Goal: Task Accomplishment & Management: Use online tool/utility

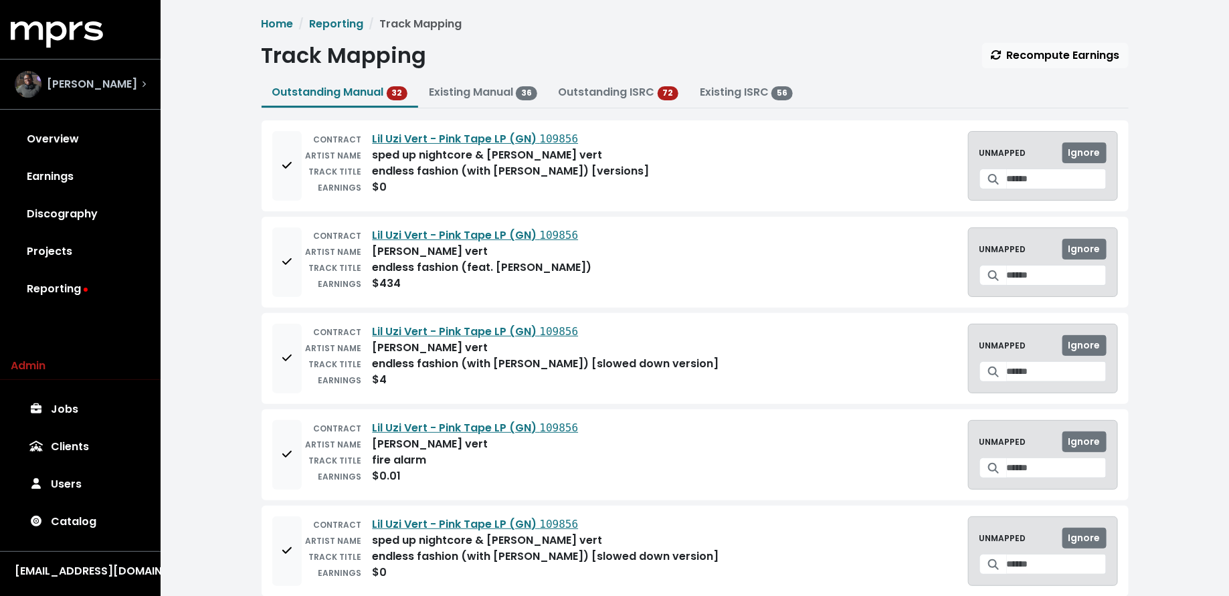
click at [139, 80] on div "Ben Thomas" at bounding box center [80, 84] width 131 height 27
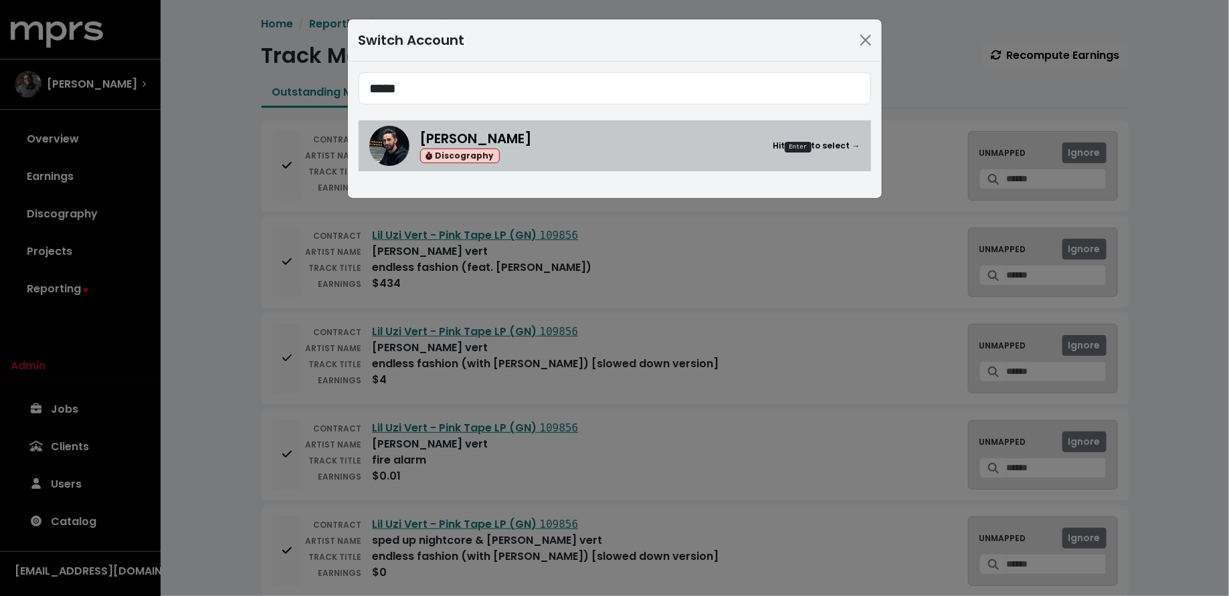
type input "*****"
click at [590, 142] on div "Jason Strong Discography Hit Enter to select →" at bounding box center [640, 145] width 440 height 35
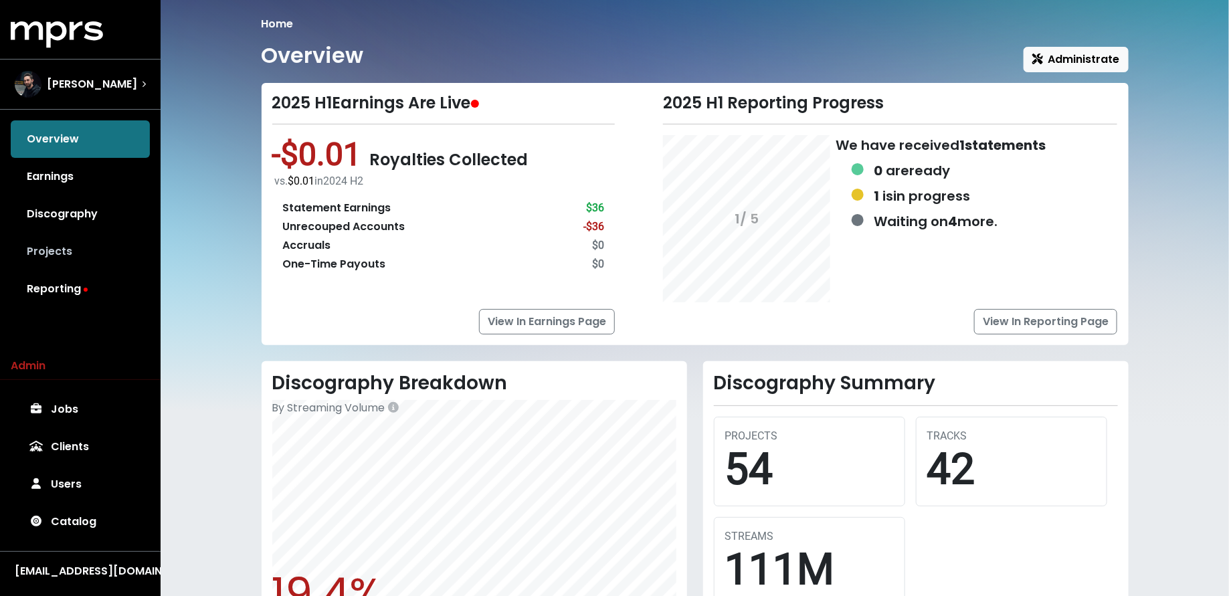
click at [112, 259] on link "Projects" at bounding box center [80, 251] width 139 height 37
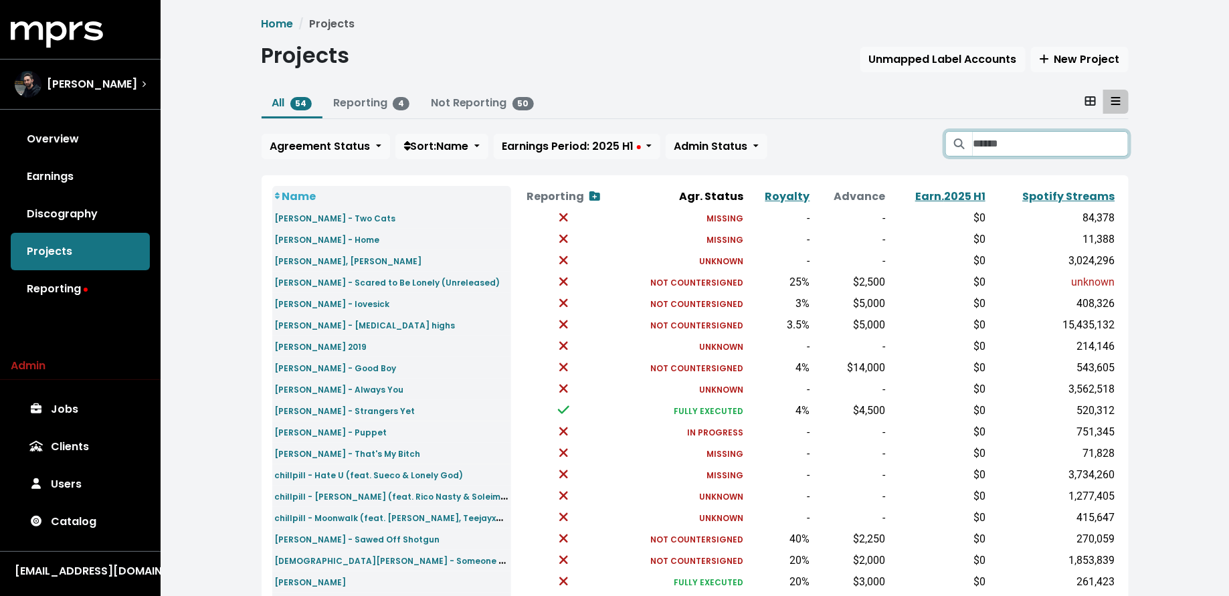
click at [1057, 153] on input "Search projects" at bounding box center [1050, 143] width 155 height 25
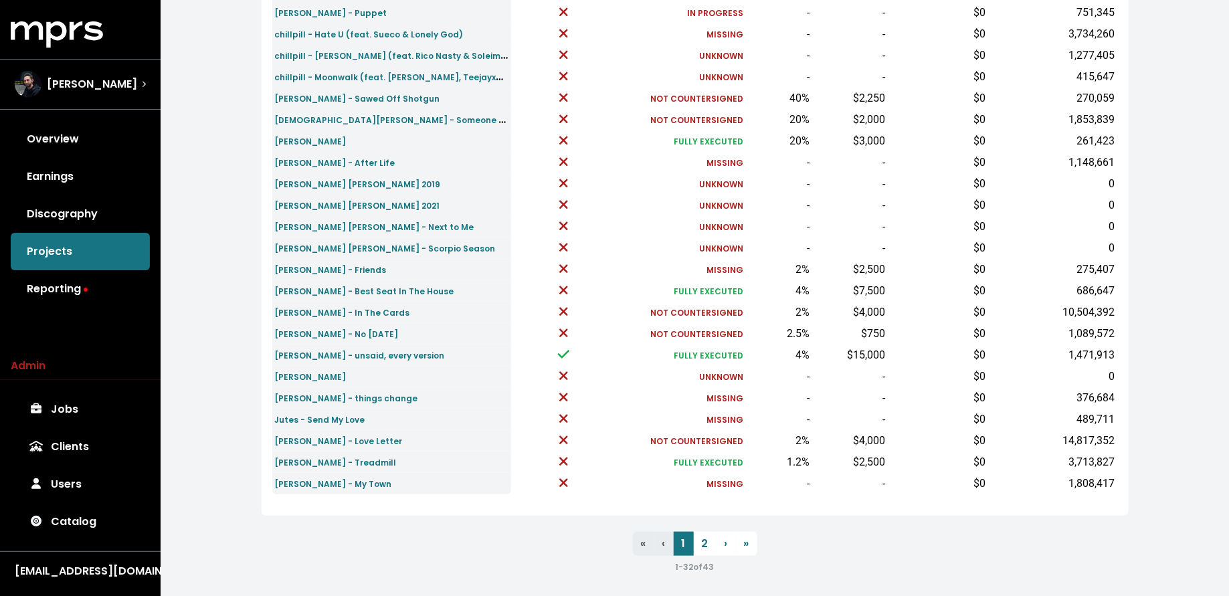
scroll to position [401, 0]
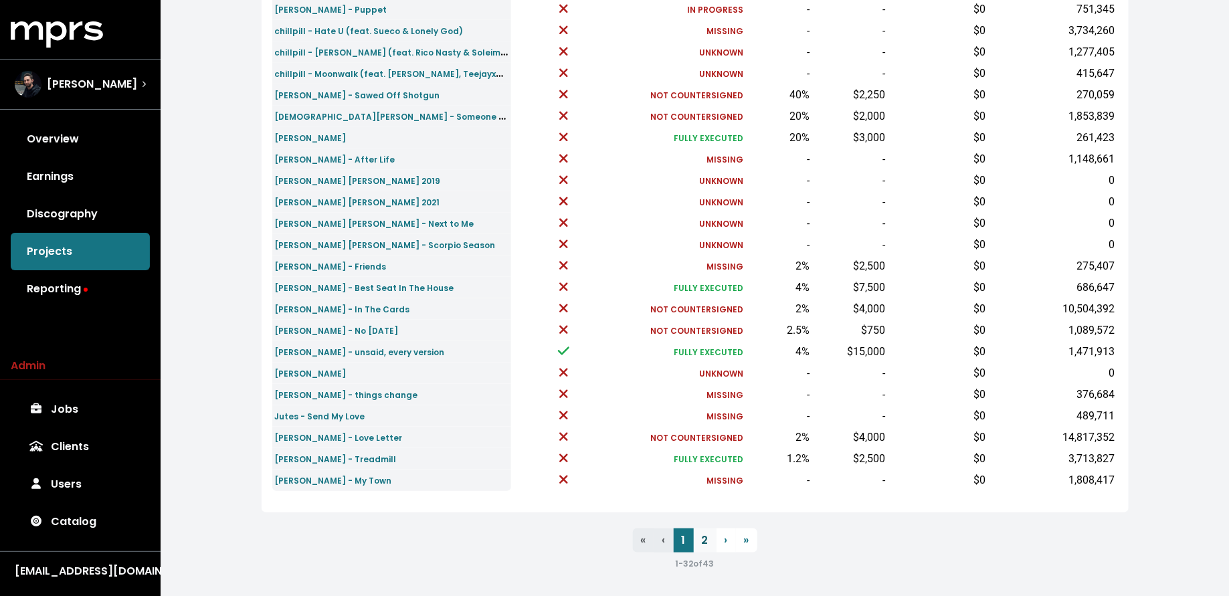
type input "*"
click at [707, 541] on link "2" at bounding box center [705, 541] width 23 height 24
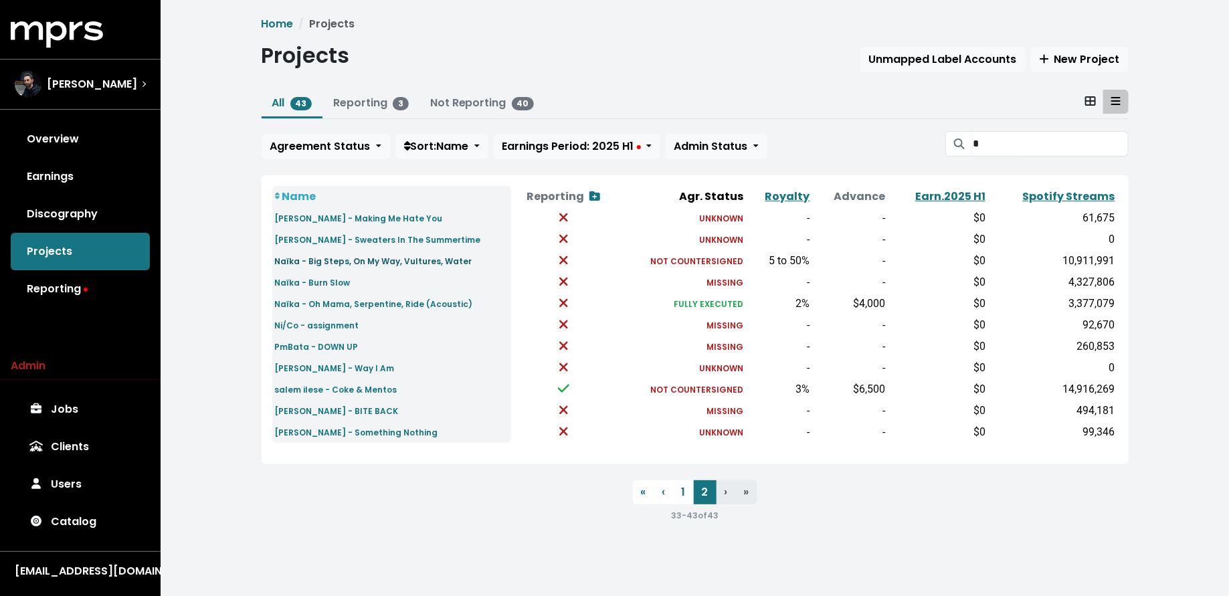
click at [420, 262] on small "Naïka - Big Steps, On My Way, Vultures, Water" at bounding box center [373, 261] width 197 height 11
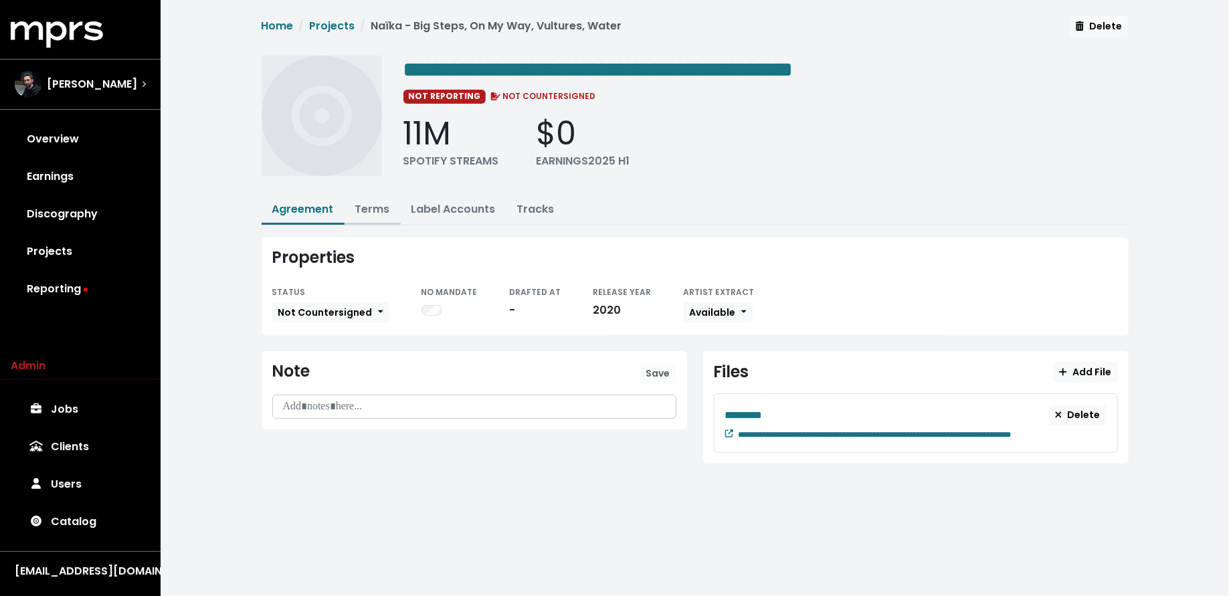
click at [369, 206] on link "Terms" at bounding box center [372, 208] width 35 height 15
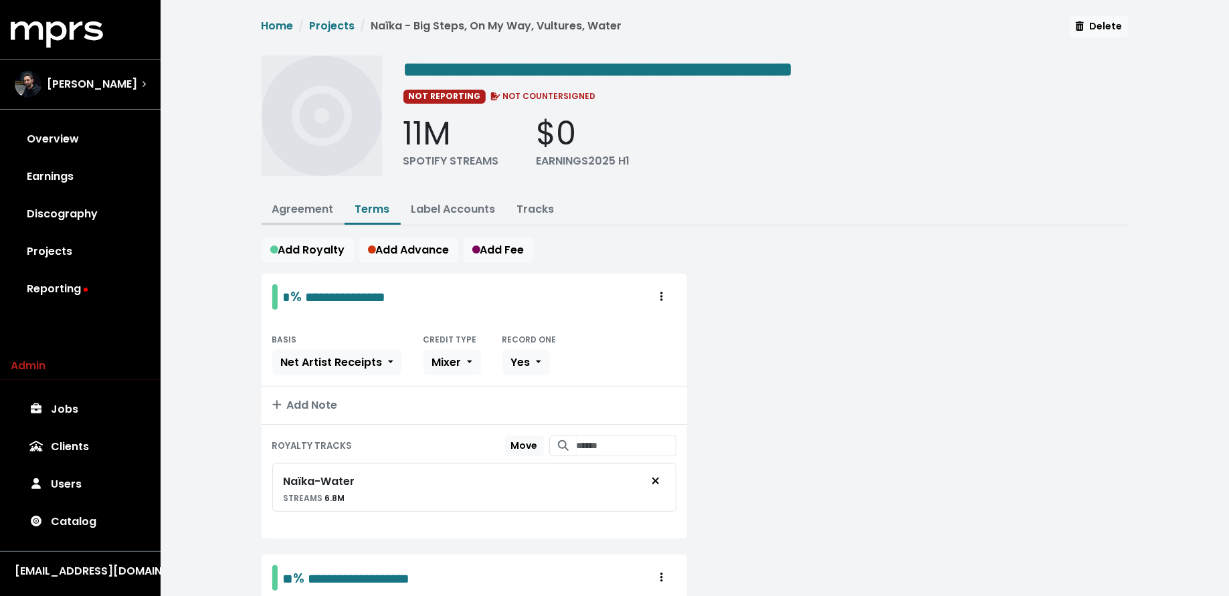
click at [304, 209] on link "Agreement" at bounding box center [303, 208] width 62 height 15
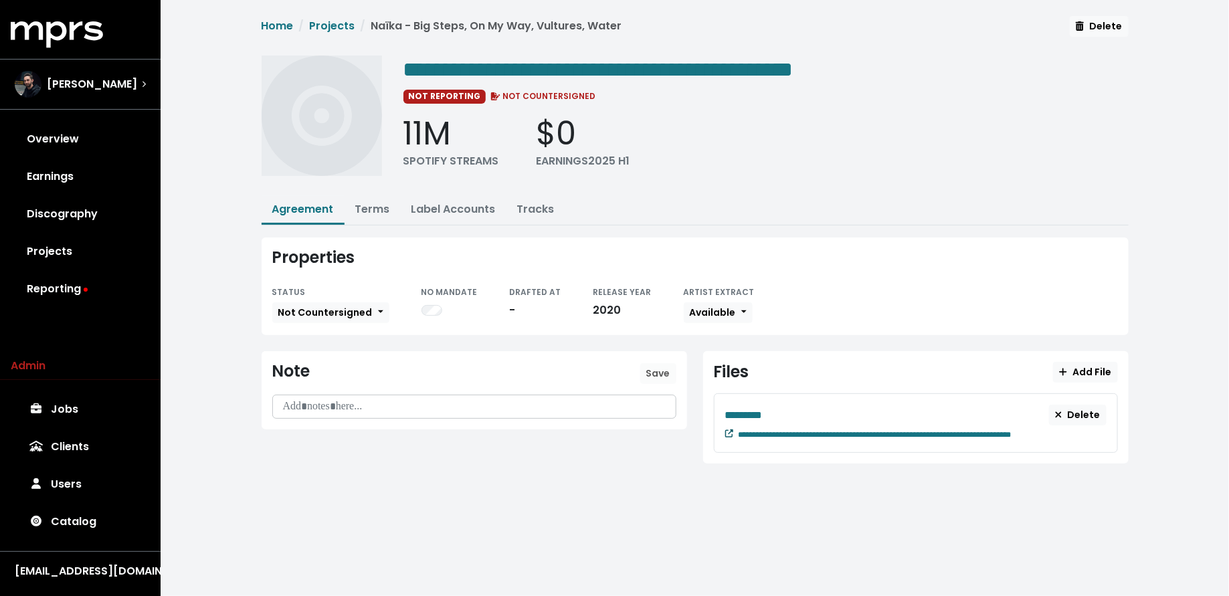
click at [731, 435] on small at bounding box center [729, 433] width 8 height 11
click at [732, 430] on icon at bounding box center [729, 434] width 8 height 8
click at [996, 438] on div "**********" at bounding box center [916, 423] width 404 height 60
paste span "Edit value"
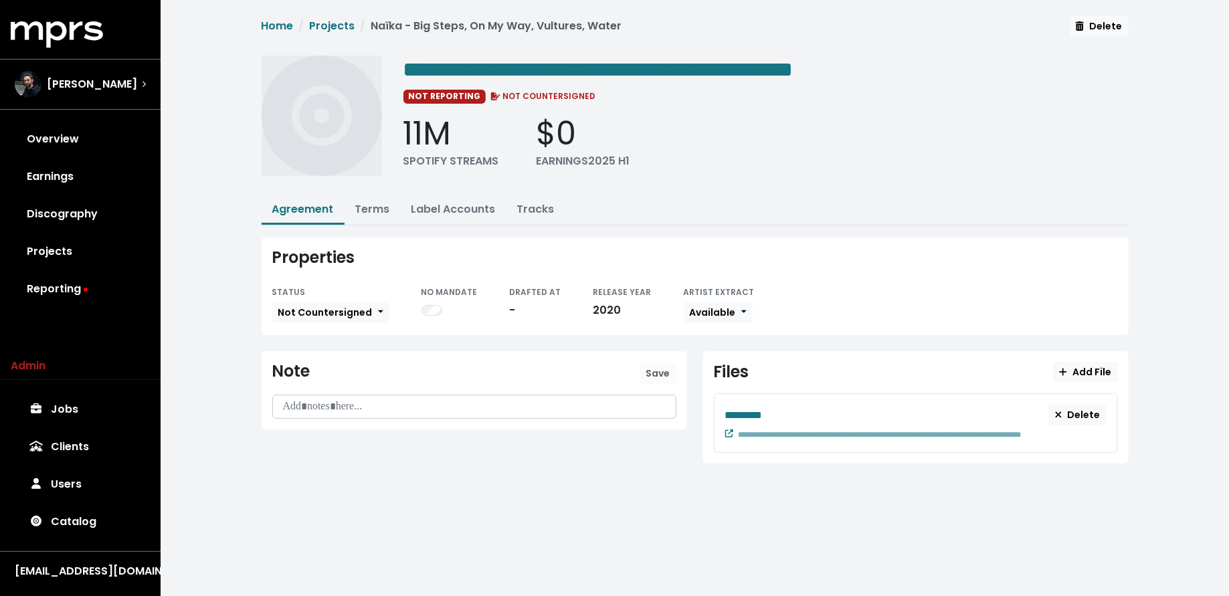
click at [923, 501] on html "**********" at bounding box center [614, 250] width 1229 height 501
click at [725, 431] on icon at bounding box center [729, 434] width 8 height 8
click at [370, 212] on link "Terms" at bounding box center [372, 208] width 35 height 15
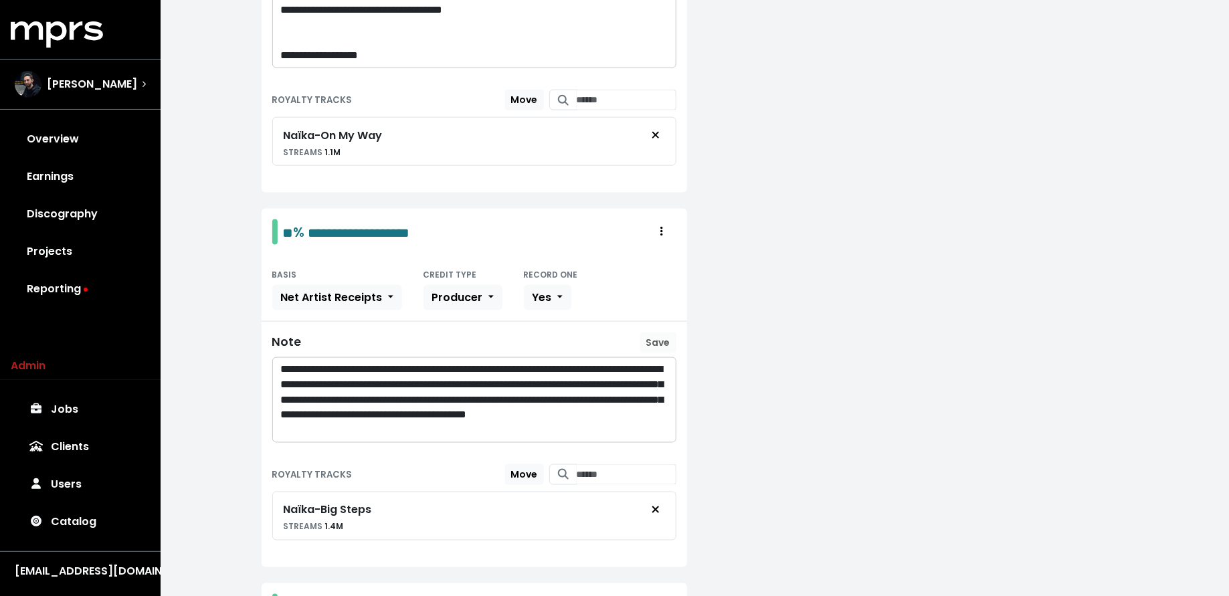
scroll to position [758, 0]
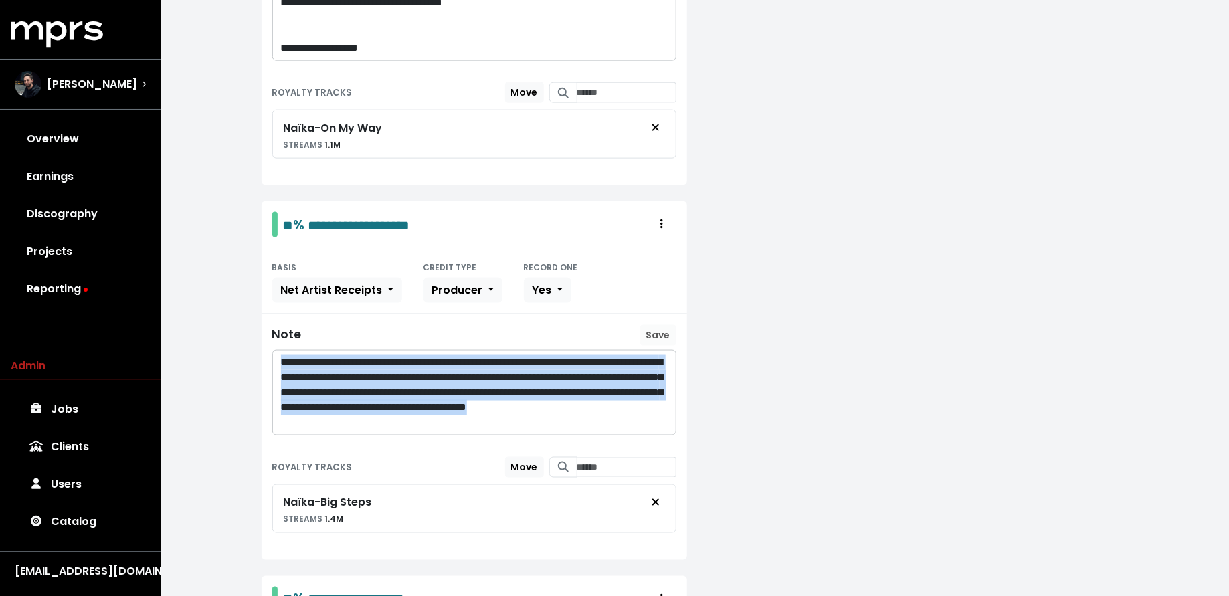
drag, startPoint x: 571, startPoint y: 416, endPoint x: 272, endPoint y: 352, distance: 305.8
click at [273, 352] on div "**********" at bounding box center [474, 393] width 403 height 84
copy p "**********"
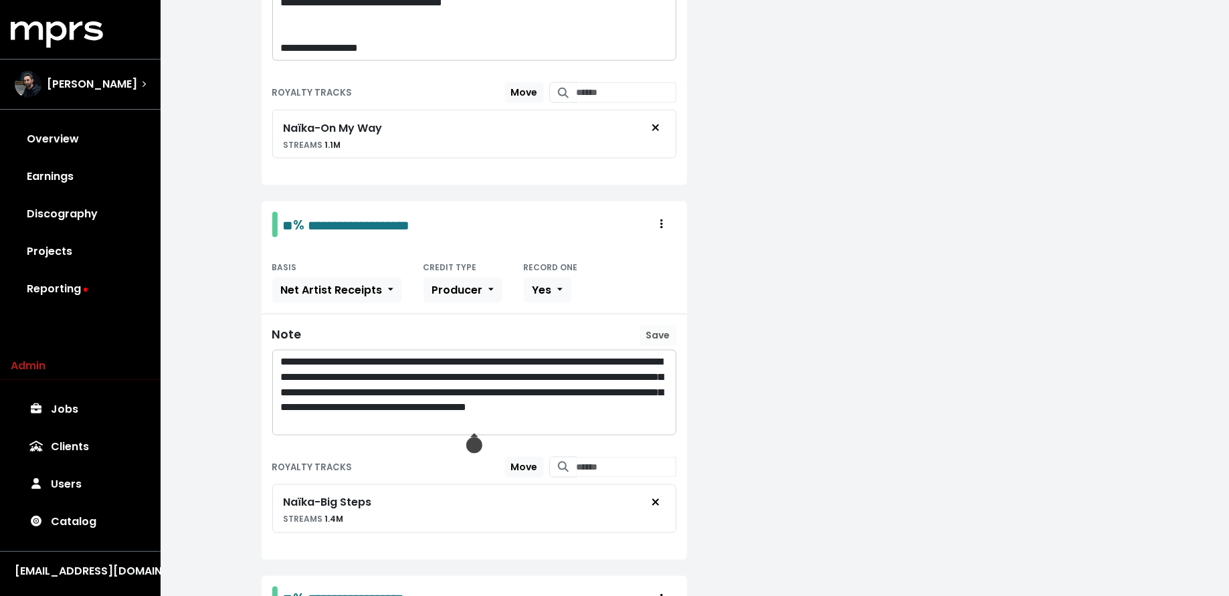
click at [231, 290] on div "**********" at bounding box center [695, 65] width 1069 height 1647
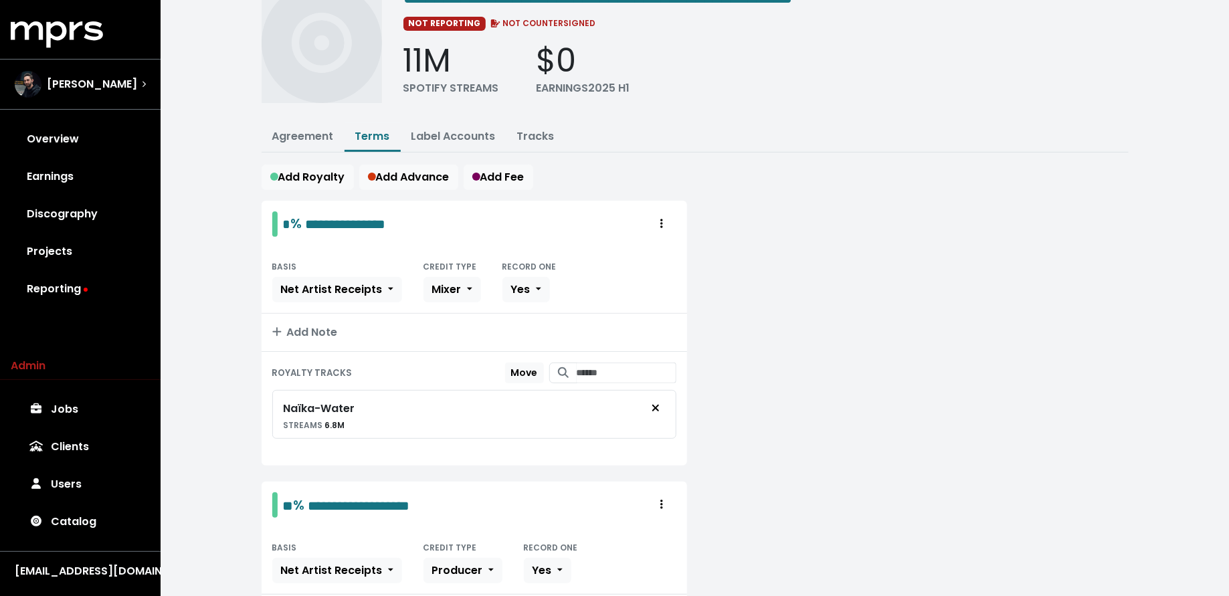
scroll to position [72, 0]
click at [314, 139] on link "Agreement" at bounding box center [303, 136] width 62 height 15
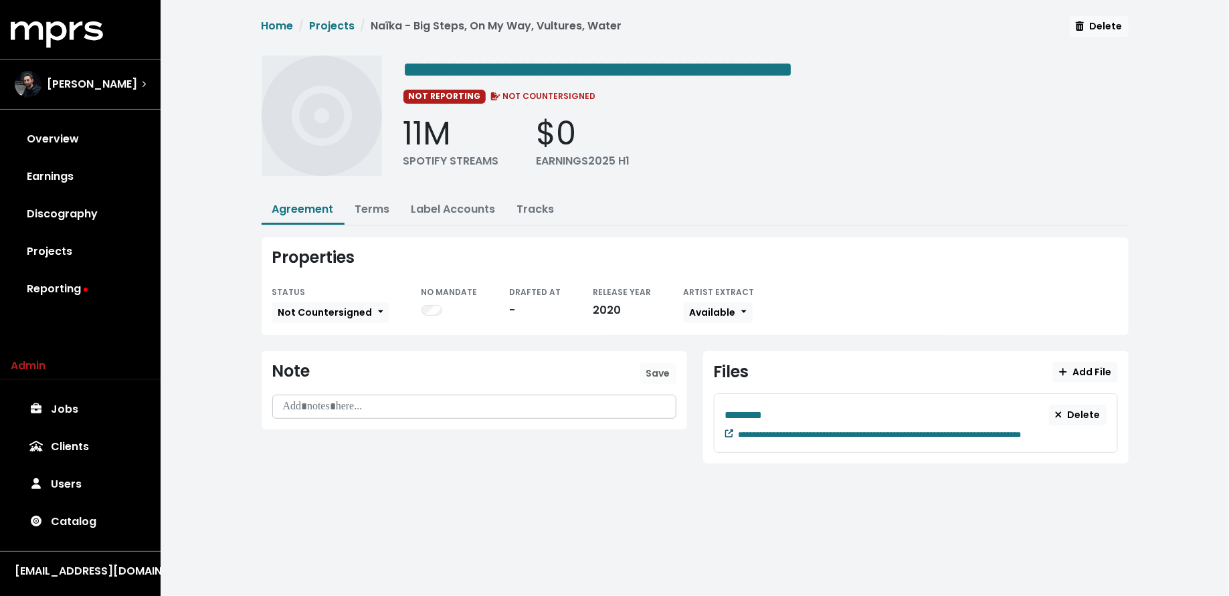
click at [731, 430] on icon at bounding box center [729, 434] width 8 height 8
click at [383, 211] on link "Terms" at bounding box center [372, 208] width 35 height 15
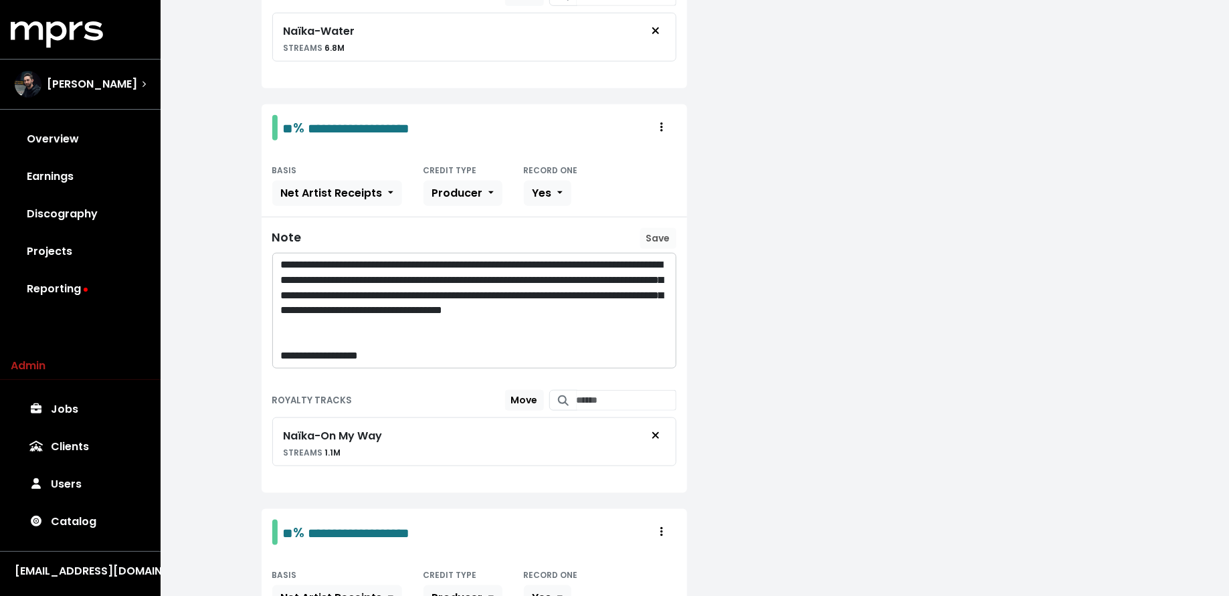
scroll to position [450, 0]
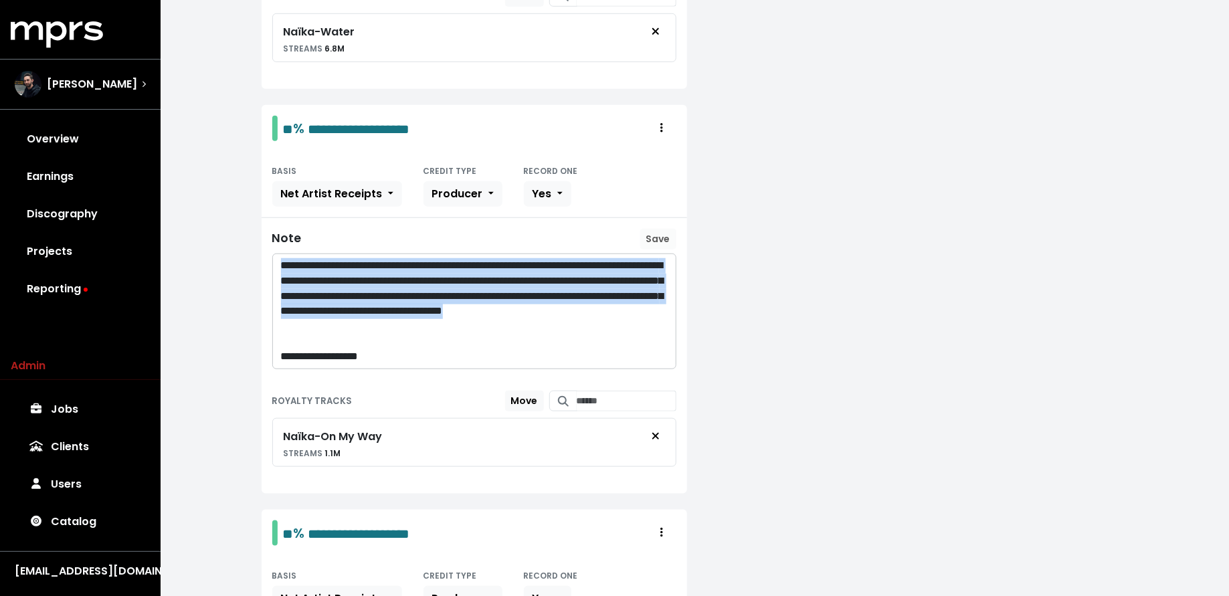
drag, startPoint x: 491, startPoint y: 318, endPoint x: 264, endPoint y: 254, distance: 236.2
click at [264, 254] on div "**********" at bounding box center [475, 299] width 426 height 162
copy p "**********"
click at [117, 86] on span "Jason Strong" at bounding box center [92, 84] width 90 height 16
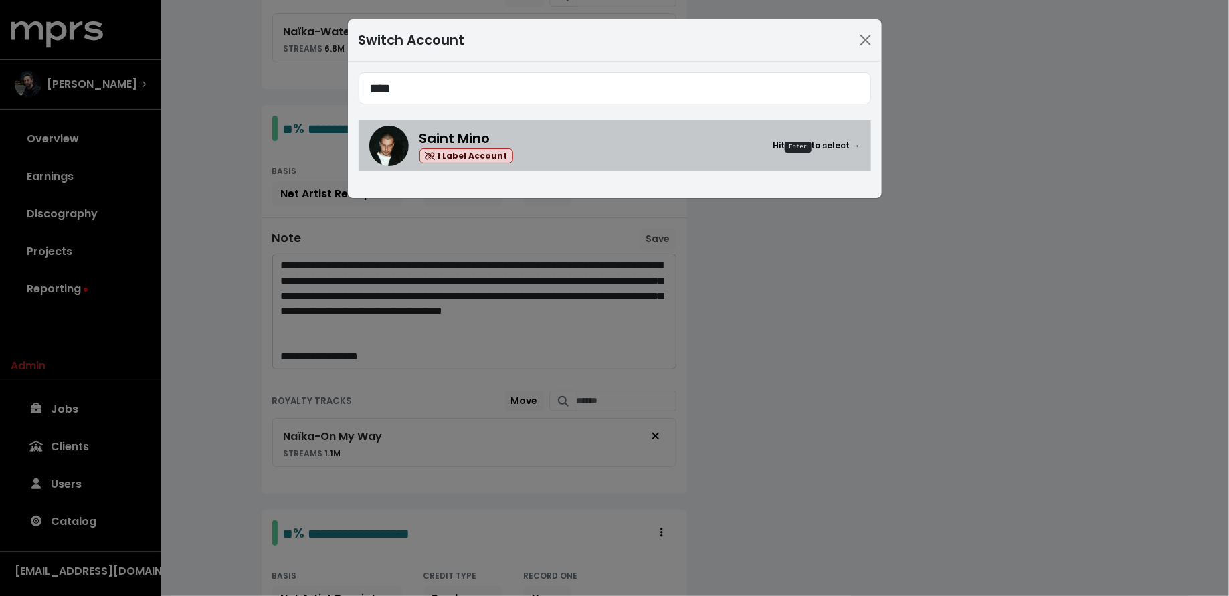
type input "****"
click at [614, 122] on link "Saint Mino 1 Label Account Hit Enter to select →" at bounding box center [615, 145] width 513 height 51
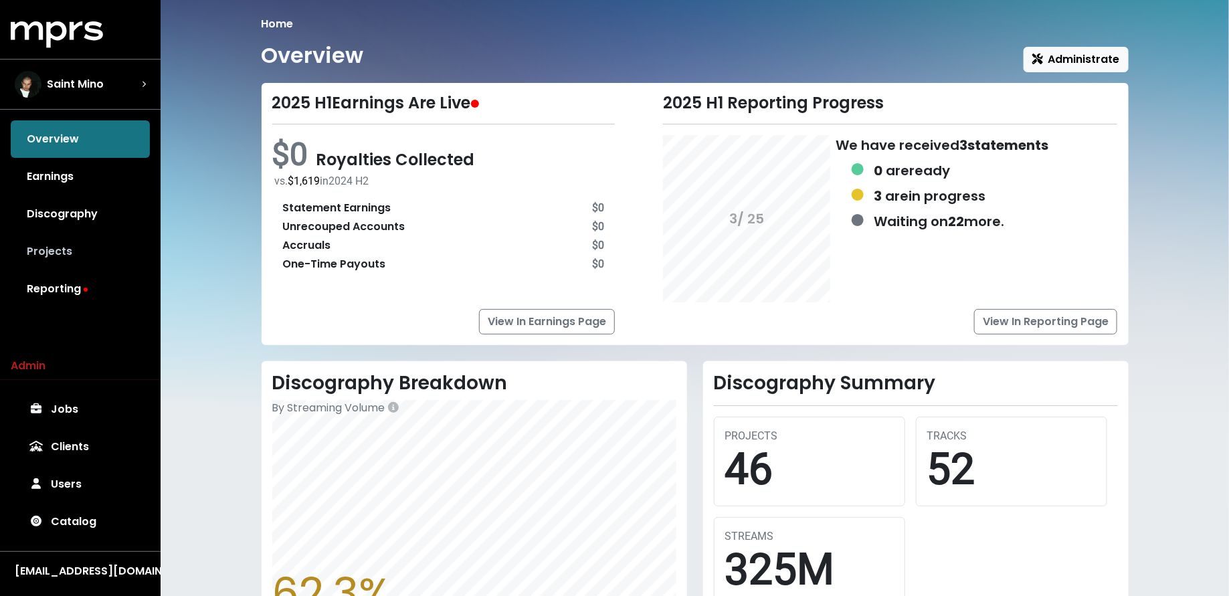
click at [82, 246] on link "Projects" at bounding box center [80, 251] width 139 height 37
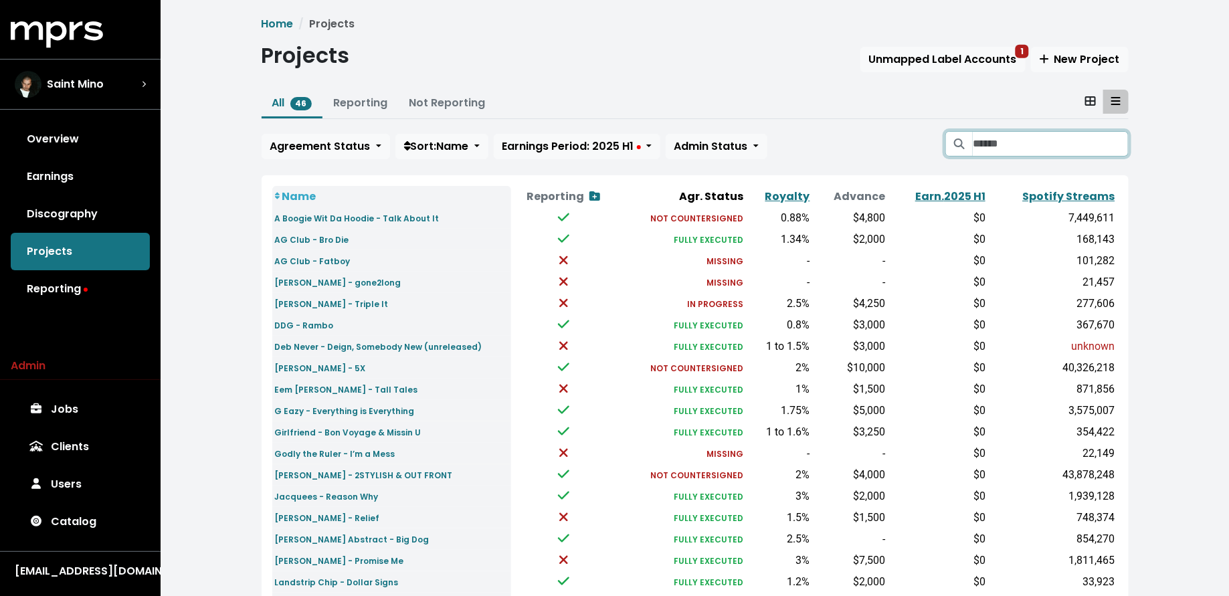
click at [984, 141] on input "Search projects" at bounding box center [1050, 143] width 155 height 25
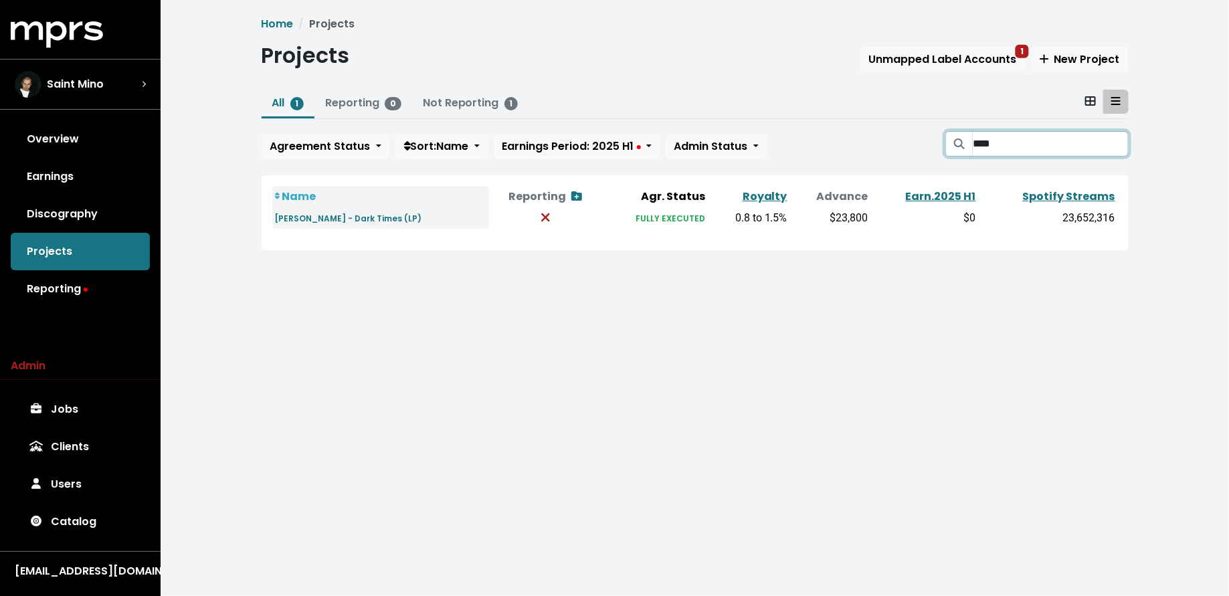
type input "****"
click at [84, 76] on span "Saint Mino" at bounding box center [75, 84] width 57 height 16
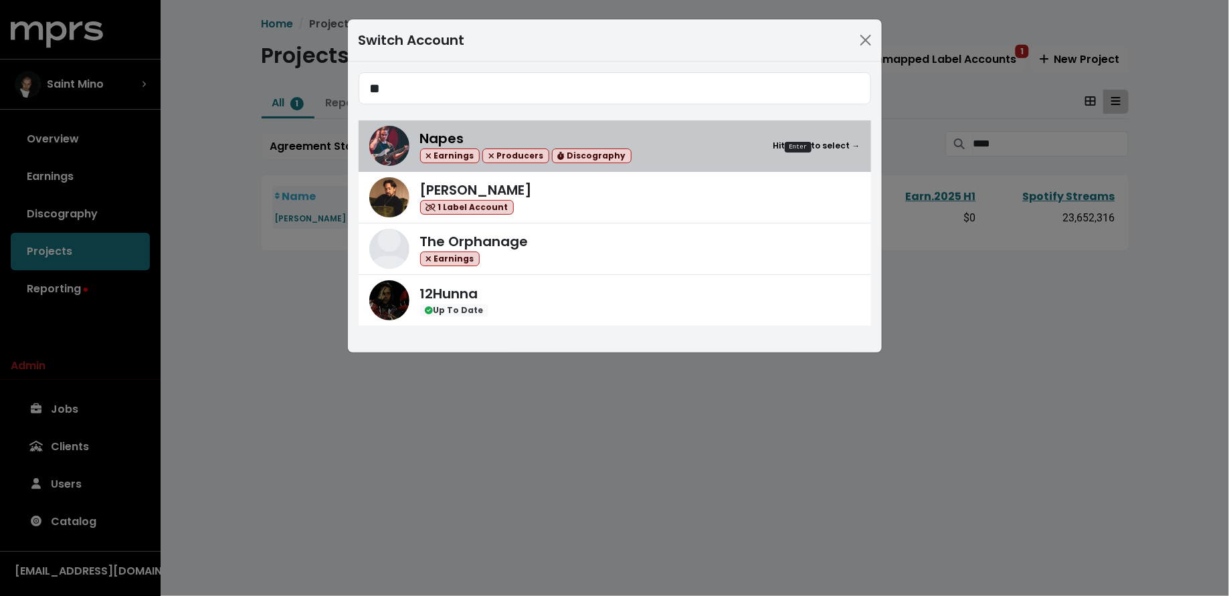
type input "**"
click at [658, 143] on div "Napes Earnings Producers Discography Hit Enter to select →" at bounding box center [640, 145] width 440 height 35
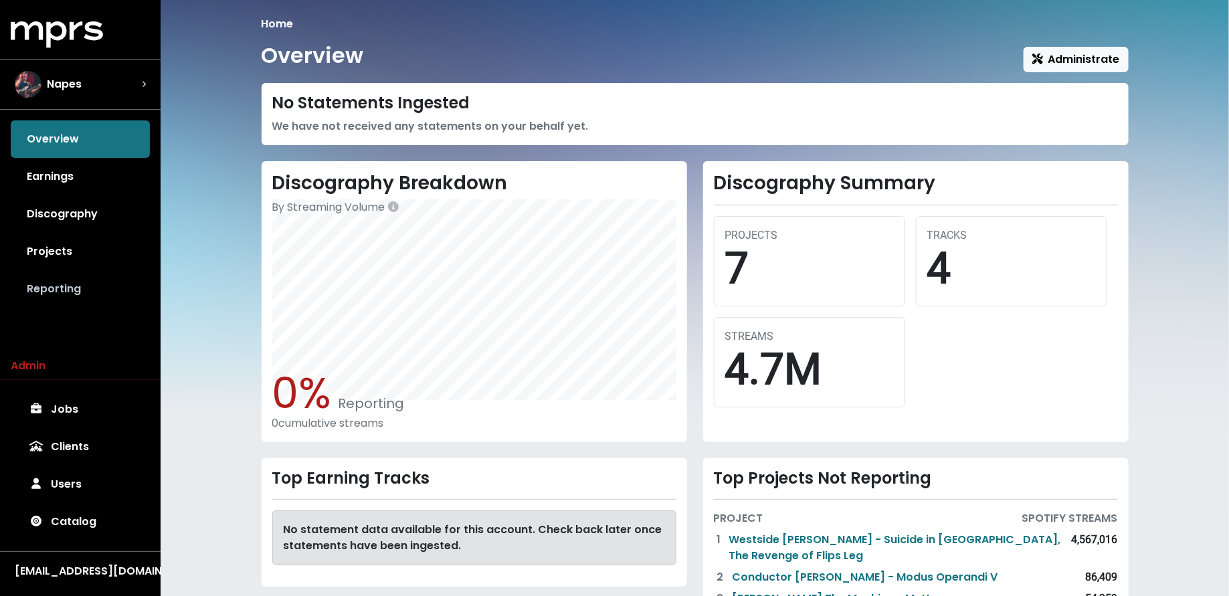
click at [118, 283] on link "Reporting" at bounding box center [80, 288] width 139 height 37
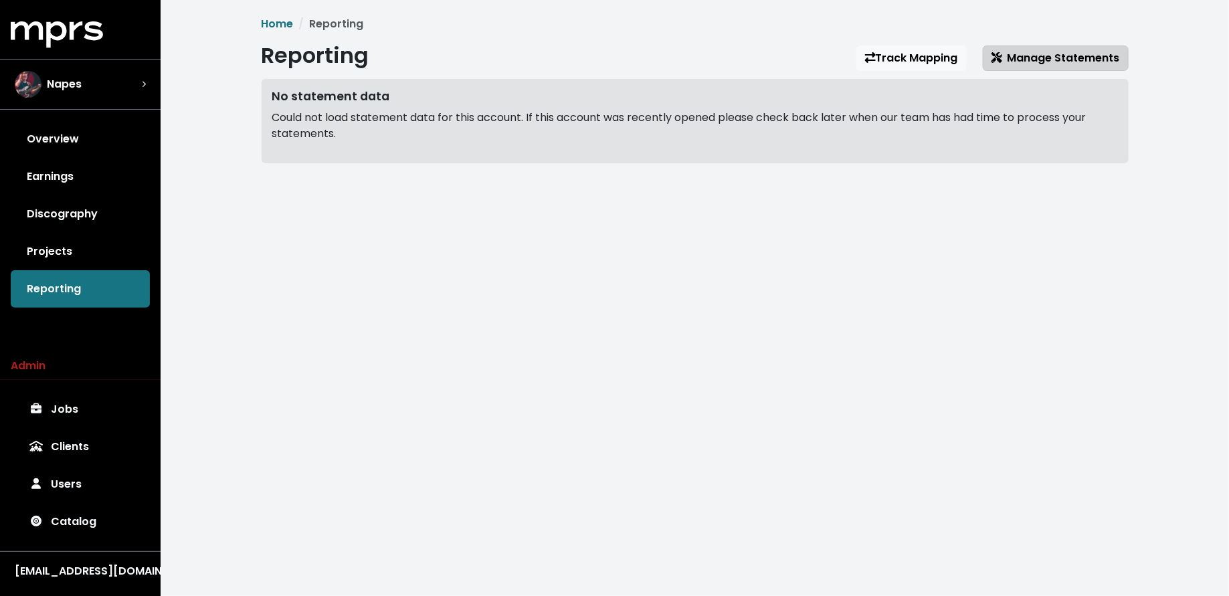
click at [1024, 64] on span "Manage Statements" at bounding box center [1056, 57] width 128 height 15
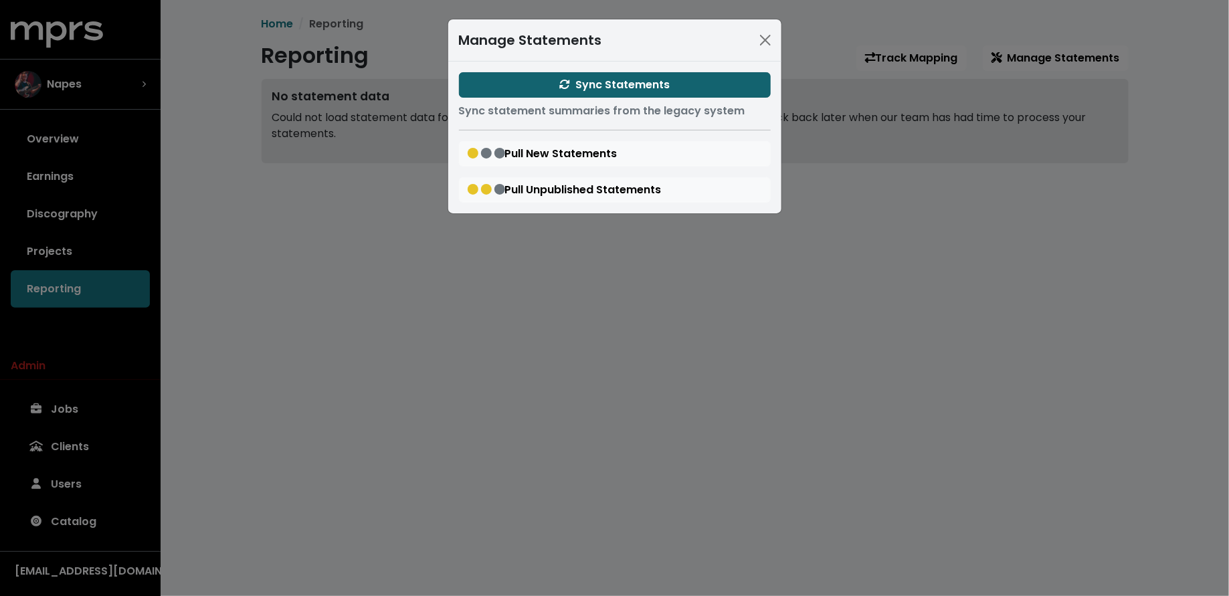
click at [588, 80] on span "Sync Statements" at bounding box center [614, 84] width 110 height 15
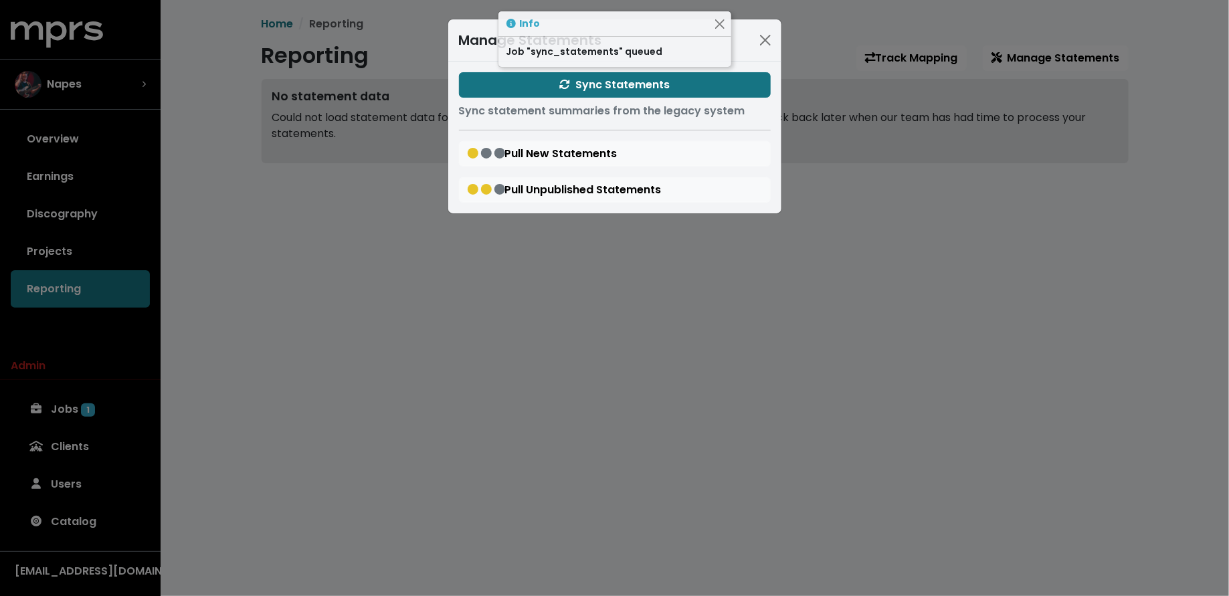
click at [339, 213] on div "Manage Statements Sync Statements Sync statement summaries from the legacy syst…" at bounding box center [614, 298] width 1229 height 596
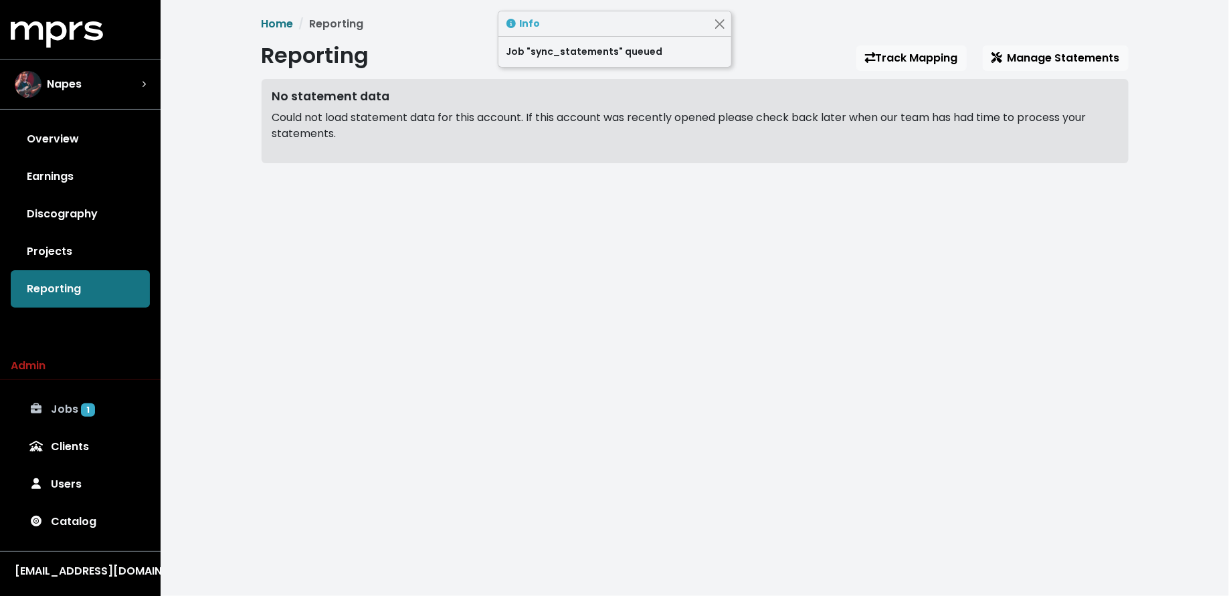
click at [85, 420] on link "Jobs 1" at bounding box center [80, 409] width 139 height 37
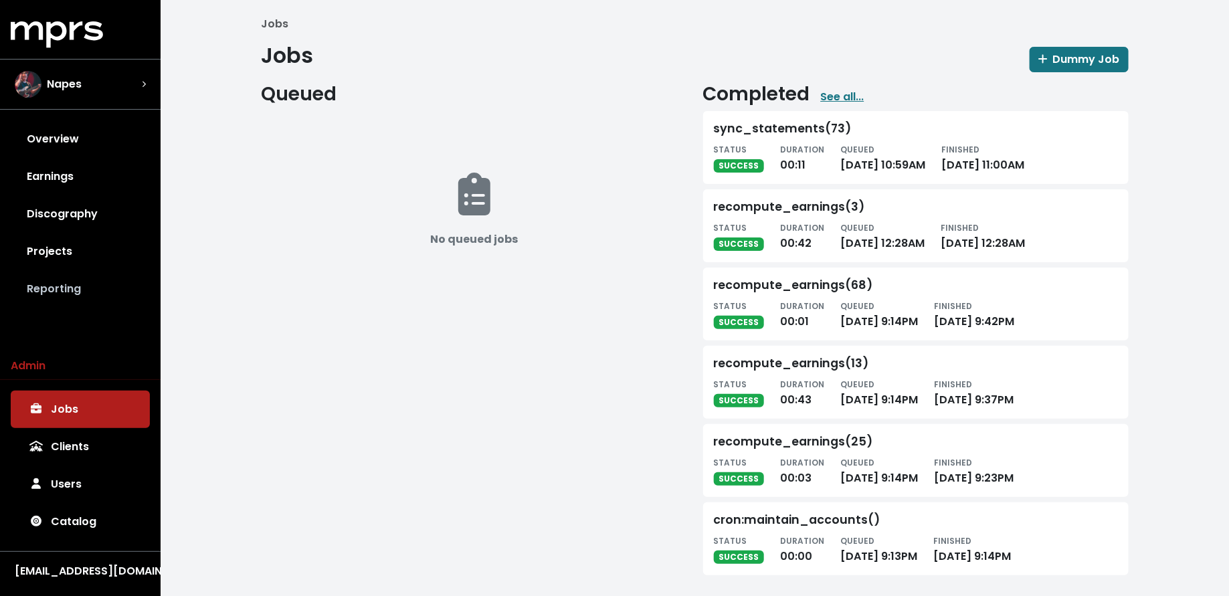
click at [109, 279] on link "Reporting" at bounding box center [80, 288] width 139 height 37
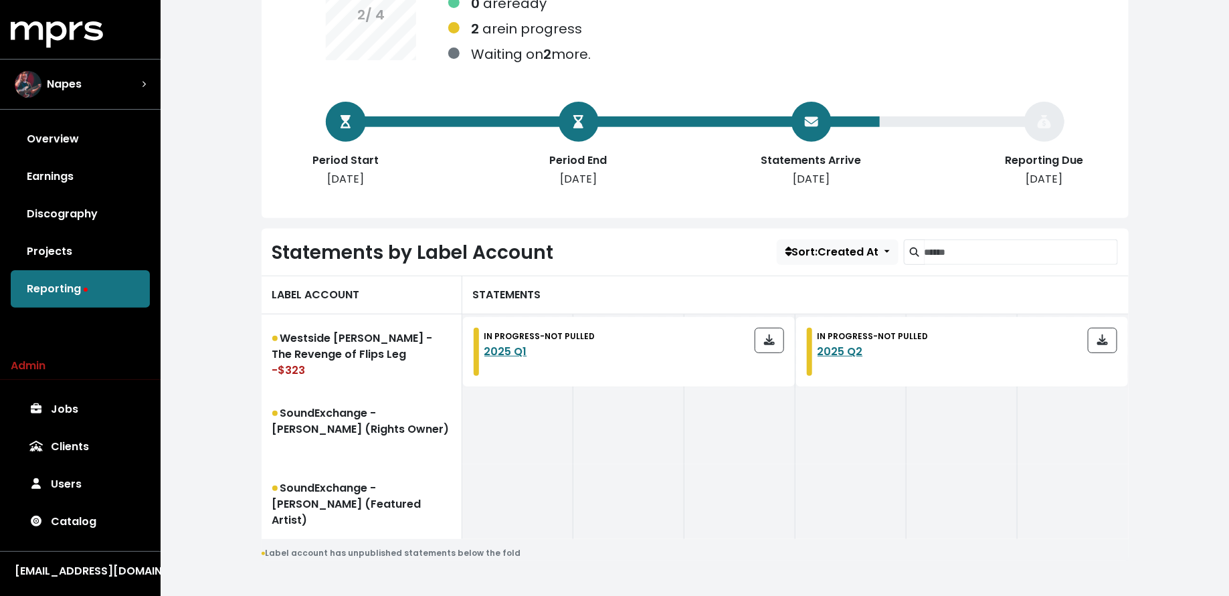
scroll to position [204, 0]
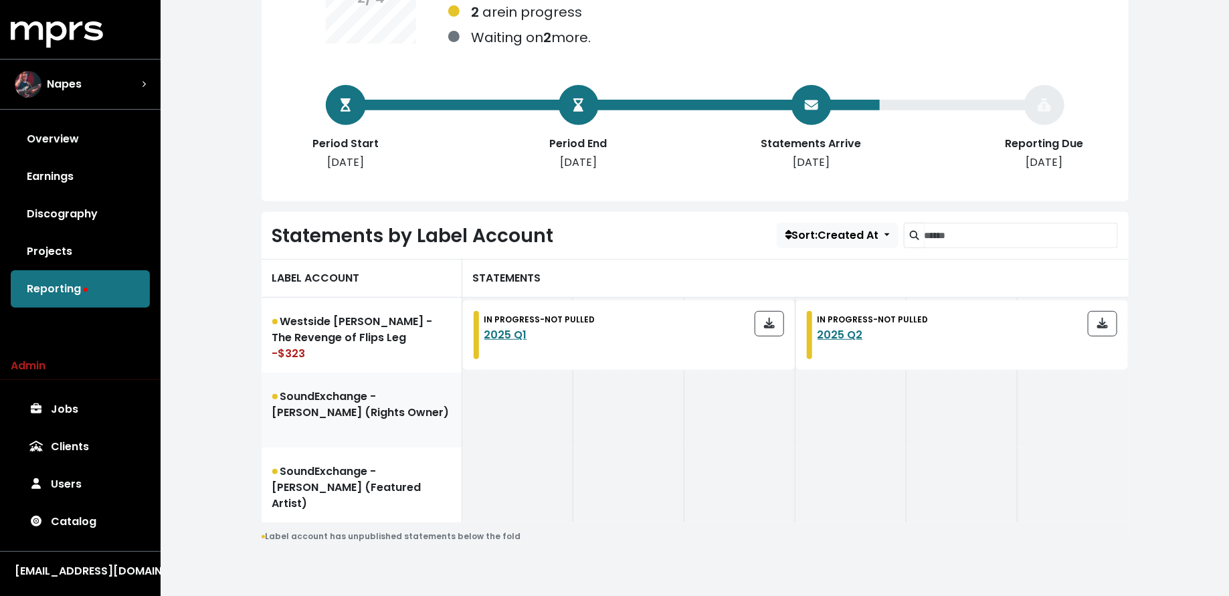
click at [335, 432] on link "SoundExchange - [PERSON_NAME] (Rights Owner)" at bounding box center [362, 410] width 201 height 75
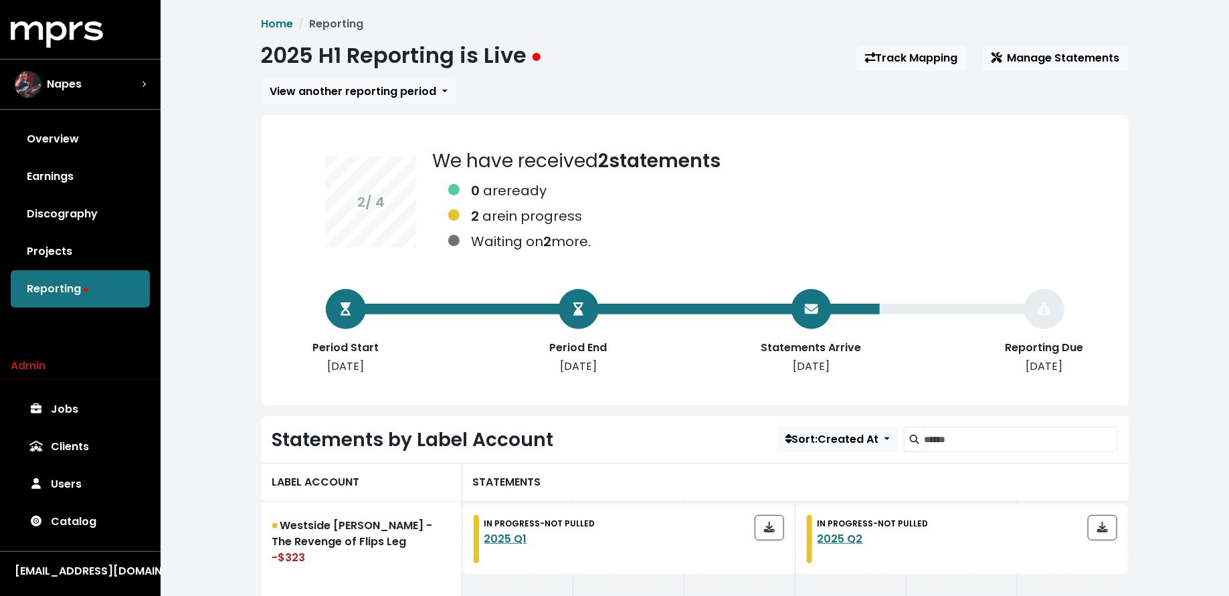
scroll to position [204, 0]
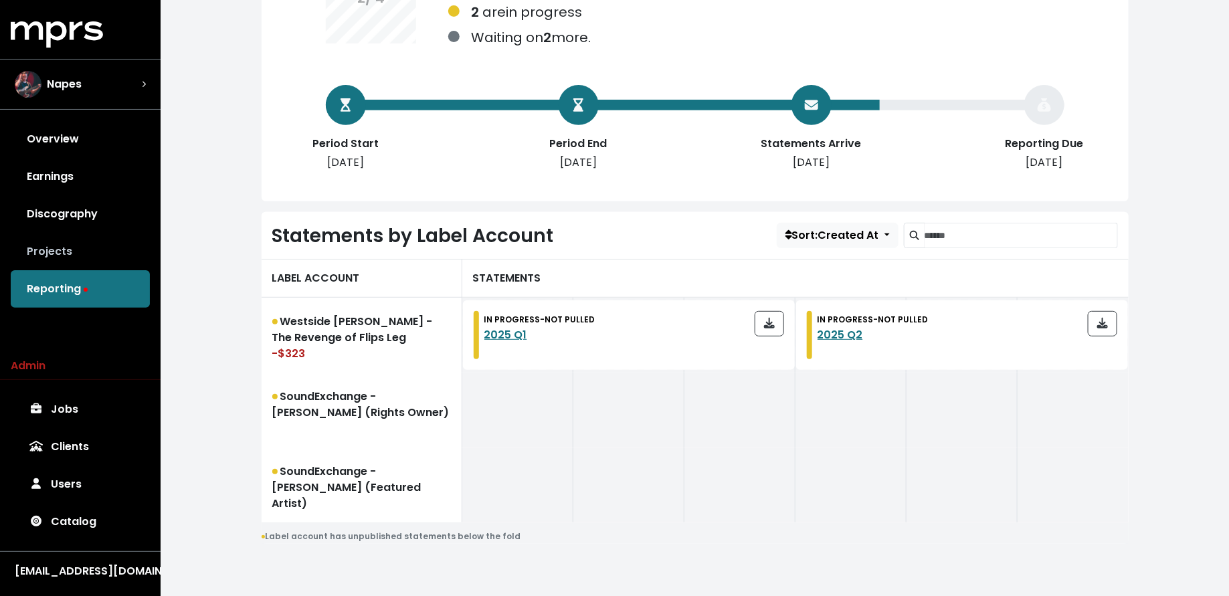
click at [106, 242] on link "Projects" at bounding box center [80, 251] width 139 height 37
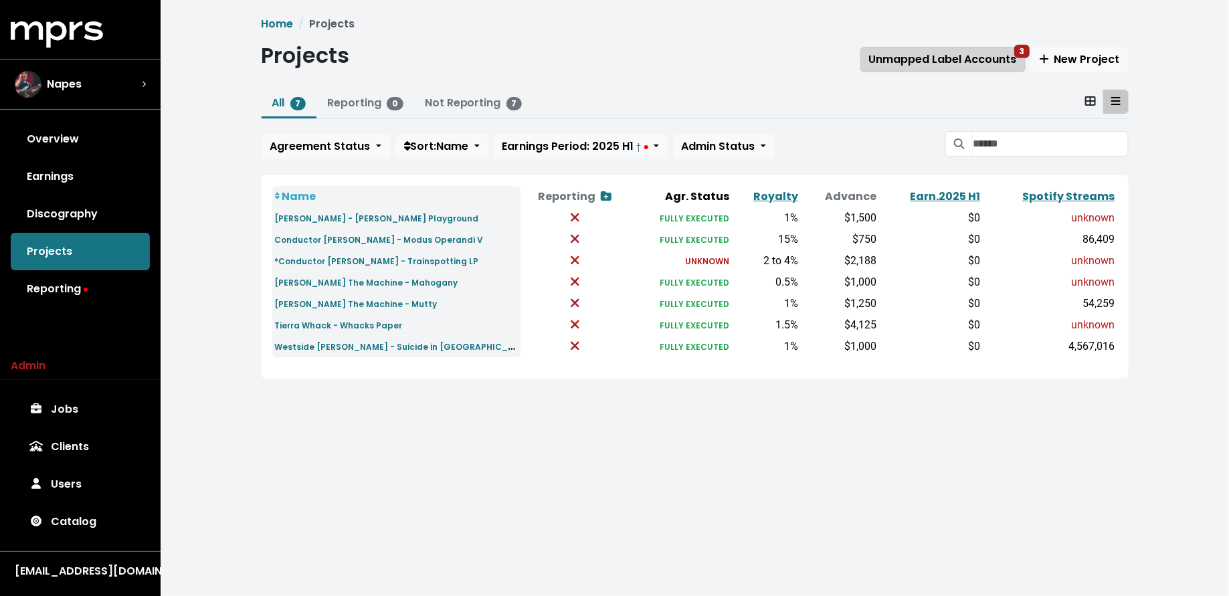
click at [929, 66] on span "Unmapped Label Accounts 3" at bounding box center [943, 59] width 148 height 15
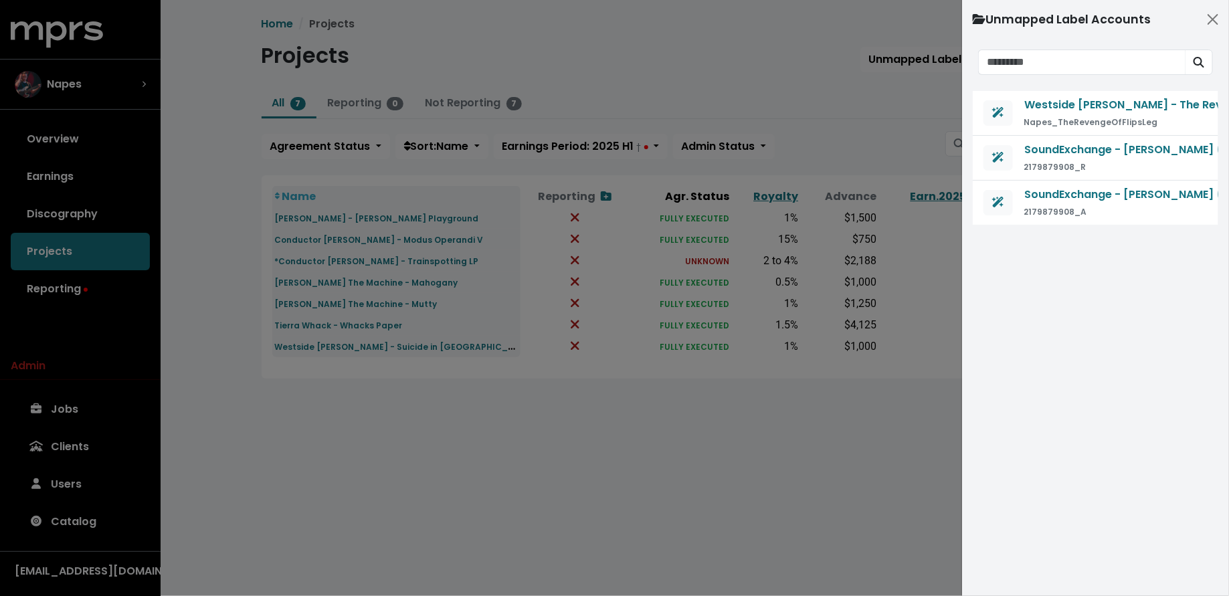
click at [892, 140] on div at bounding box center [614, 298] width 1229 height 596
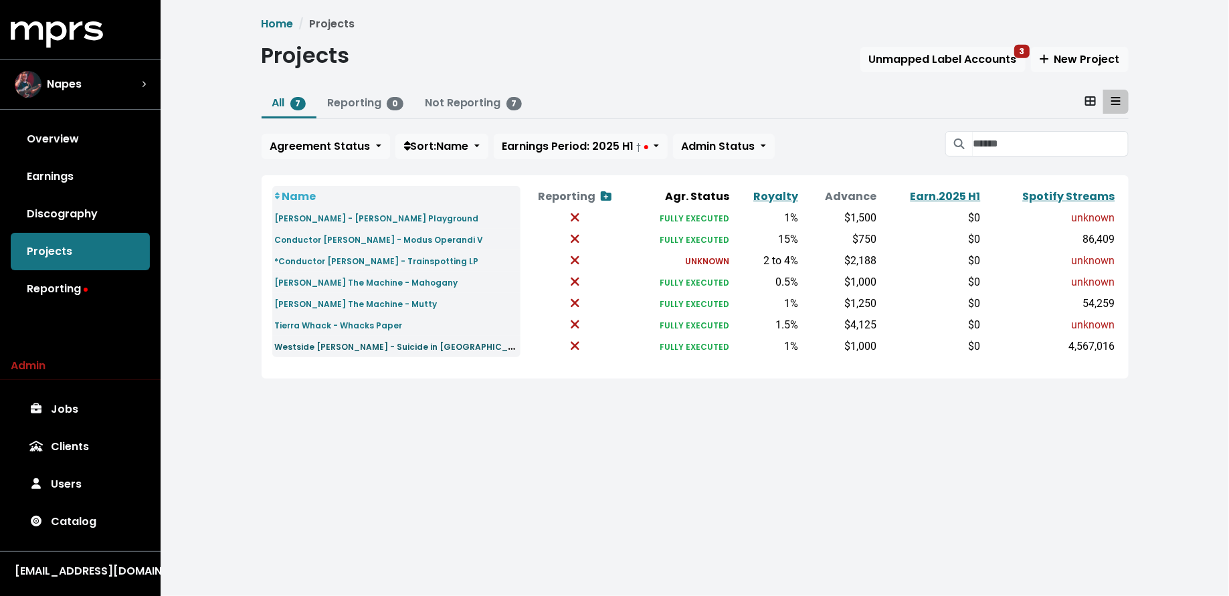
click at [385, 345] on small "Westside Gunn - Suicide in Selfridges, The Revenge of Flips Leg" at bounding box center [460, 346] width 371 height 15
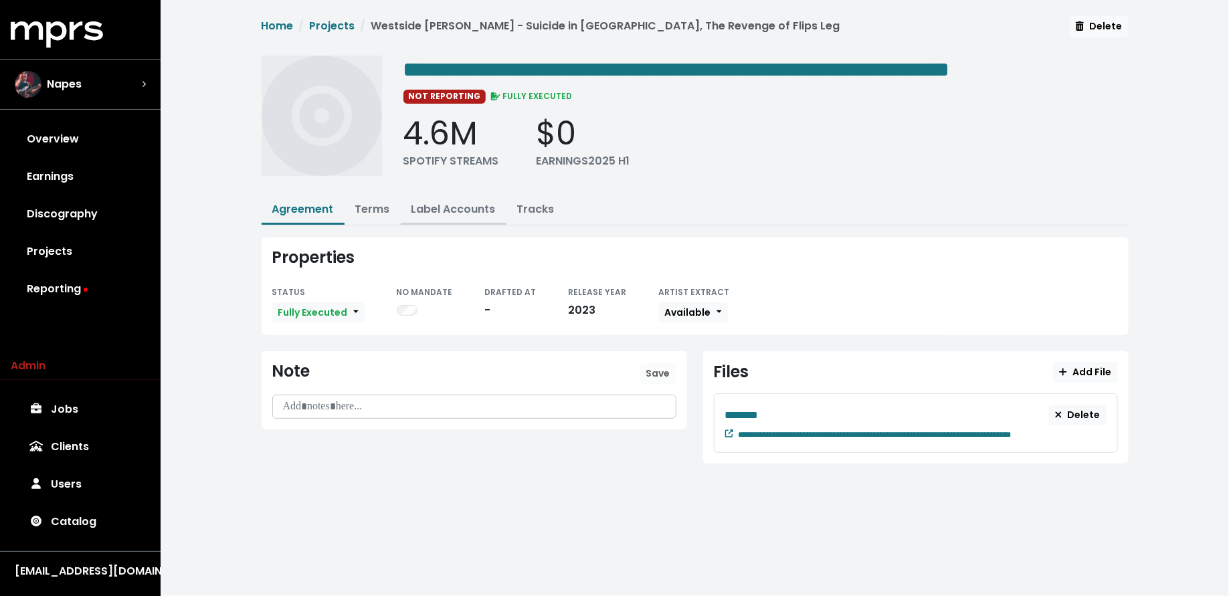
click at [440, 208] on link "Label Accounts" at bounding box center [454, 208] width 84 height 15
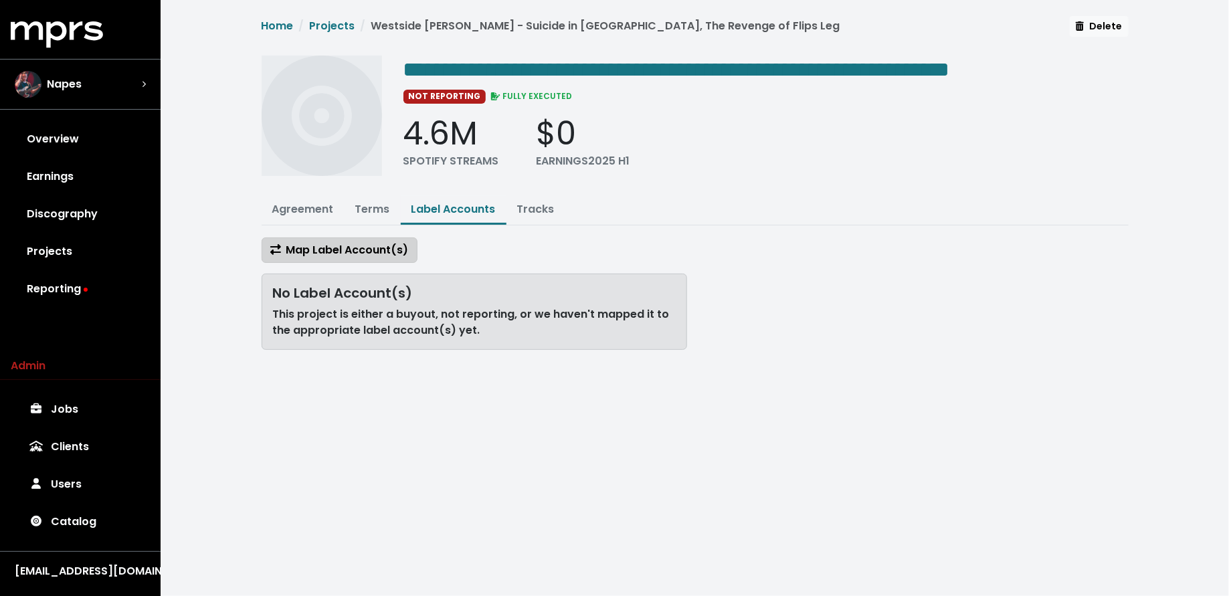
click at [359, 255] on span "Map Label Account(s)" at bounding box center [339, 250] width 139 height 16
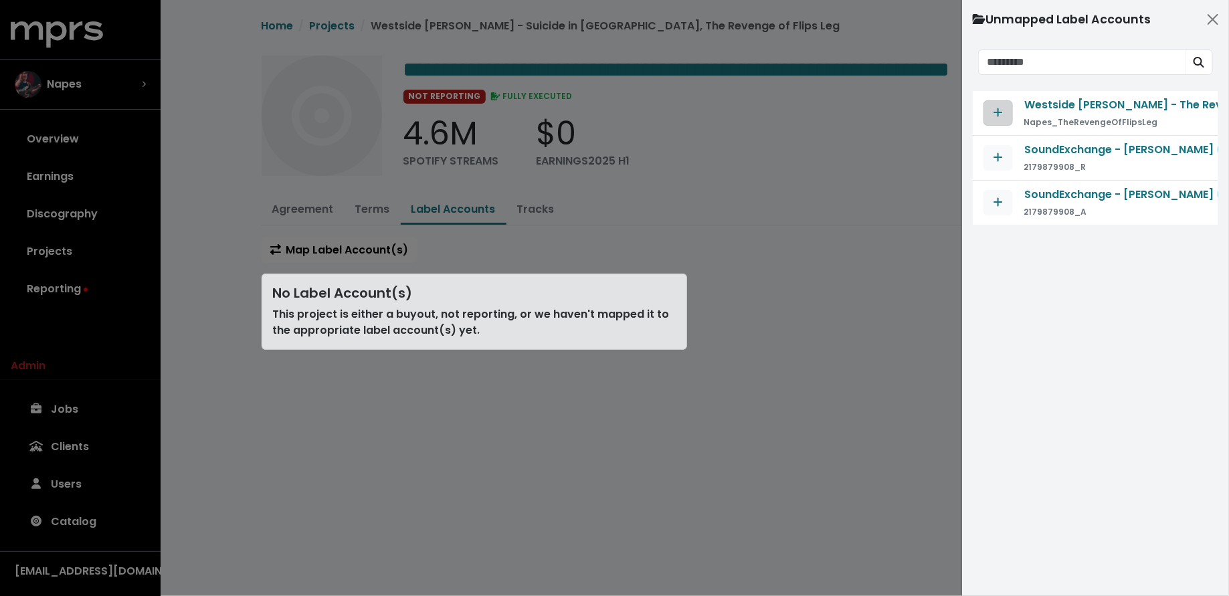
click at [1003, 108] on span "Map contract to selected agreement" at bounding box center [998, 113] width 12 height 16
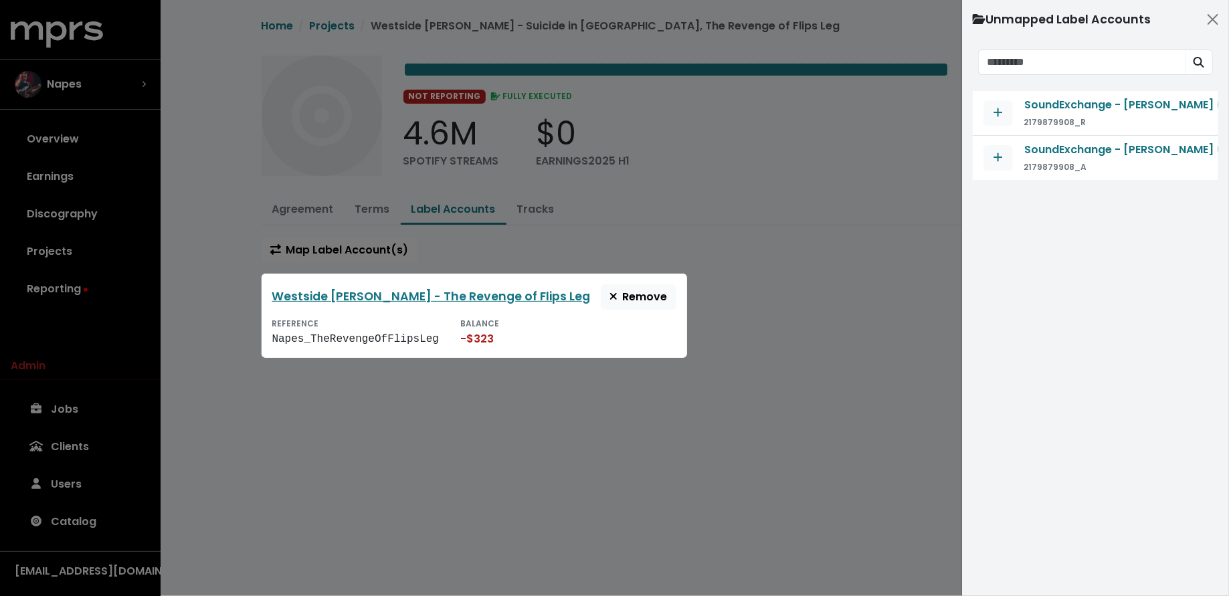
click at [804, 313] on div at bounding box center [614, 298] width 1229 height 596
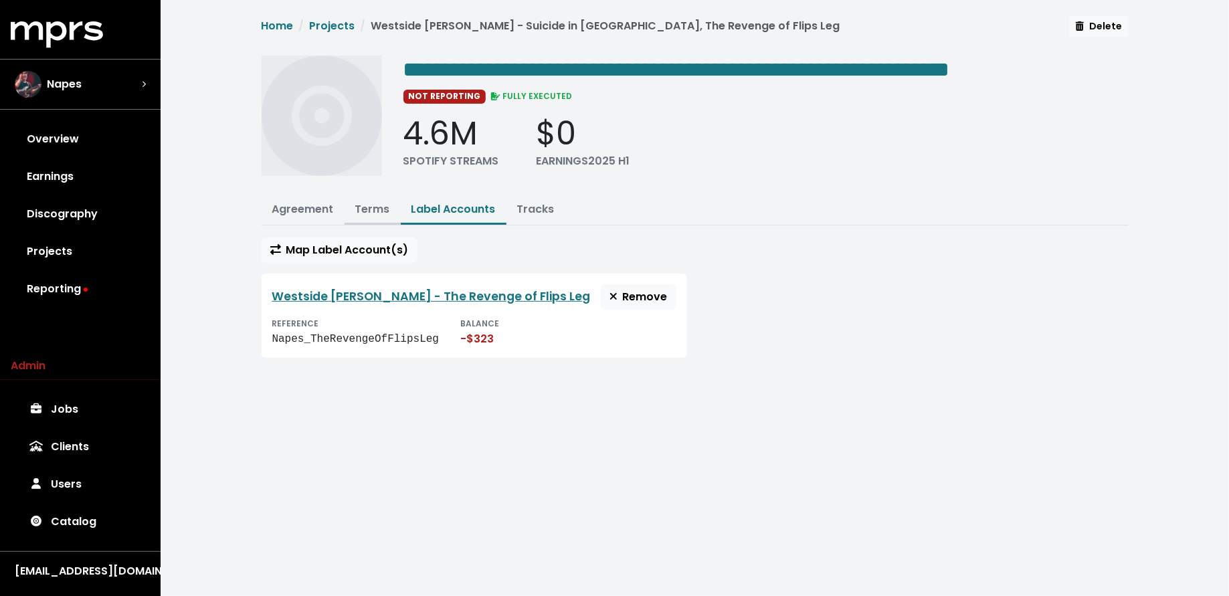
click at [388, 213] on link "Terms" at bounding box center [372, 208] width 35 height 15
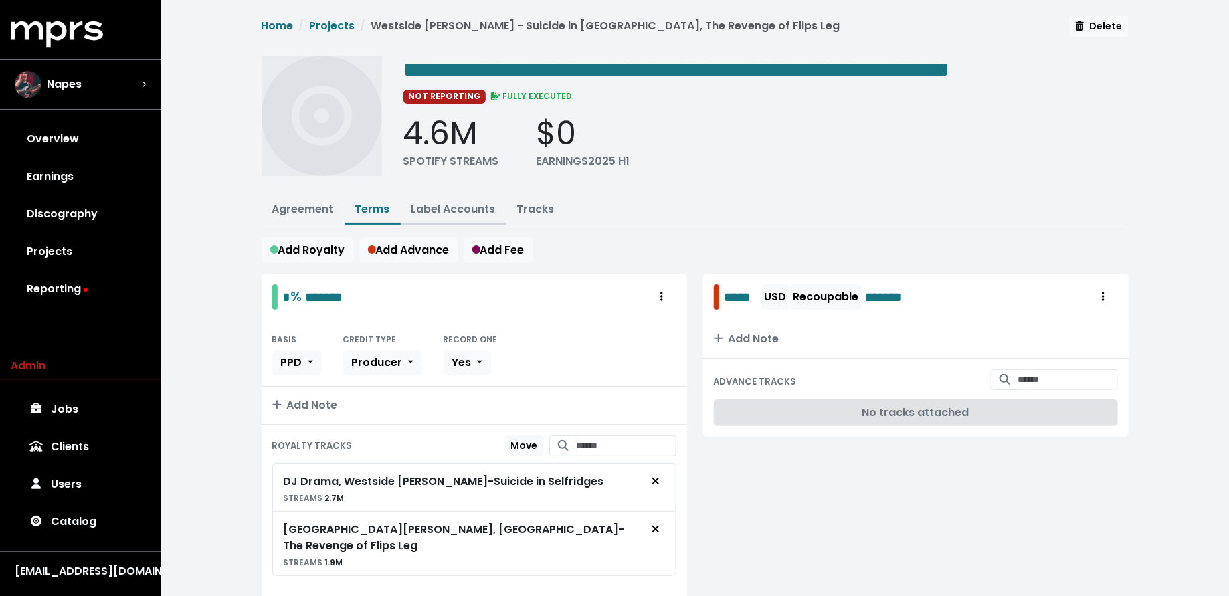
click at [443, 210] on link "Label Accounts" at bounding box center [454, 208] width 84 height 15
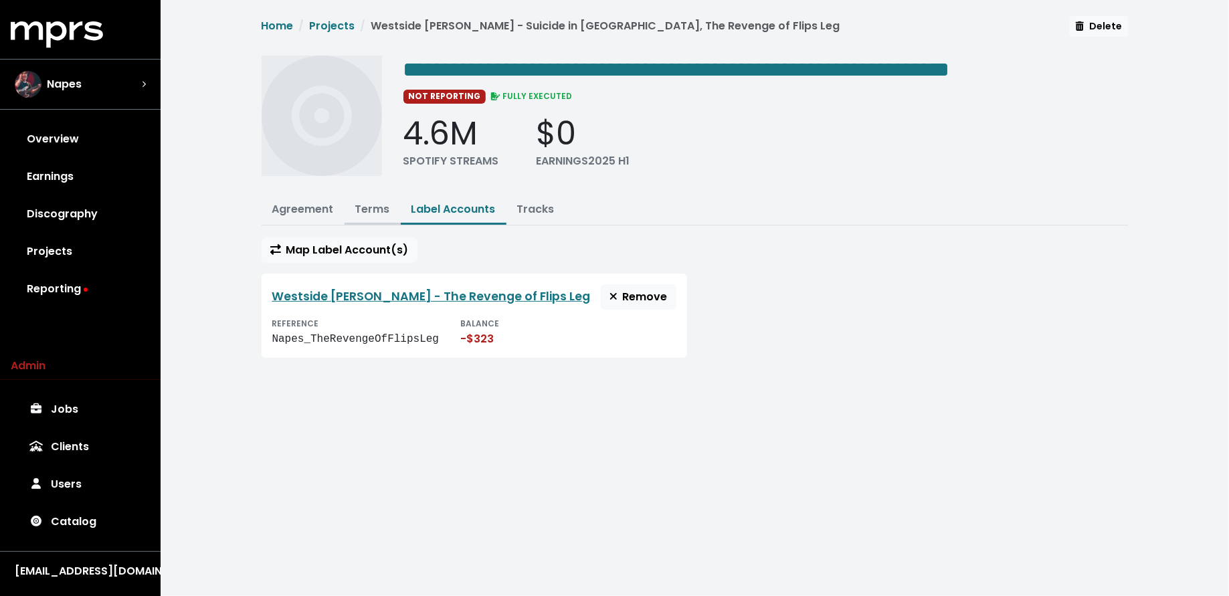
drag, startPoint x: 398, startPoint y: 201, endPoint x: 387, endPoint y: 204, distance: 11.7
click at [397, 202] on button "Terms" at bounding box center [373, 210] width 56 height 29
click at [387, 204] on link "Terms" at bounding box center [372, 208] width 35 height 15
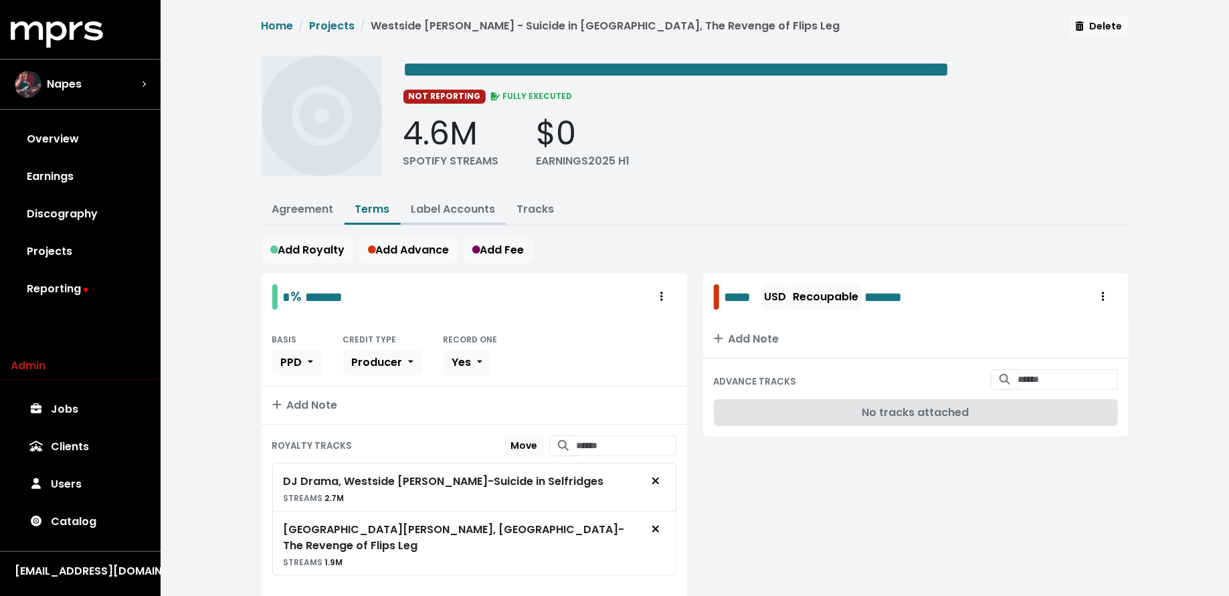
click at [436, 205] on link "Label Accounts" at bounding box center [454, 208] width 84 height 15
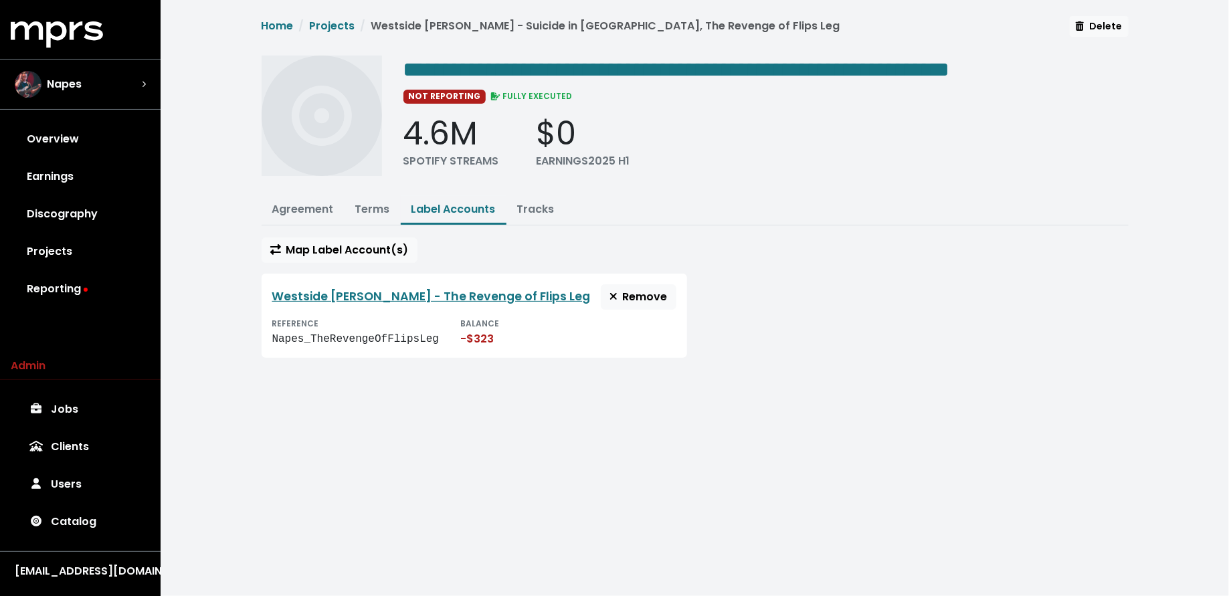
click at [440, 340] on div "REFERENCE Napes_TheRevengeOfFlipsLeg BALANCE -$323" at bounding box center [474, 331] width 404 height 32
click at [285, 208] on link "Agreement" at bounding box center [303, 208] width 62 height 15
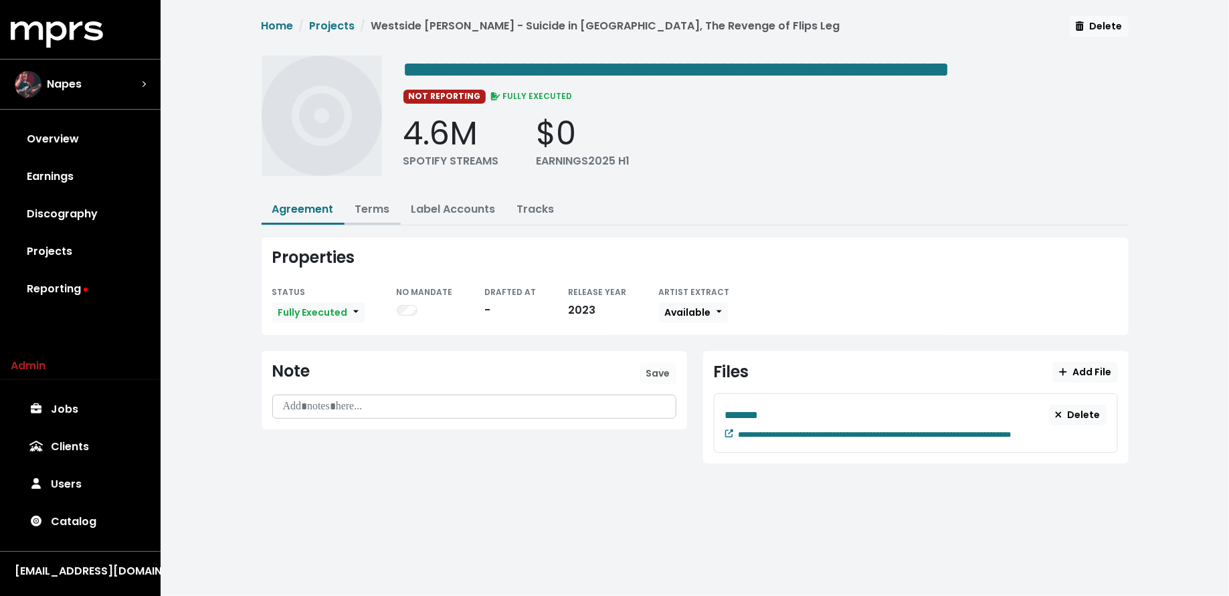
click at [373, 211] on link "Terms" at bounding box center [372, 208] width 35 height 15
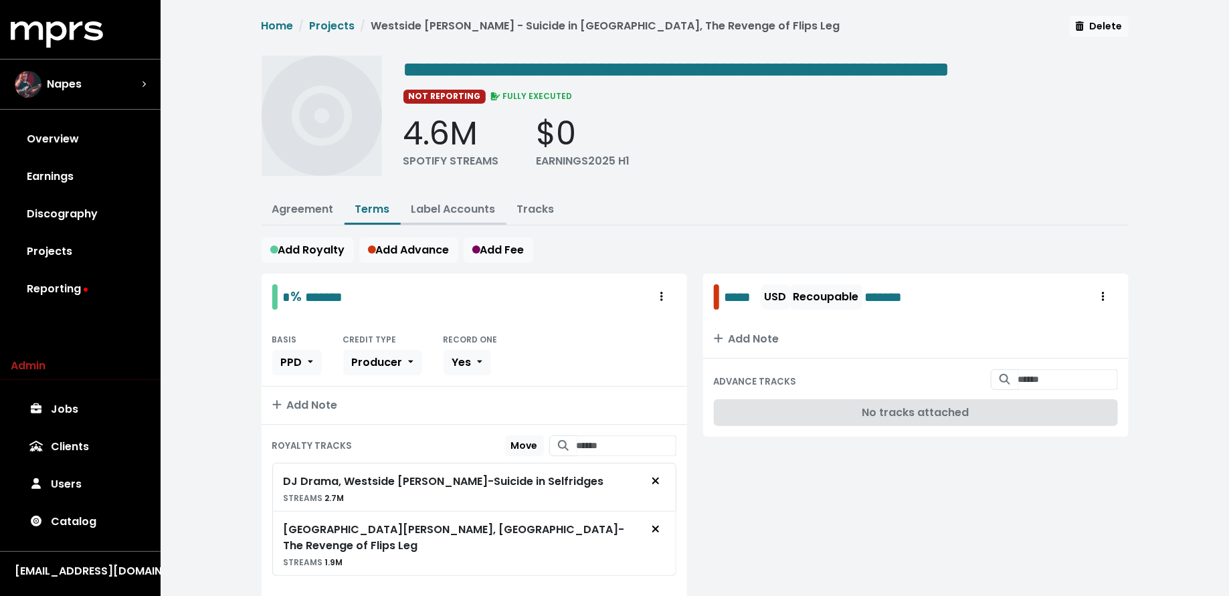
click at [443, 209] on link "Label Accounts" at bounding box center [454, 208] width 84 height 15
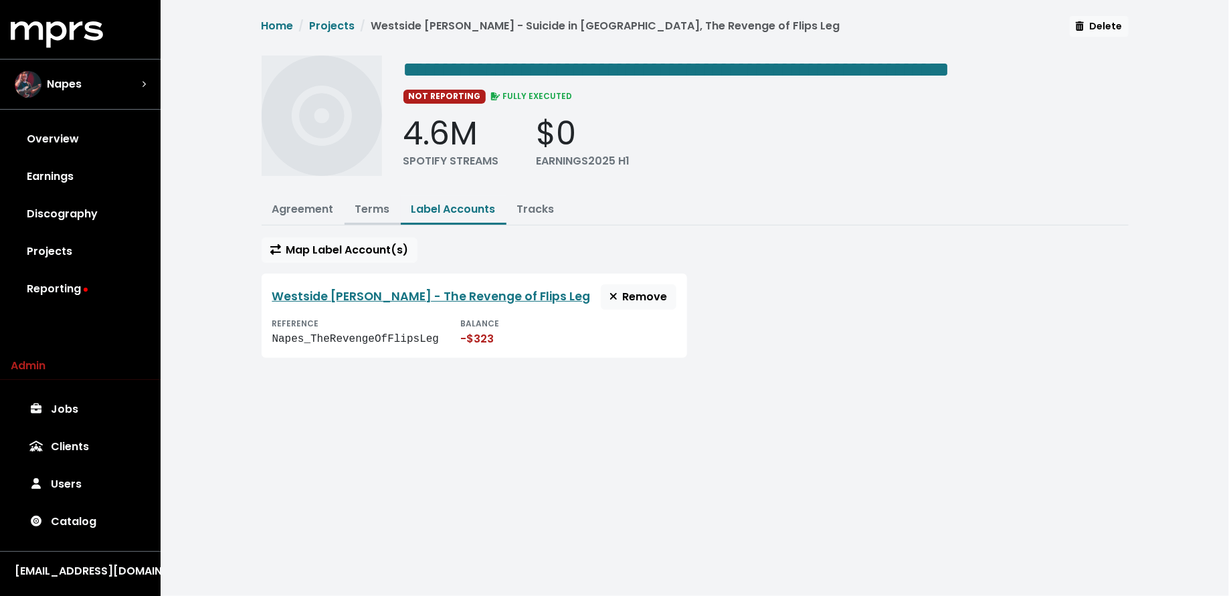
click at [353, 211] on button "Terms" at bounding box center [373, 210] width 56 height 29
click at [367, 204] on link "Terms" at bounding box center [372, 208] width 35 height 15
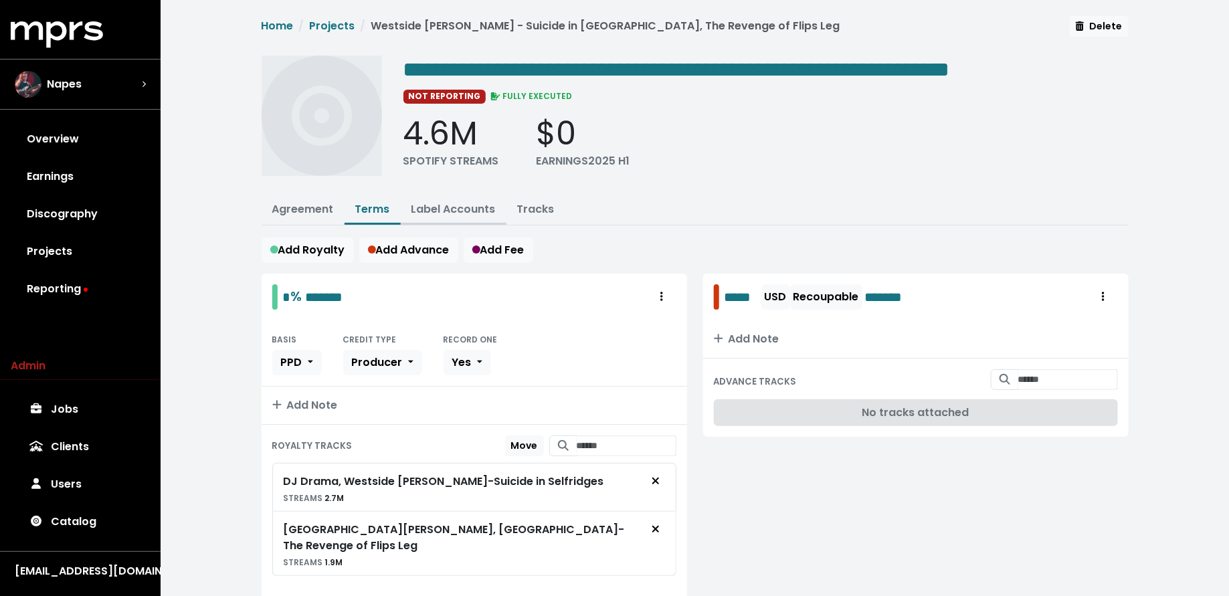
click at [428, 214] on link "Label Accounts" at bounding box center [454, 208] width 84 height 15
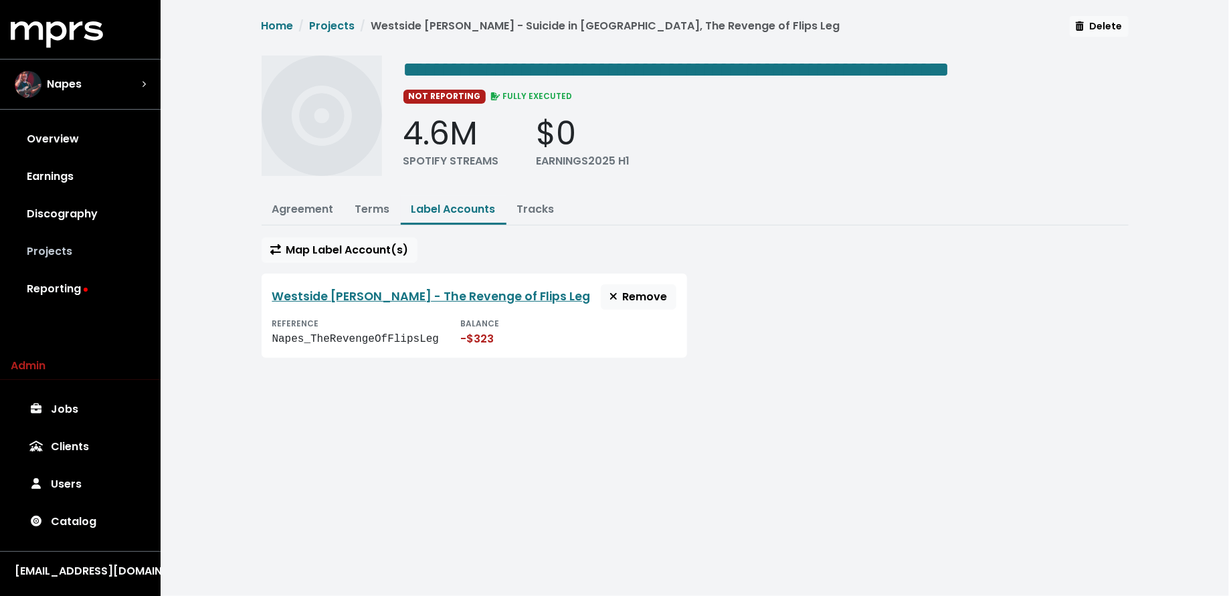
click at [93, 253] on link "Projects" at bounding box center [80, 251] width 139 height 37
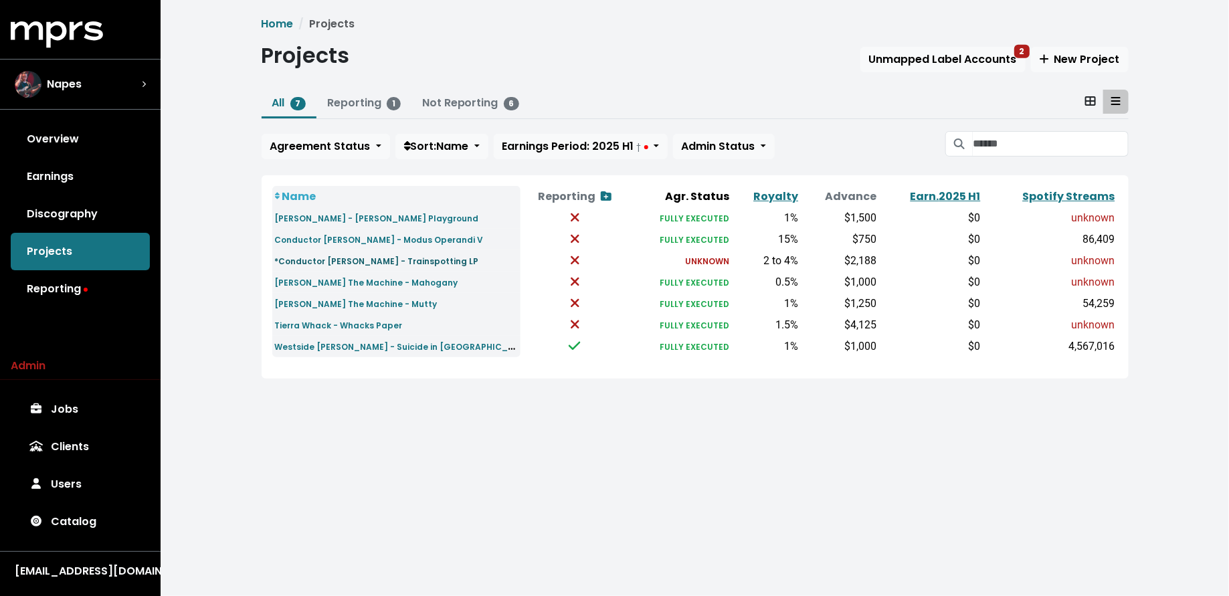
click at [349, 262] on small "*Conductor Williams - Trainspotting LP" at bounding box center [377, 261] width 204 height 11
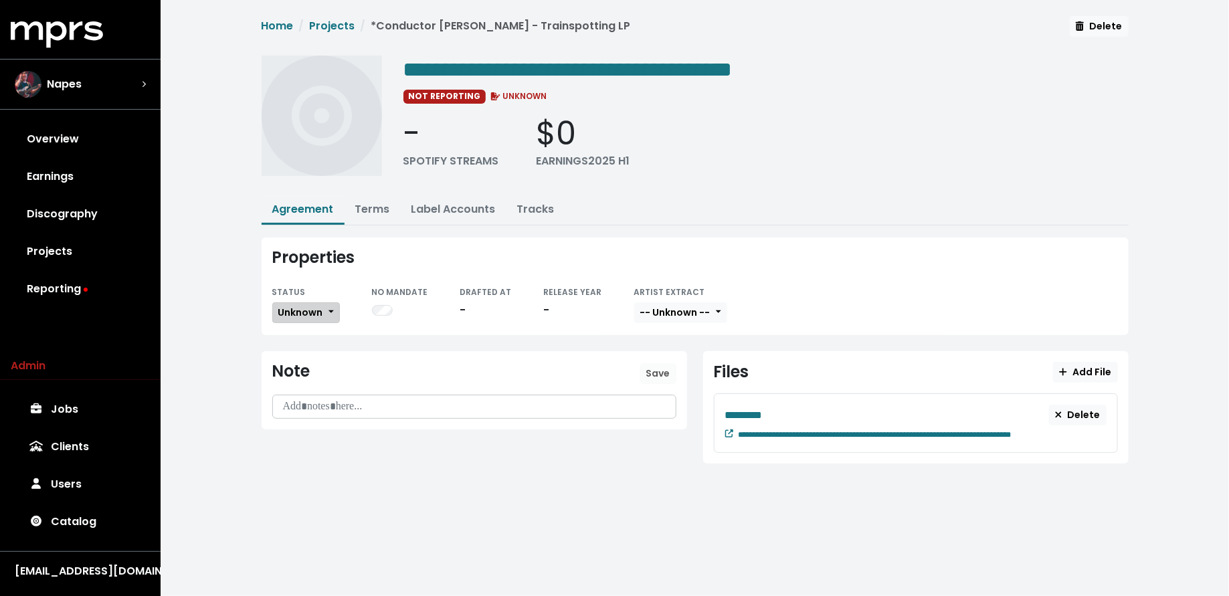
click at [324, 308] on button "Unknown" at bounding box center [306, 312] width 68 height 21
click at [322, 446] on link "Fully Executed" at bounding box center [336, 446] width 126 height 21
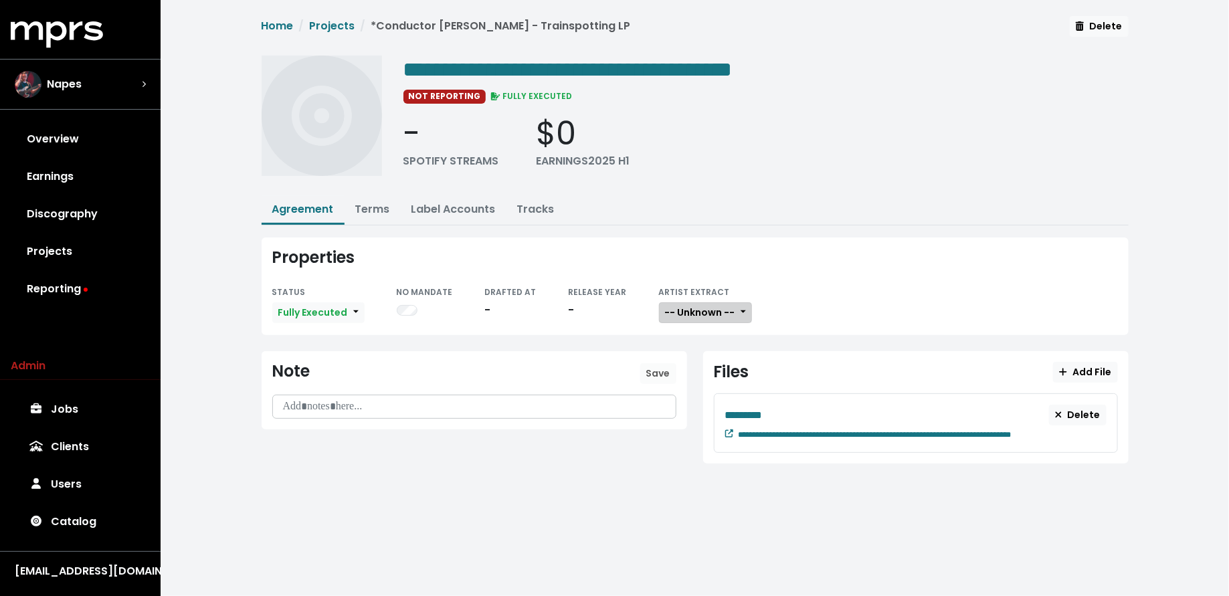
click at [693, 306] on span "-- Unknown --" at bounding box center [700, 312] width 70 height 13
click at [697, 383] on link "Not Available" at bounding box center [713, 382] width 106 height 21
click at [367, 212] on link "Terms" at bounding box center [372, 208] width 35 height 15
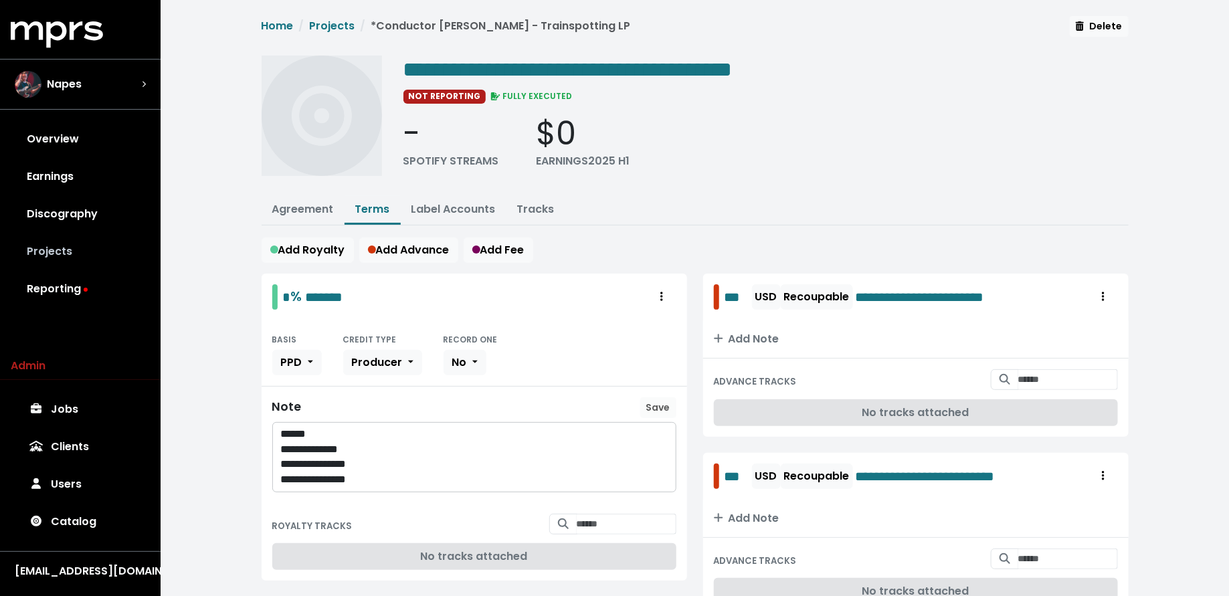
click at [110, 242] on link "Projects" at bounding box center [80, 251] width 139 height 37
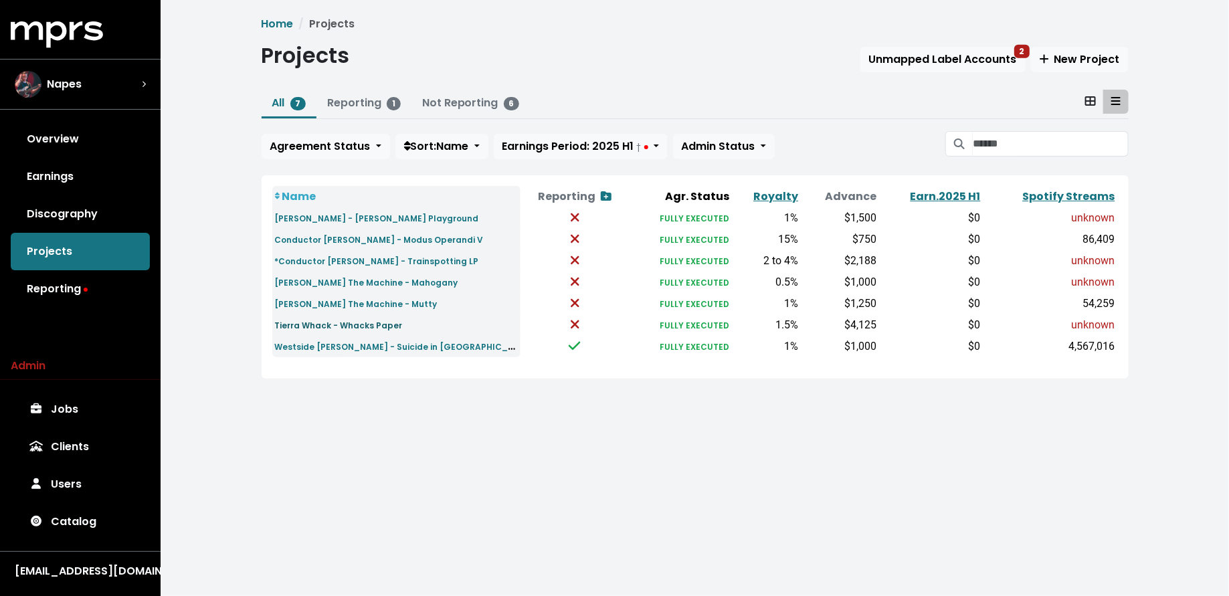
click at [371, 325] on small "Tierra Whack - Whacks Paper" at bounding box center [339, 325] width 128 height 11
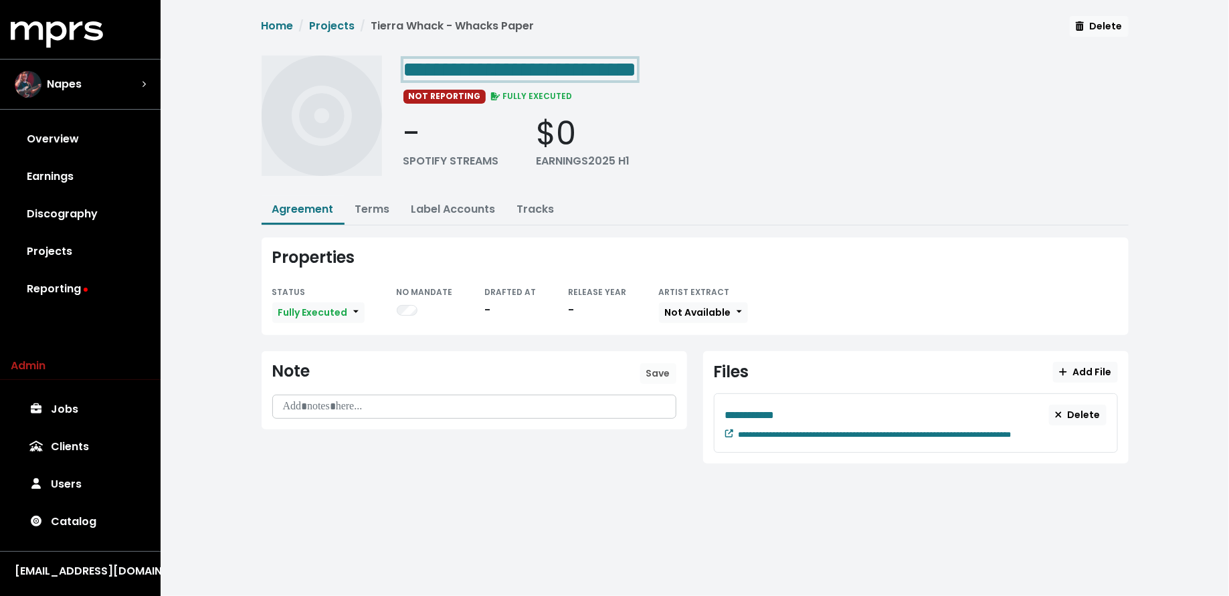
click at [735, 70] on div "**********" at bounding box center [765, 69] width 725 height 27
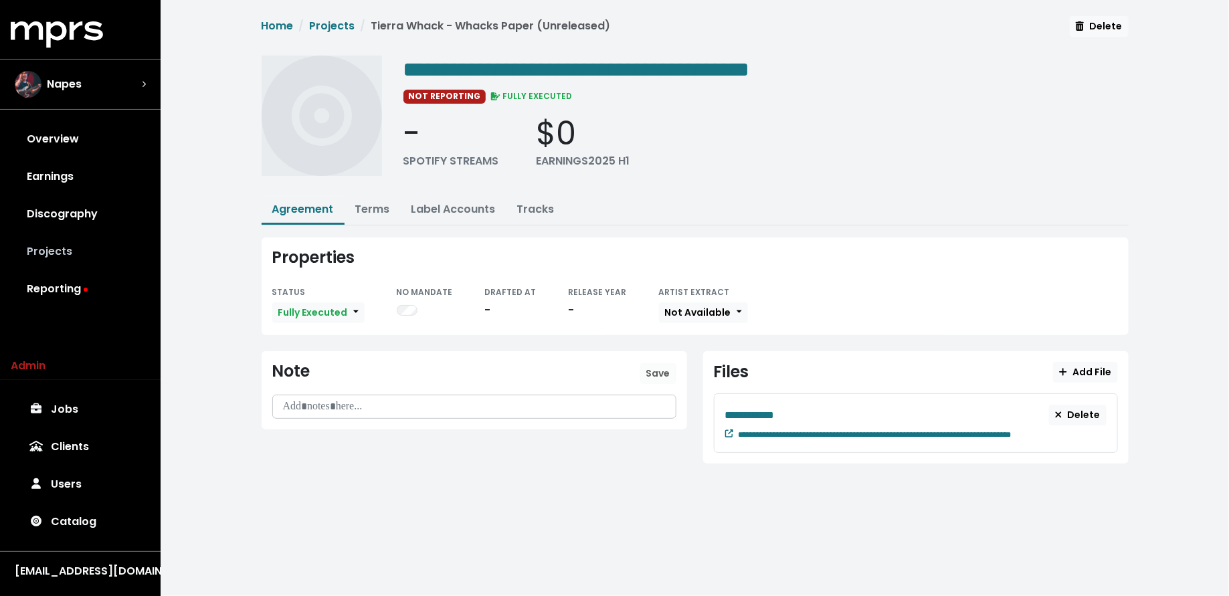
click at [120, 244] on link "Projects" at bounding box center [80, 251] width 139 height 37
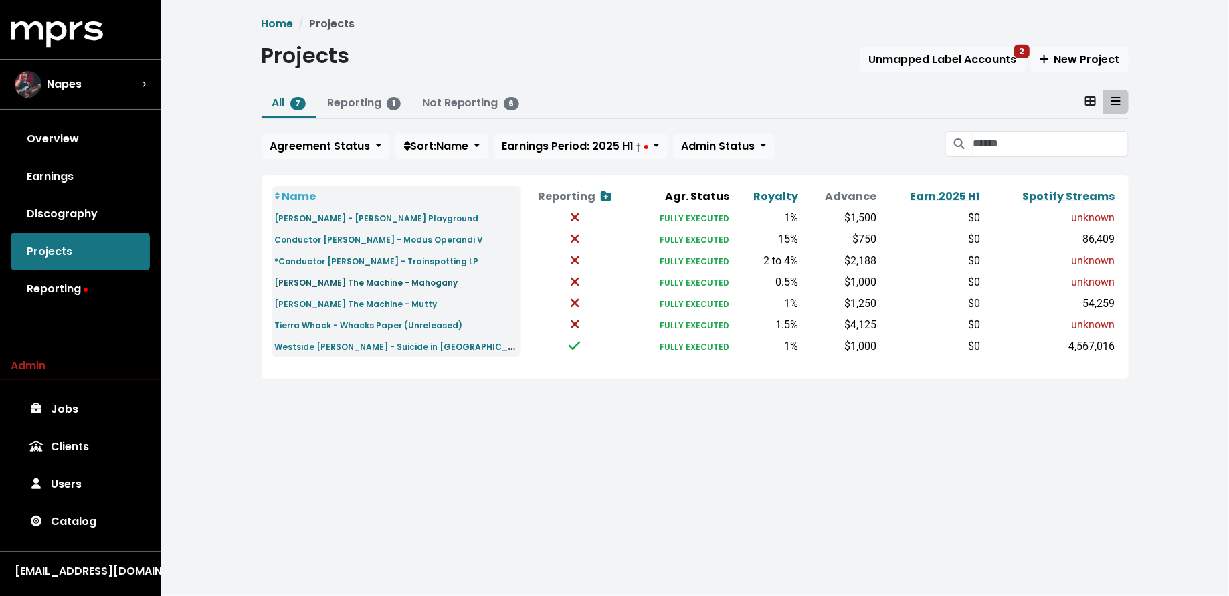
click at [377, 280] on small "Conway The Machine - Mahogany" at bounding box center [366, 282] width 183 height 11
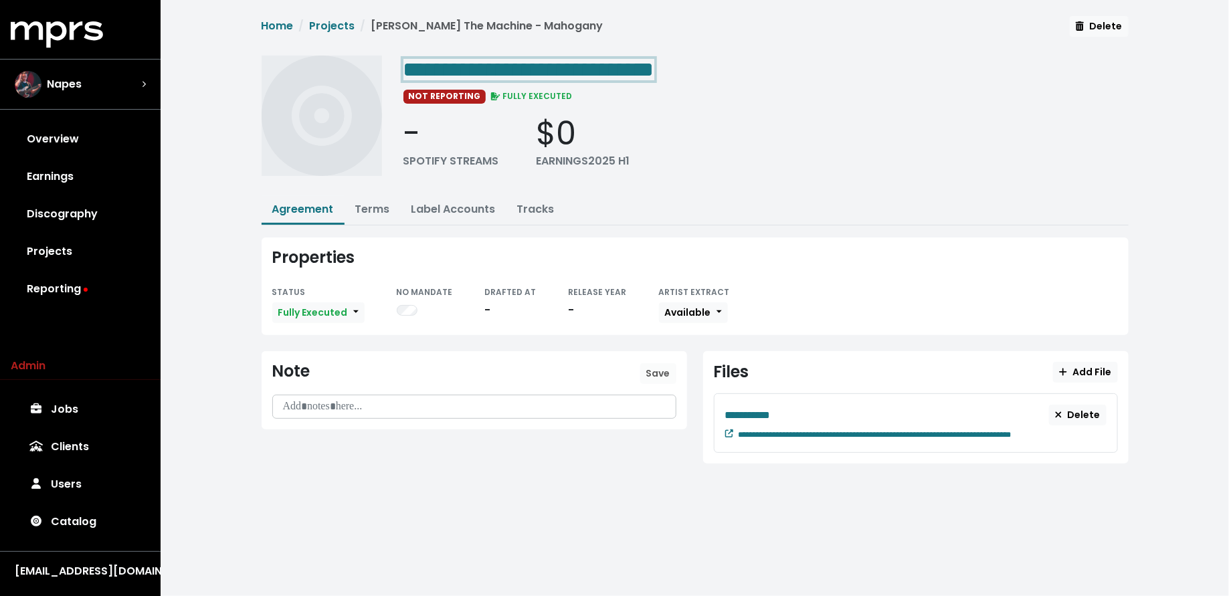
click at [654, 68] on span "**********" at bounding box center [528, 69] width 251 height 21
click at [776, 72] on span "**********" at bounding box center [589, 69] width 373 height 21
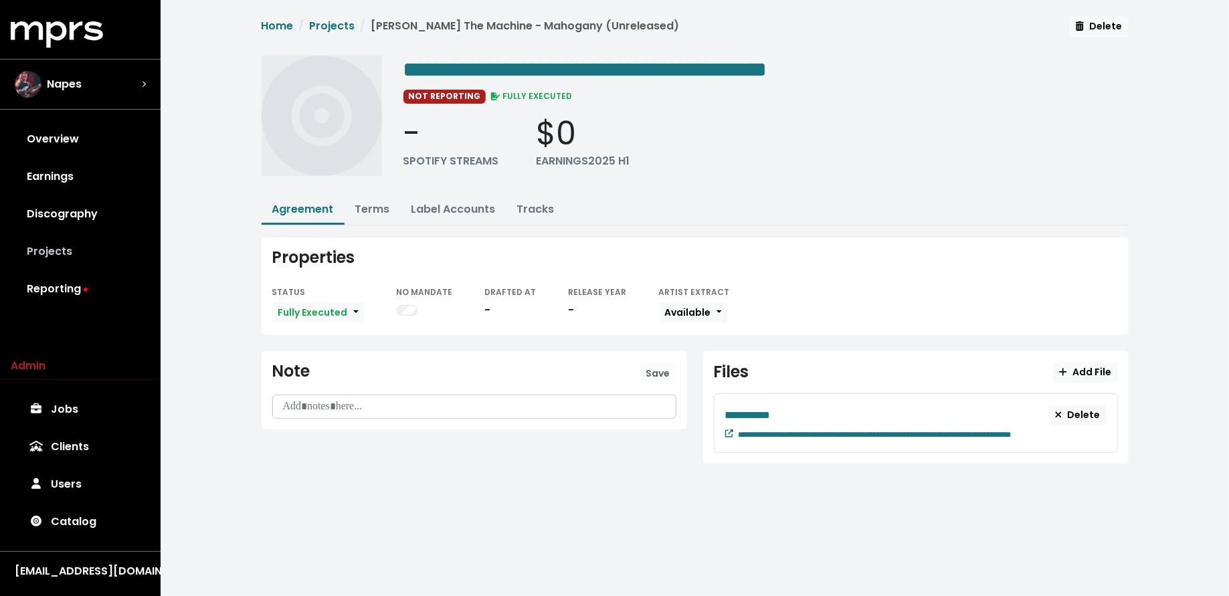
click at [31, 259] on link "Projects" at bounding box center [80, 251] width 139 height 37
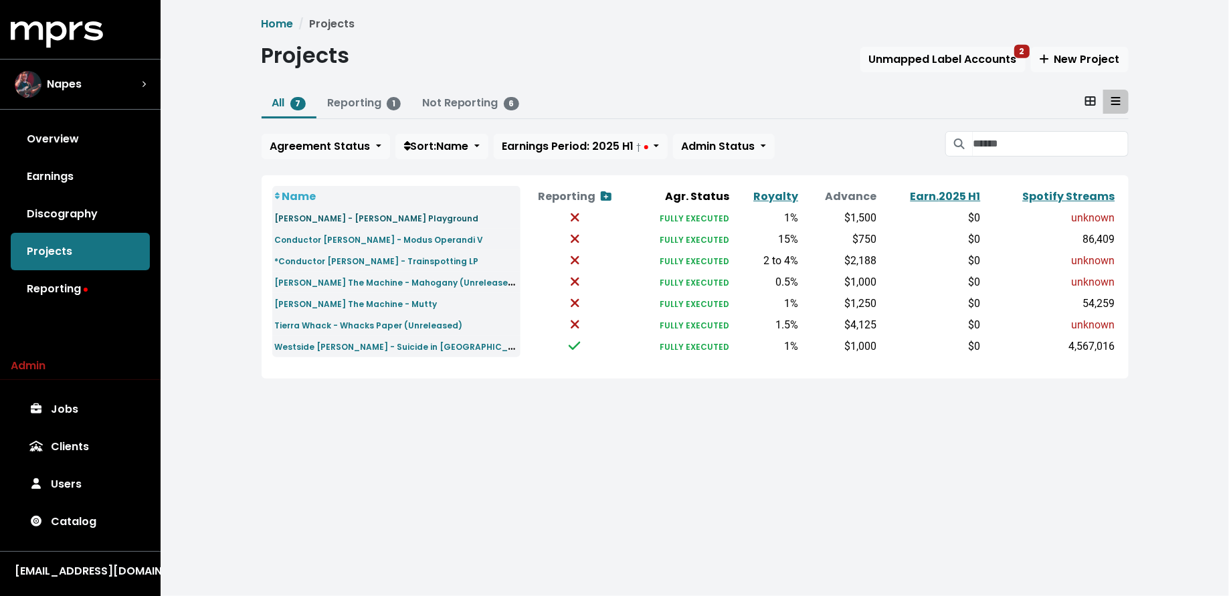
click at [337, 218] on small "Big L - Fred Samuel Playground" at bounding box center [377, 218] width 204 height 11
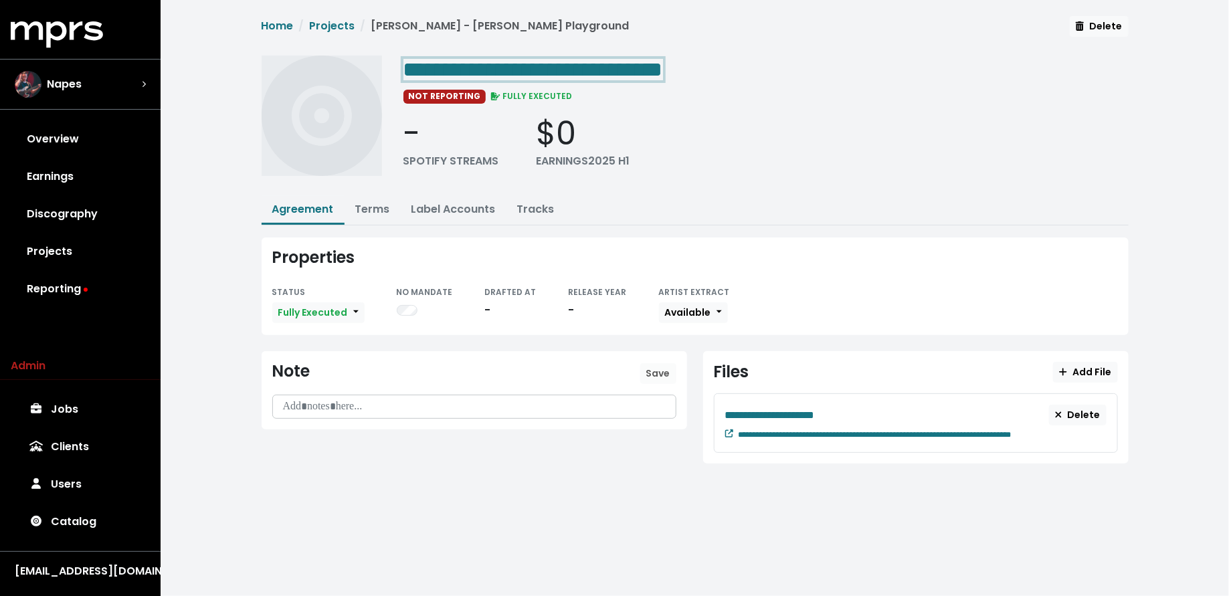
click at [749, 74] on div "**********" at bounding box center [765, 69] width 725 height 27
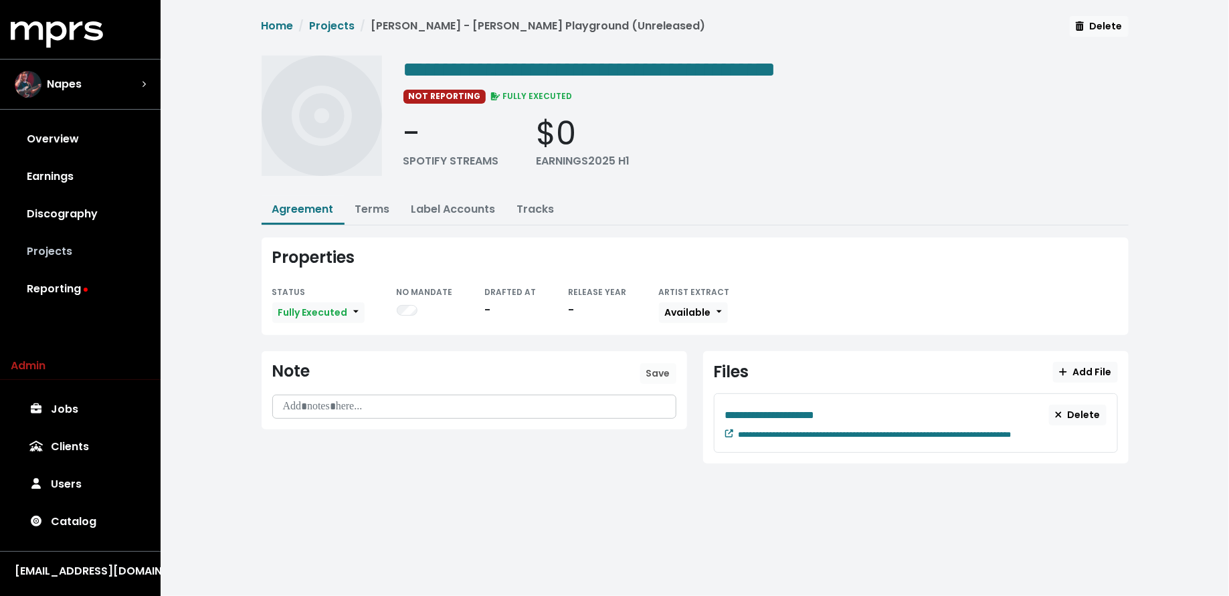
click at [75, 252] on link "Projects" at bounding box center [80, 251] width 139 height 37
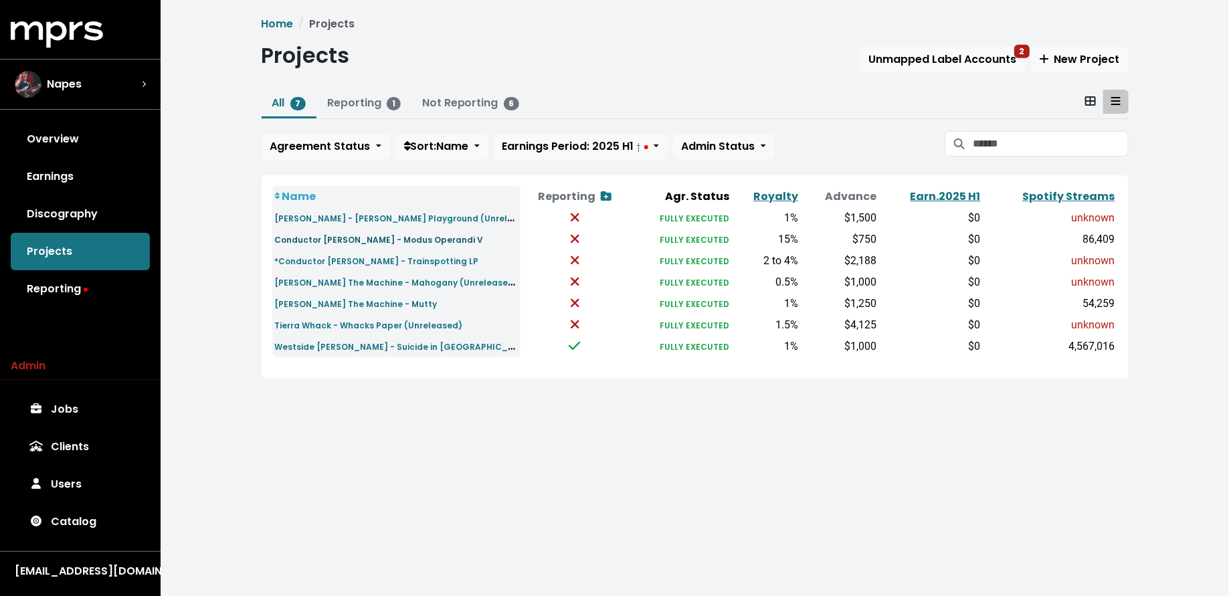
click at [331, 242] on small "Conductor Williams - Modus Operandi V" at bounding box center [379, 239] width 209 height 11
click at [66, 281] on link "Reporting" at bounding box center [80, 288] width 139 height 37
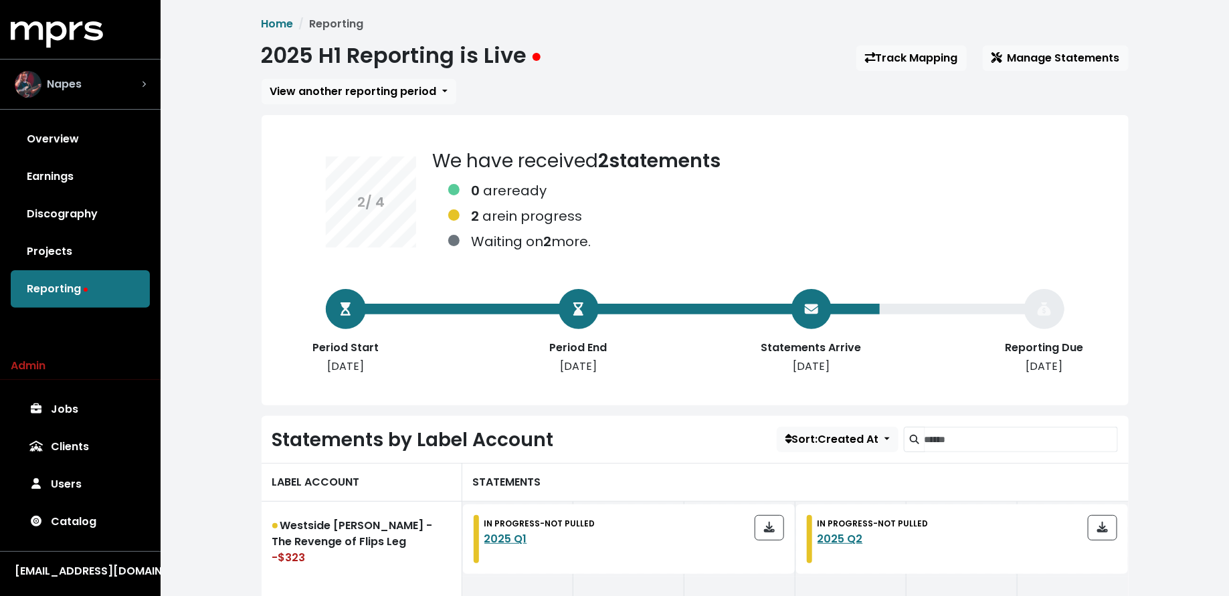
click at [107, 86] on div "Napes" at bounding box center [80, 84] width 131 height 27
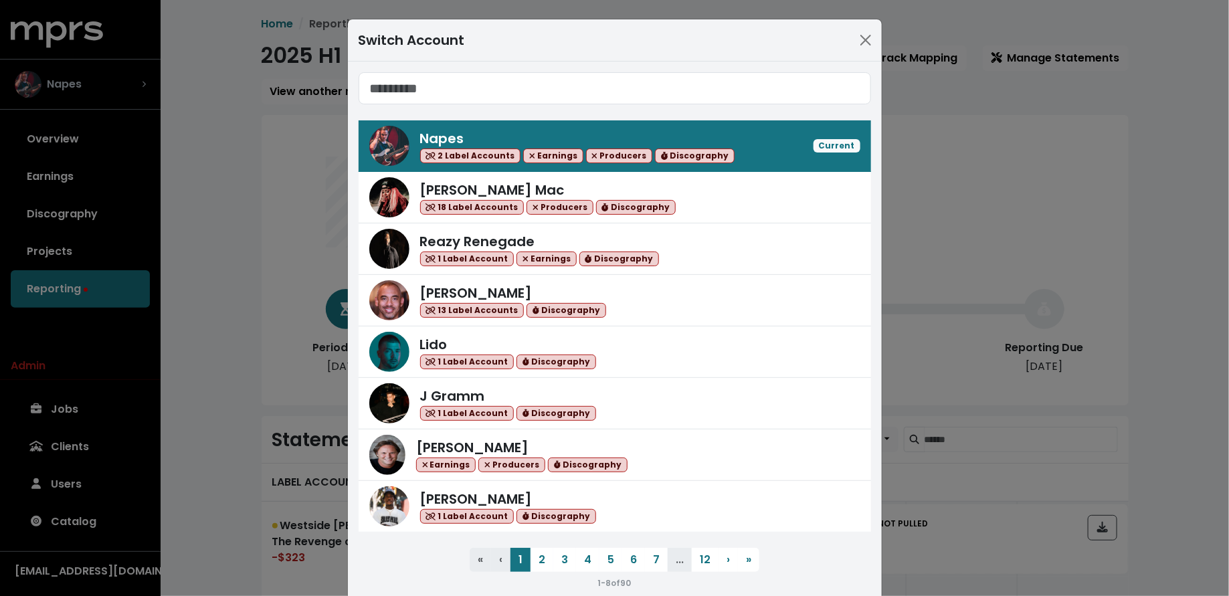
type input "*"
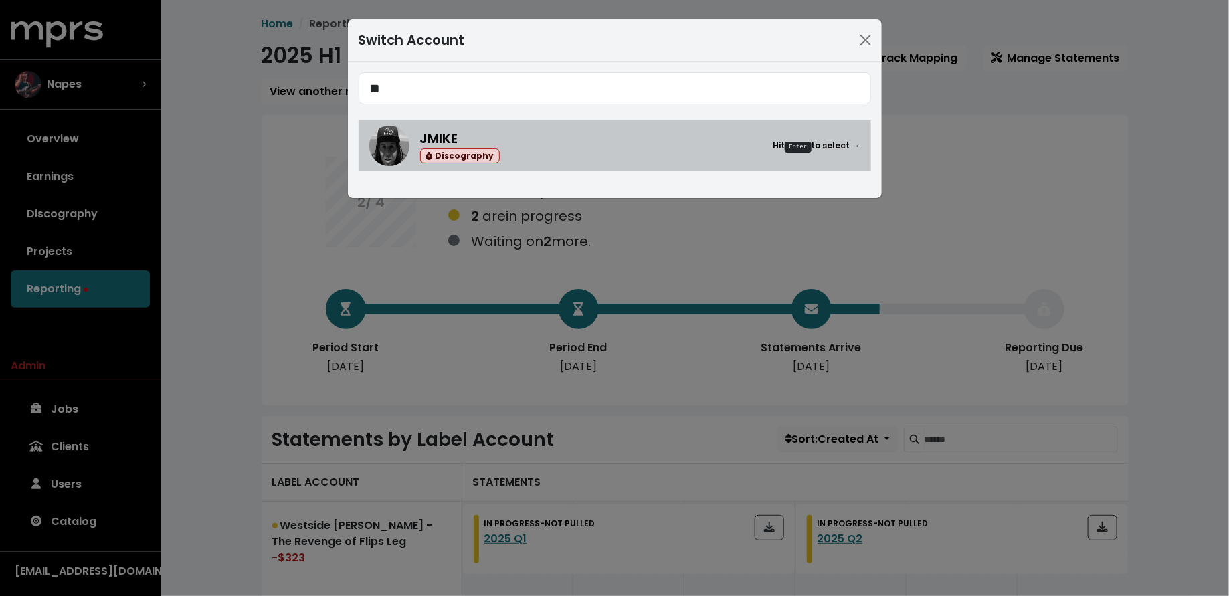
type input "**"
click at [424, 127] on div "JMIKE Discography Hit Enter to select →" at bounding box center [614, 146] width 491 height 40
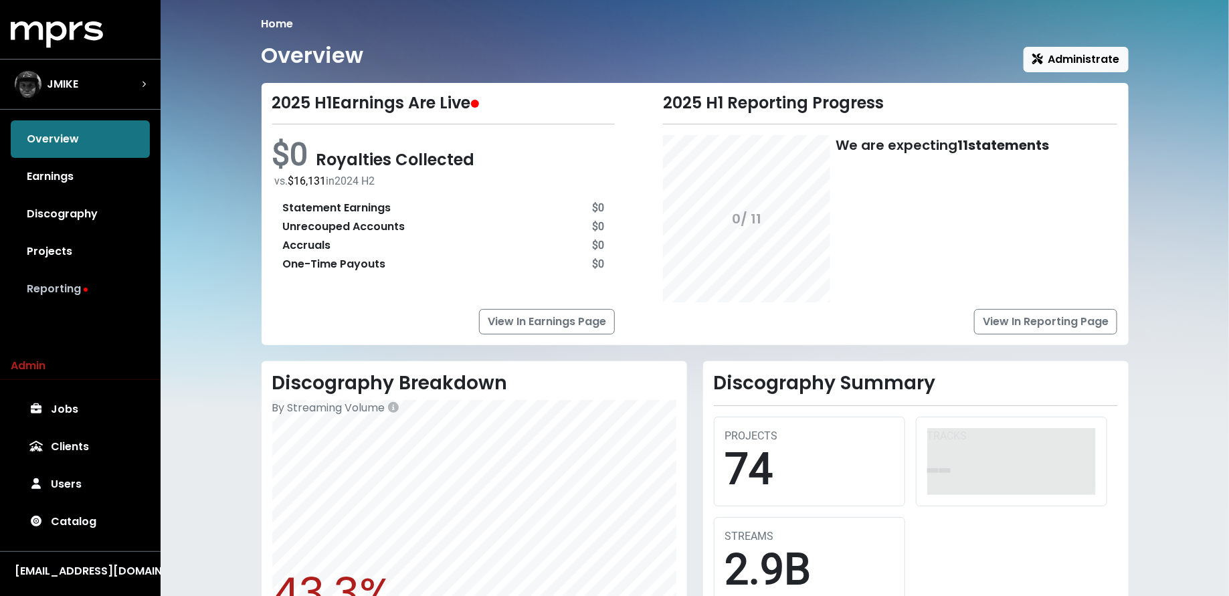
click at [104, 288] on link "Reporting" at bounding box center [80, 288] width 139 height 37
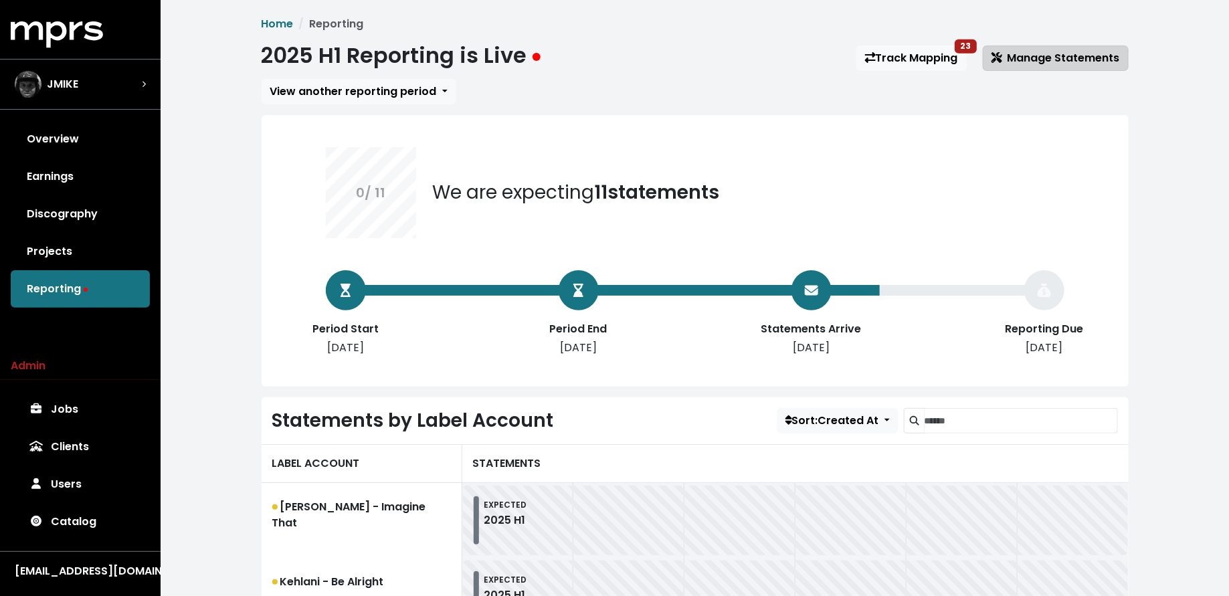
click at [1039, 53] on span "Manage Statements" at bounding box center [1056, 57] width 128 height 15
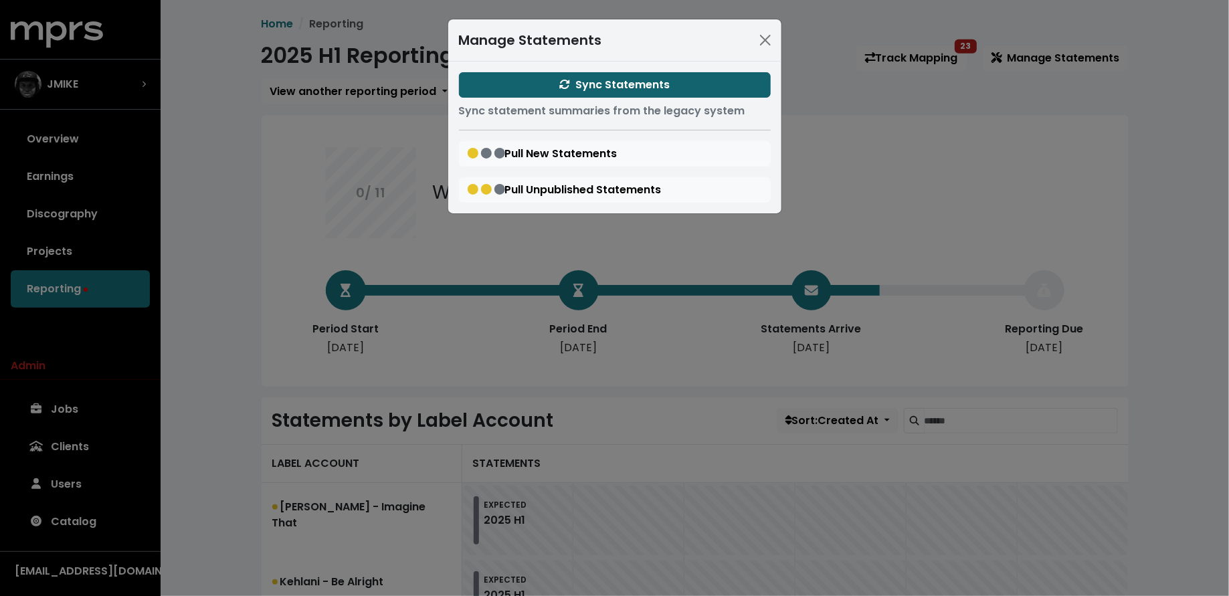
click at [561, 90] on span "Sync Statements" at bounding box center [614, 84] width 110 height 15
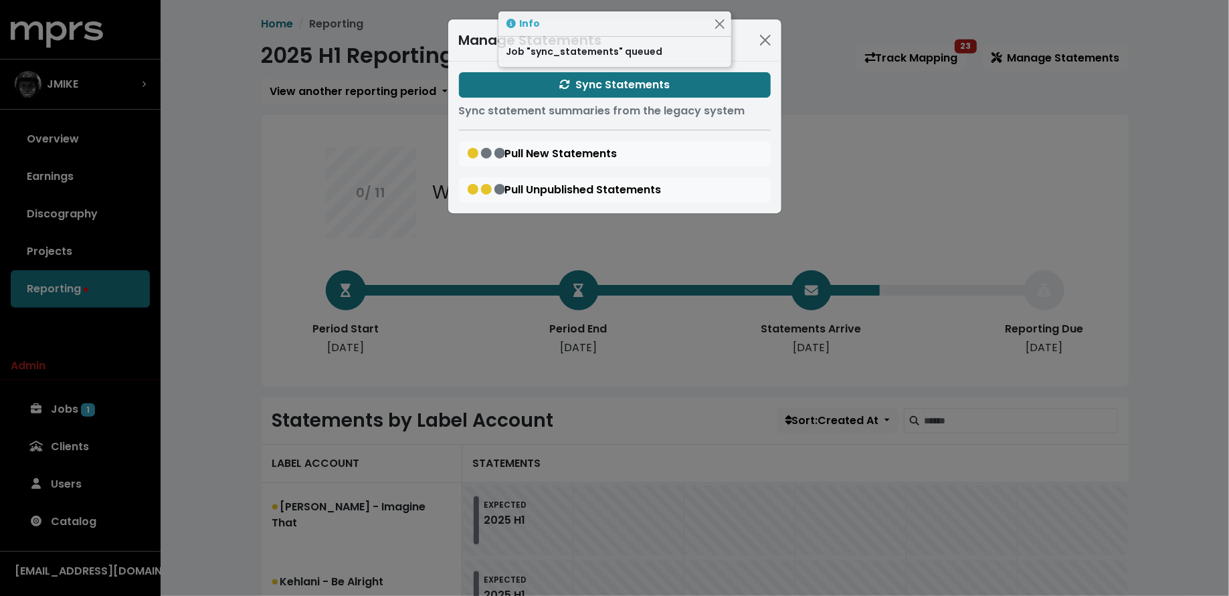
click at [279, 282] on div "Manage Statements Sync Statements Sync statement summaries from the legacy syst…" at bounding box center [614, 298] width 1229 height 596
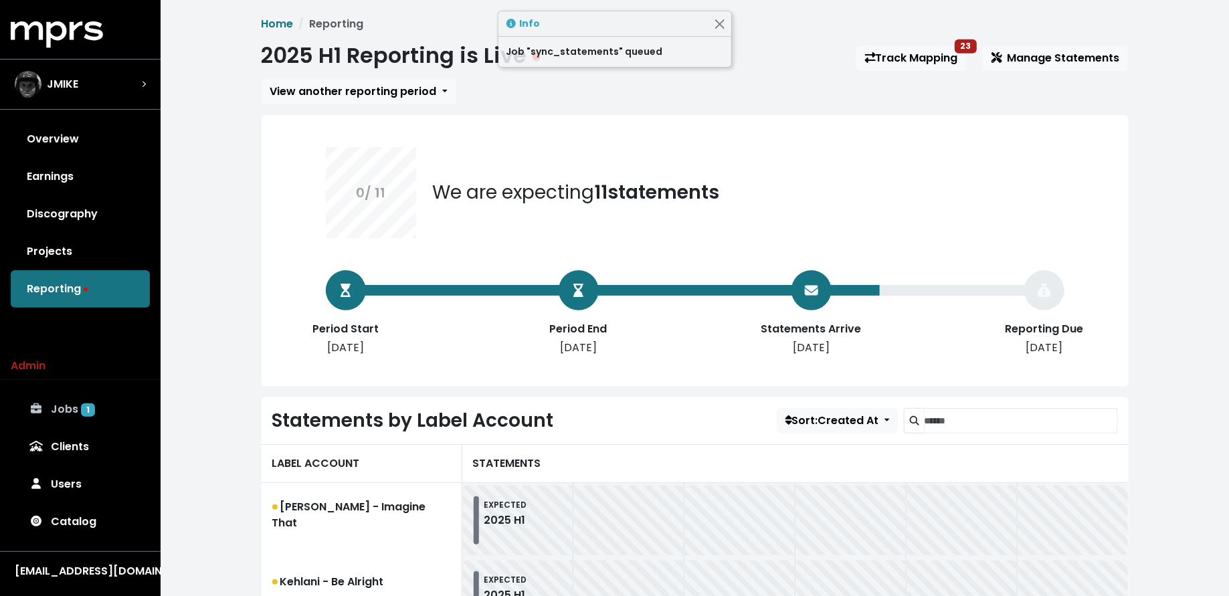
click at [64, 422] on link "Jobs 1" at bounding box center [80, 409] width 139 height 37
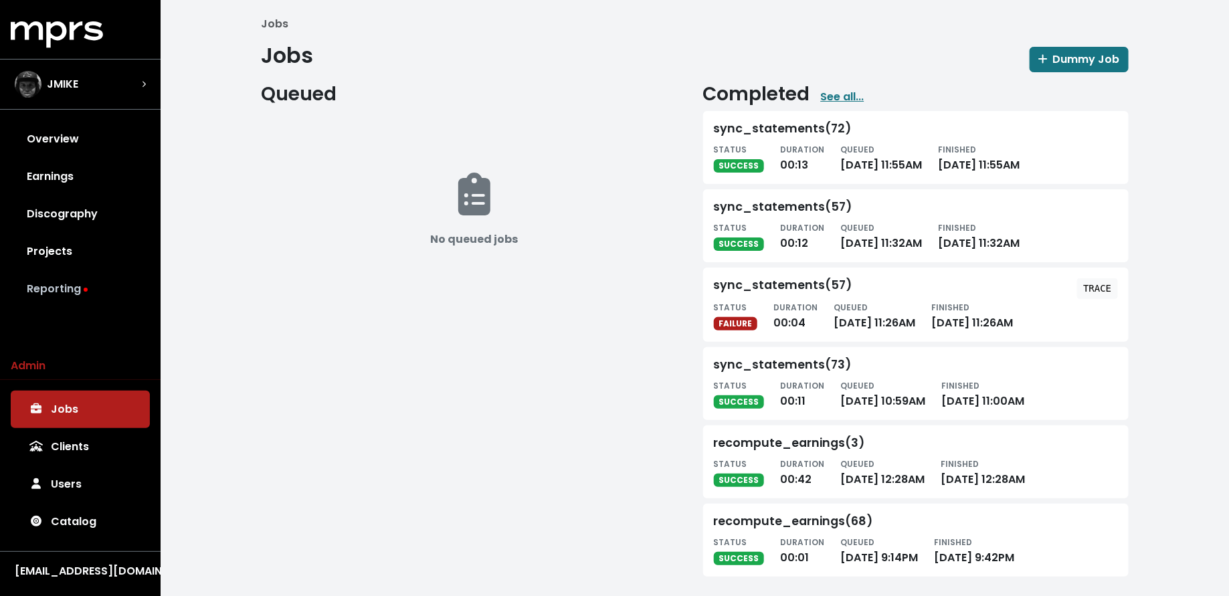
click at [102, 276] on link "Reporting" at bounding box center [80, 288] width 139 height 37
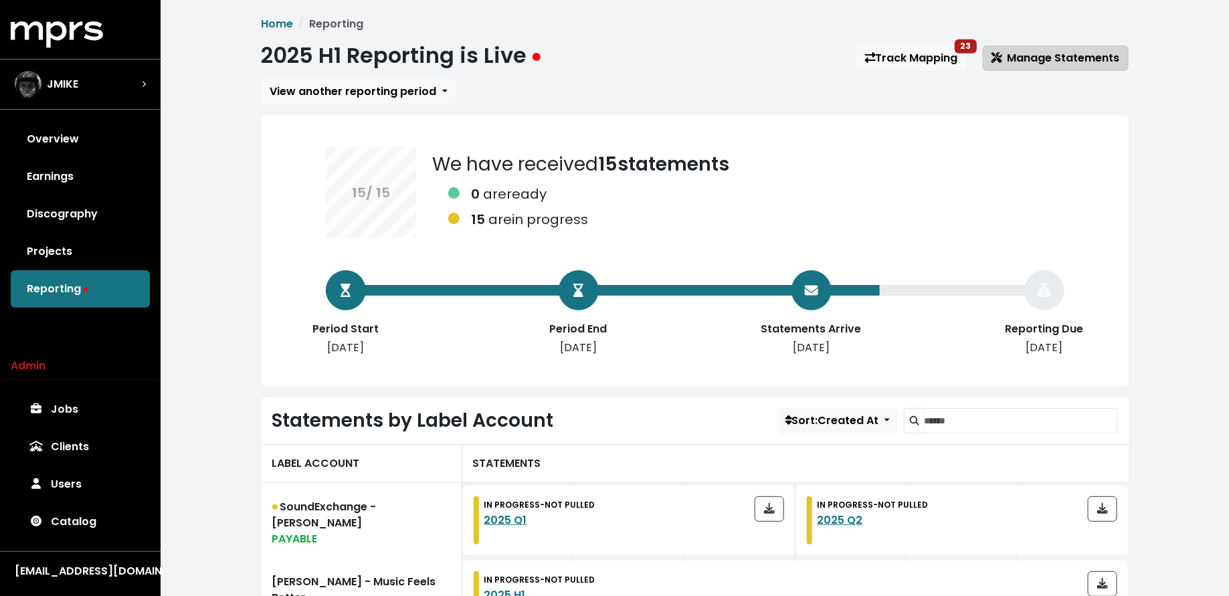
click at [1084, 57] on span "Manage Statements" at bounding box center [1056, 57] width 128 height 15
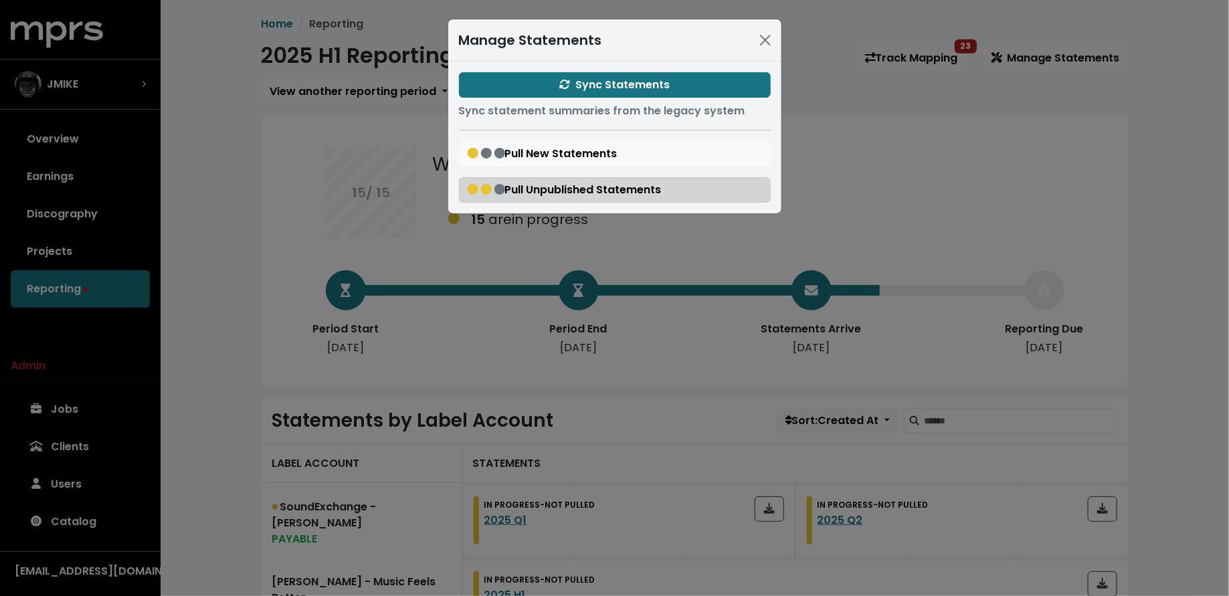
click at [541, 182] on span "Pull Unpublished Statements" at bounding box center [565, 189] width 194 height 15
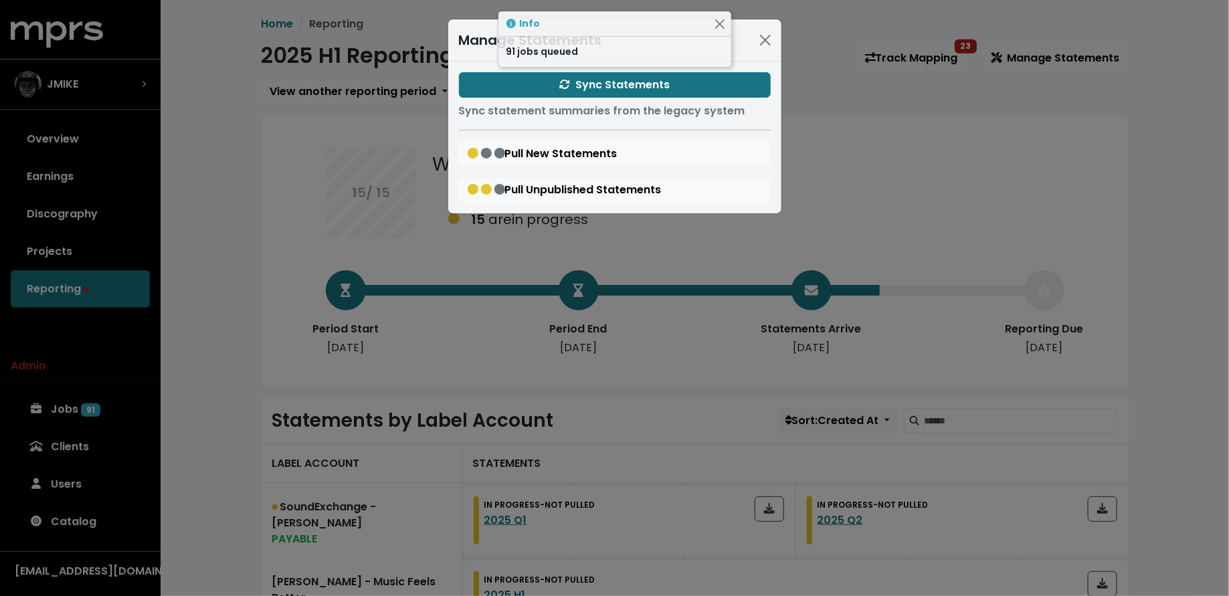
click at [228, 232] on div "Manage Statements Sync Statements Sync statement summaries from the legacy syst…" at bounding box center [614, 298] width 1229 height 596
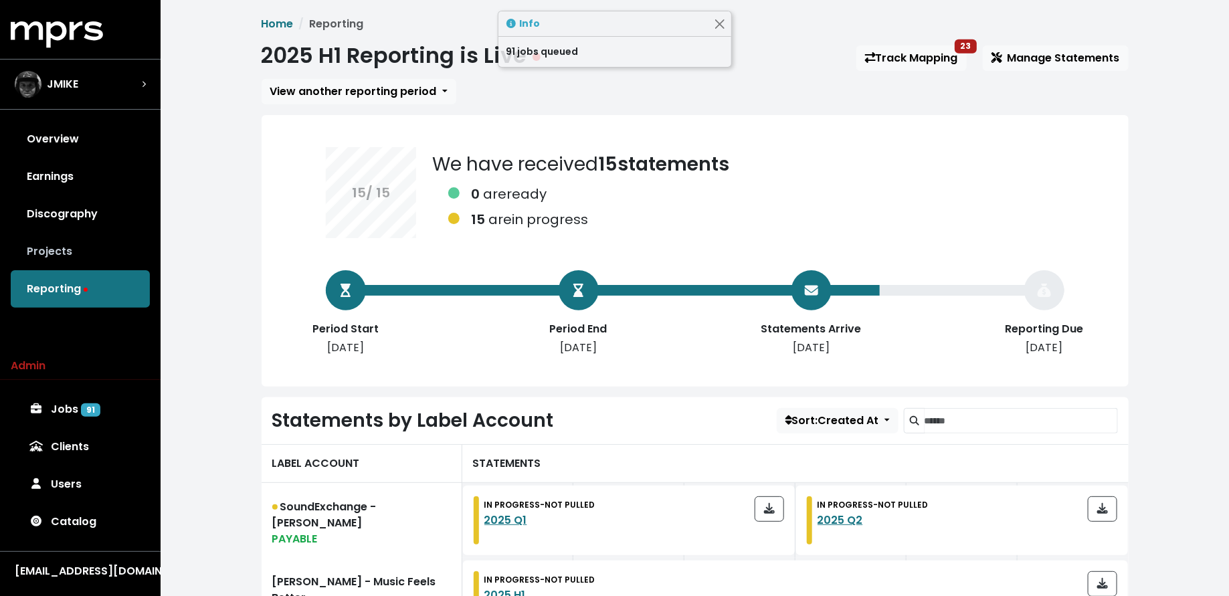
click at [50, 237] on link "Projects" at bounding box center [80, 251] width 139 height 37
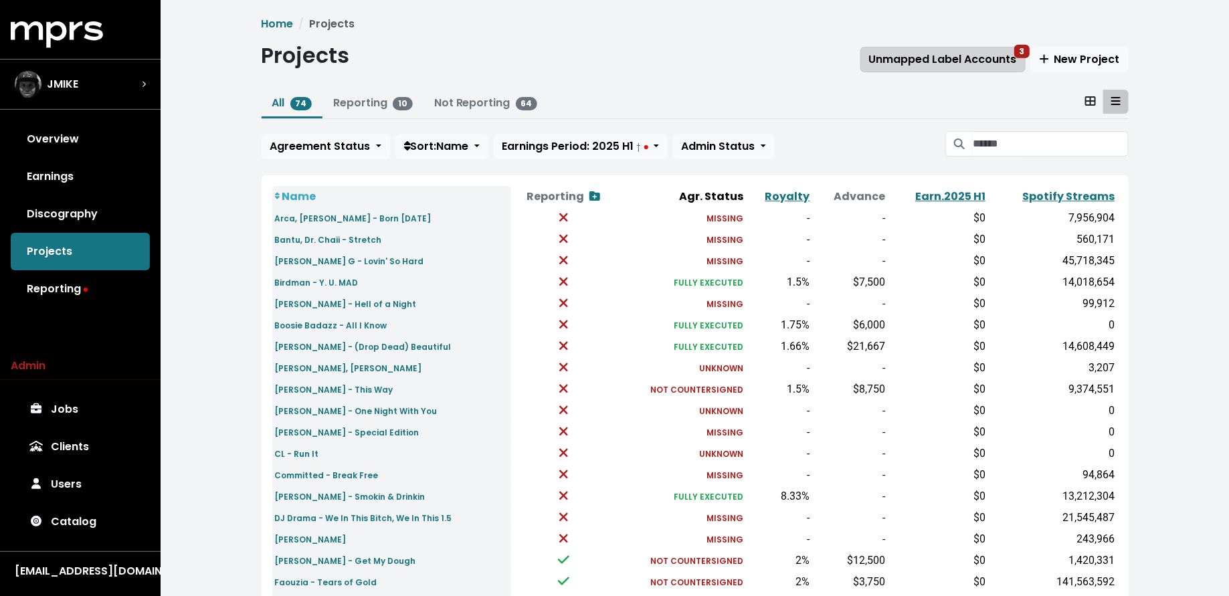
click at [972, 58] on span "Unmapped Label Accounts 3" at bounding box center [943, 59] width 148 height 15
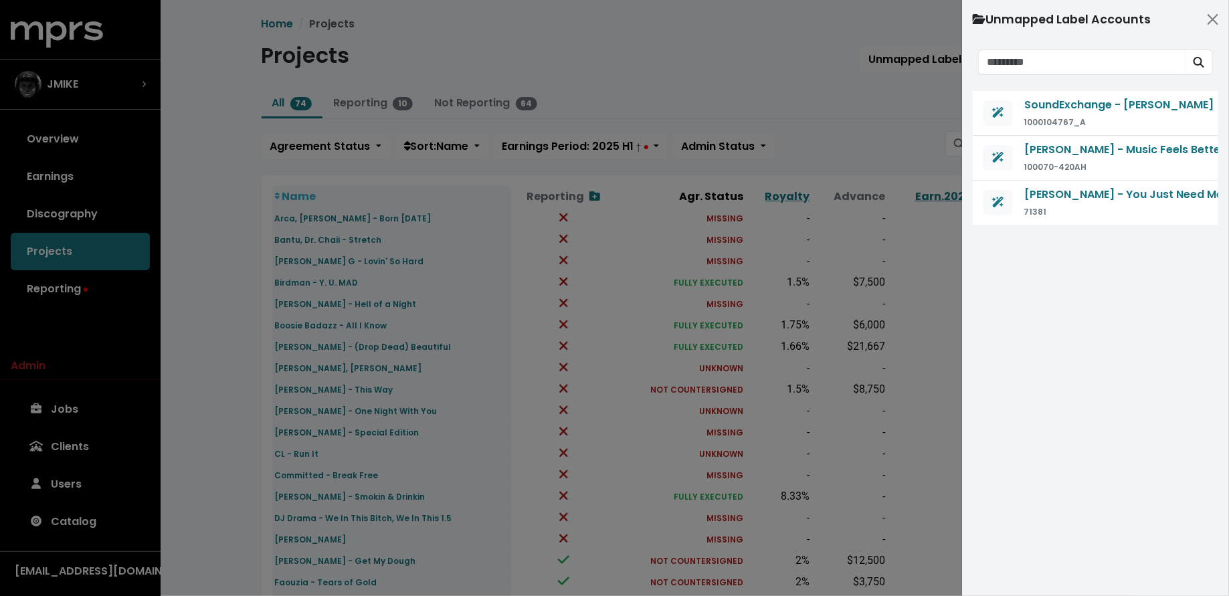
click at [793, 120] on div at bounding box center [614, 298] width 1229 height 596
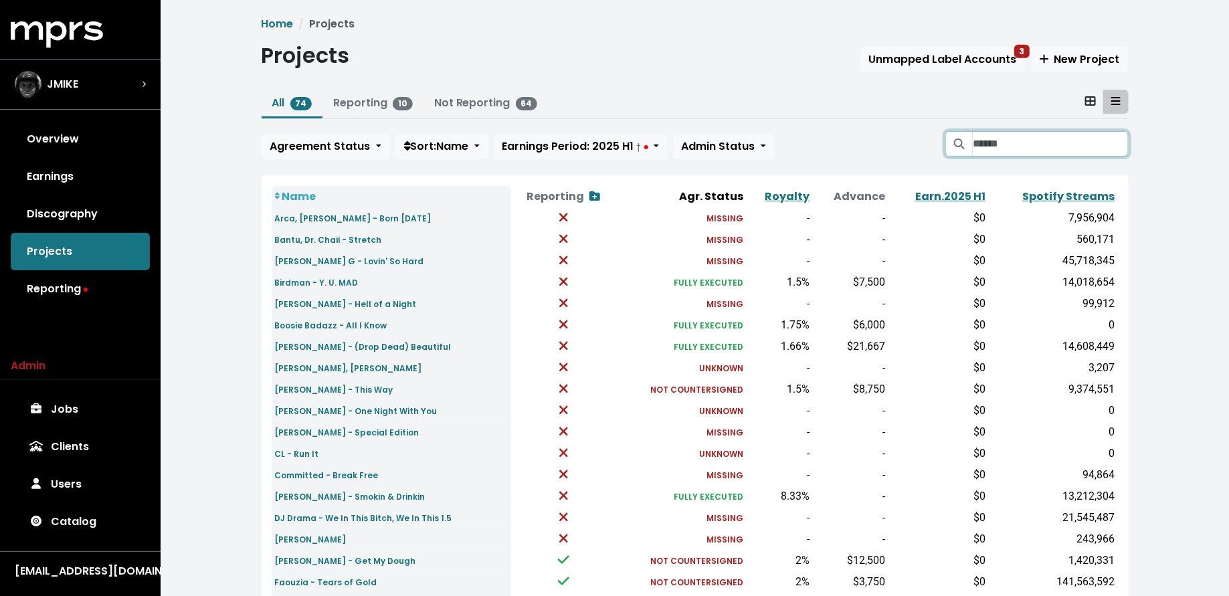
click at [1003, 145] on input "Search projects" at bounding box center [1050, 143] width 155 height 25
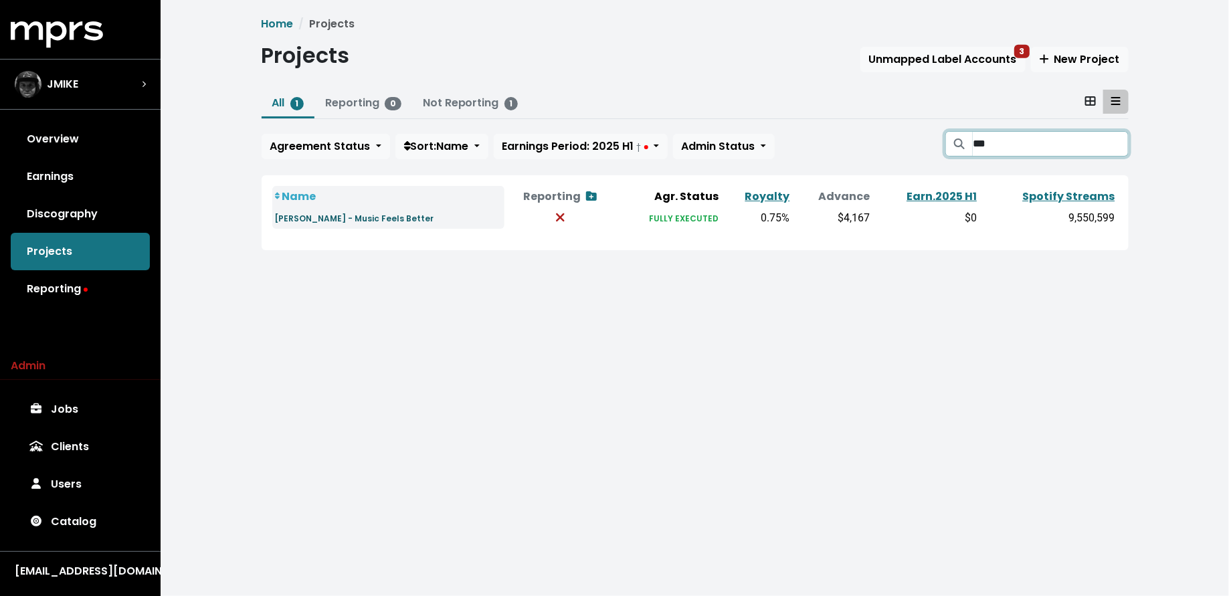
type input "***"
click at [326, 218] on small "Selena Gomez - Music Feels Better" at bounding box center [354, 218] width 159 height 11
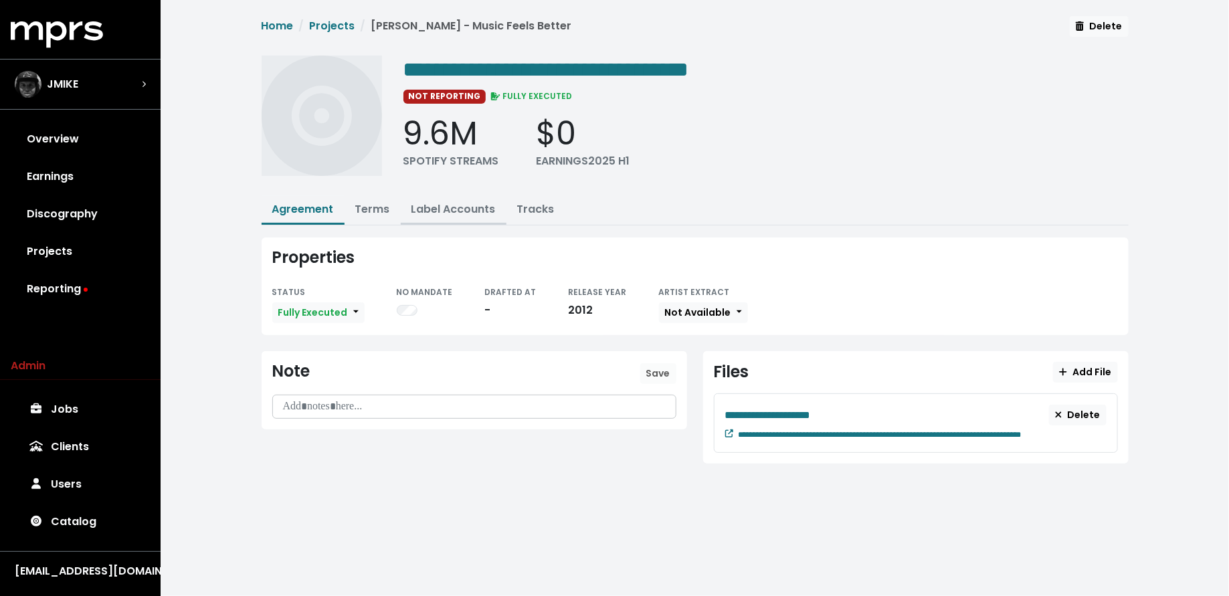
click at [450, 197] on button "Label Accounts" at bounding box center [454, 210] width 106 height 29
click at [440, 204] on link "Label Accounts" at bounding box center [454, 208] width 84 height 15
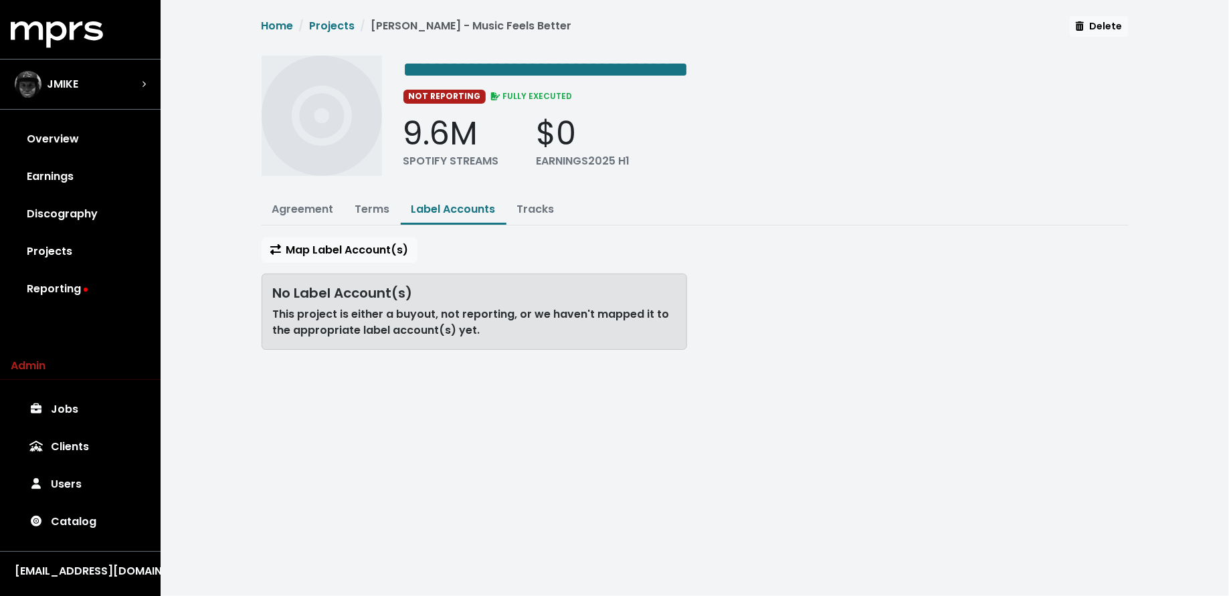
click at [321, 227] on div "**********" at bounding box center [695, 188] width 883 height 345
click at [323, 246] on span "Map Label Account(s)" at bounding box center [339, 249] width 139 height 15
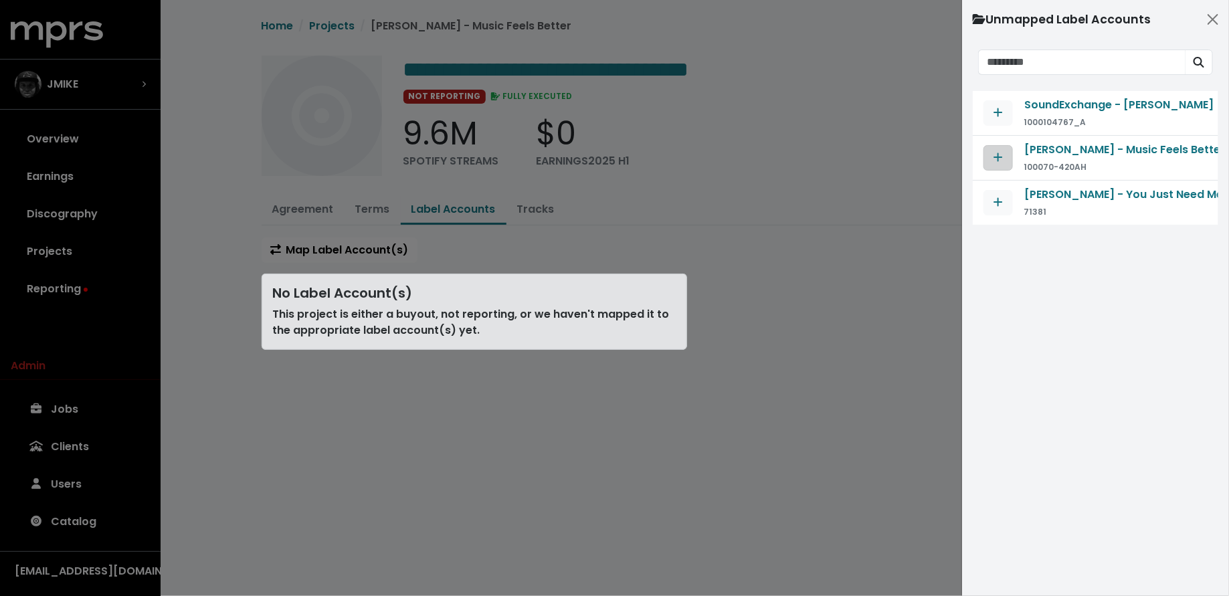
click at [1003, 158] on span "Map contract to selected agreement" at bounding box center [998, 158] width 12 height 16
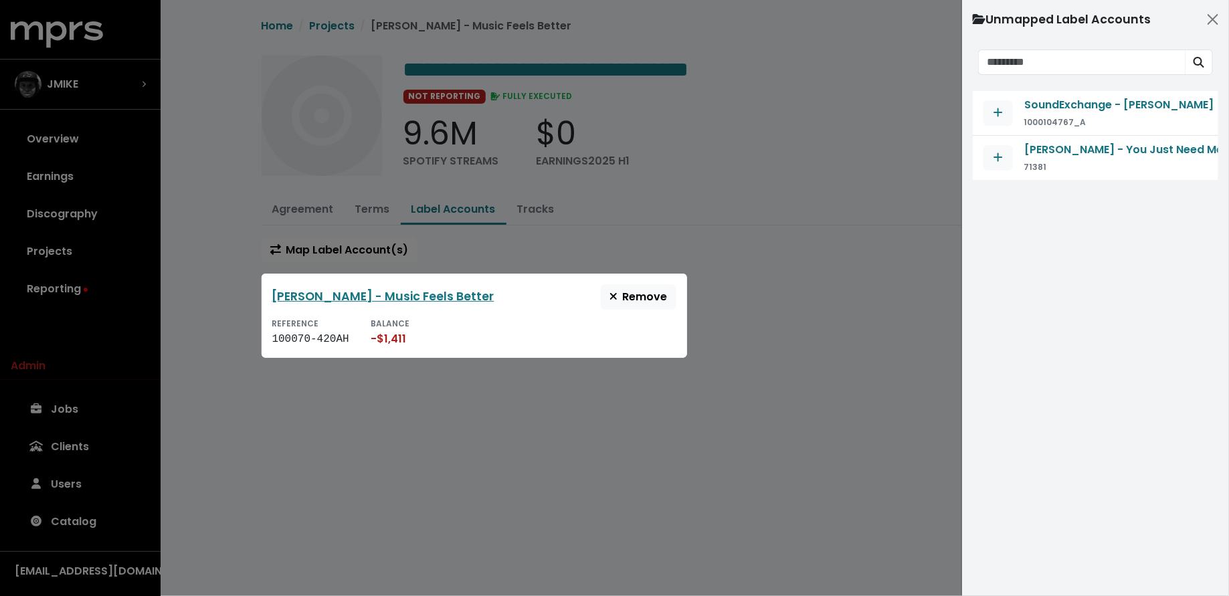
click at [211, 369] on div at bounding box center [614, 298] width 1229 height 596
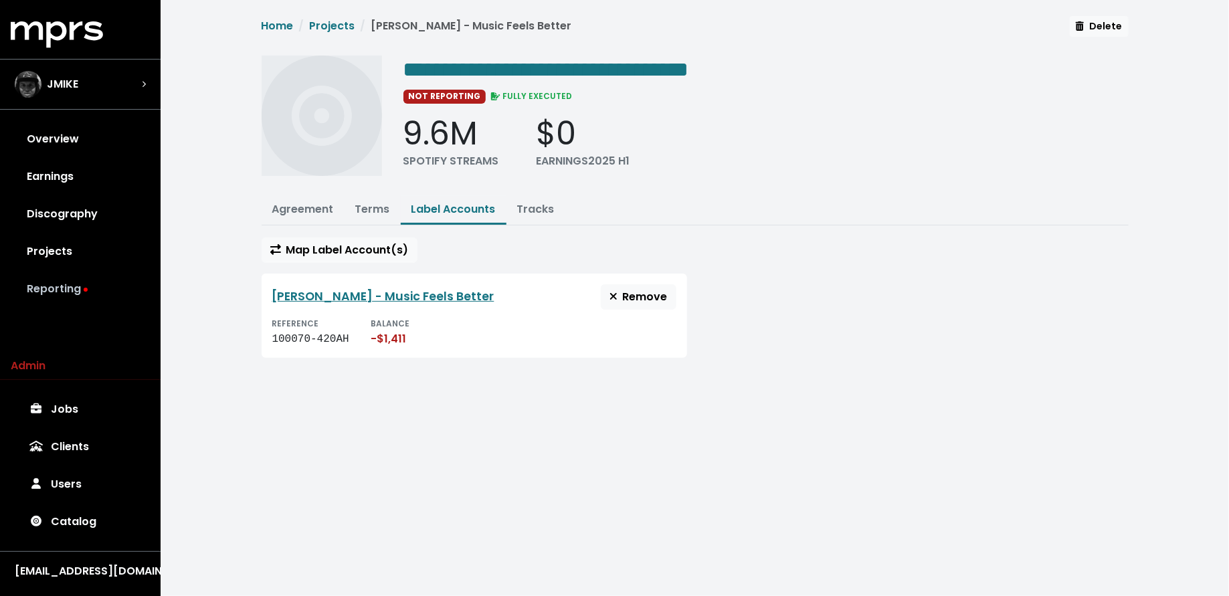
click at [63, 272] on link "Reporting" at bounding box center [80, 288] width 139 height 37
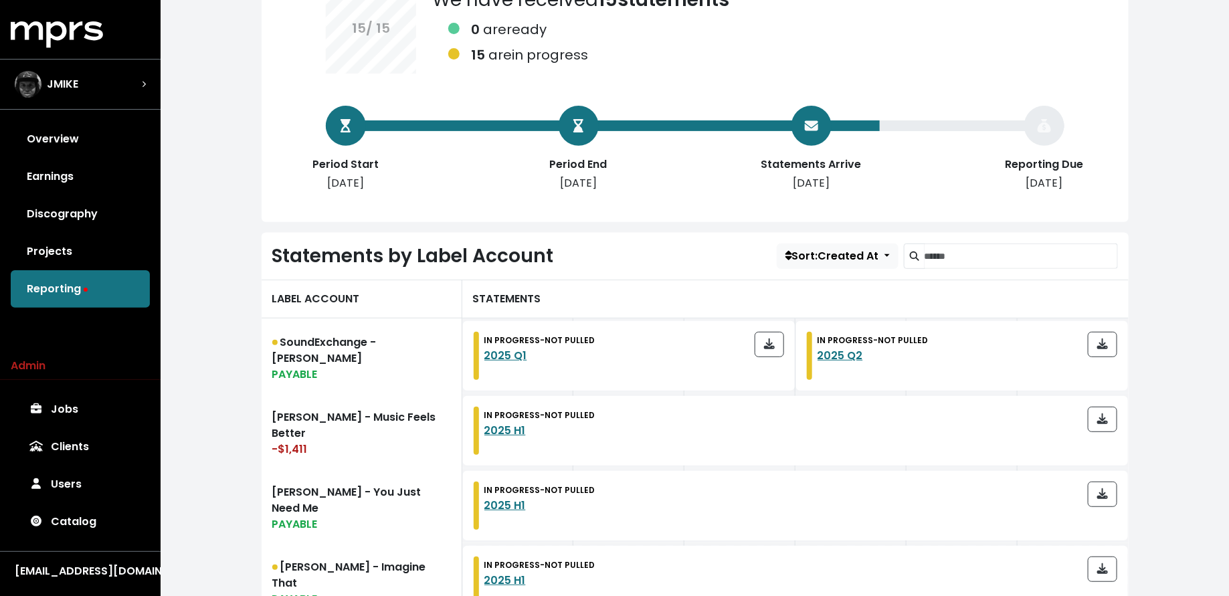
scroll to position [265, 0]
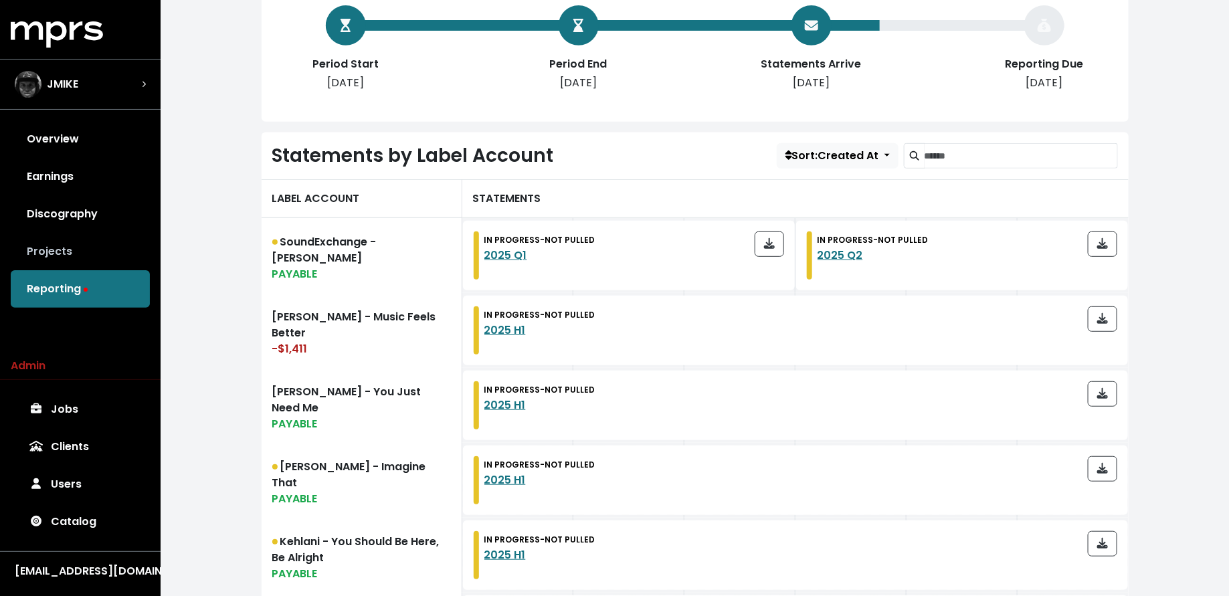
click at [84, 251] on link "Projects" at bounding box center [80, 251] width 139 height 37
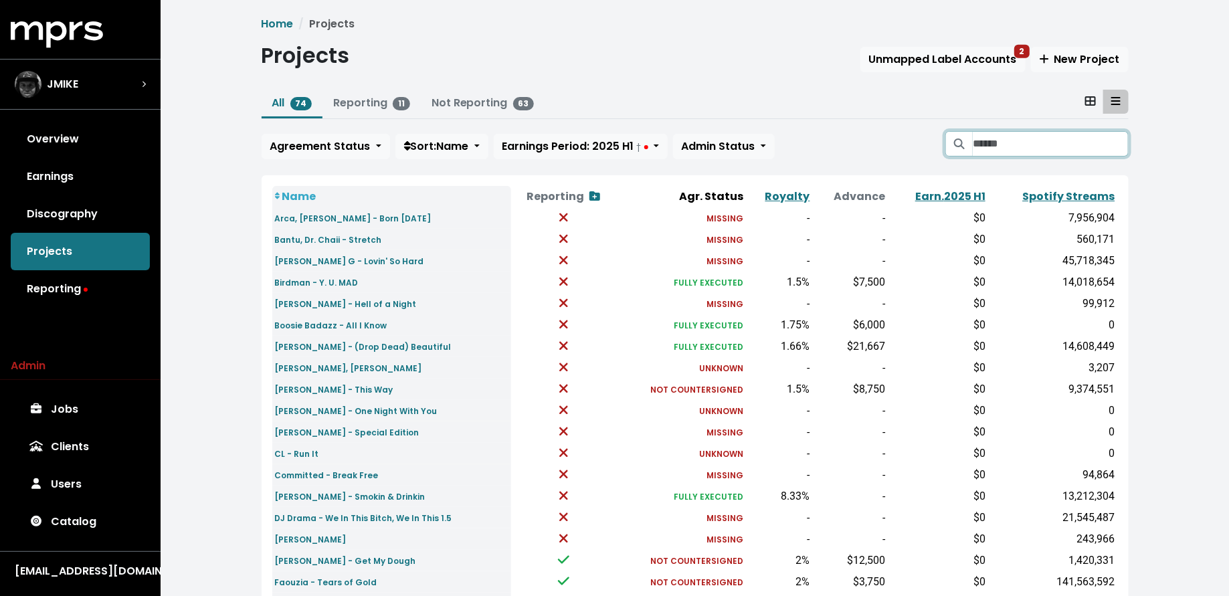
click at [996, 137] on input "Search projects" at bounding box center [1050, 143] width 155 height 25
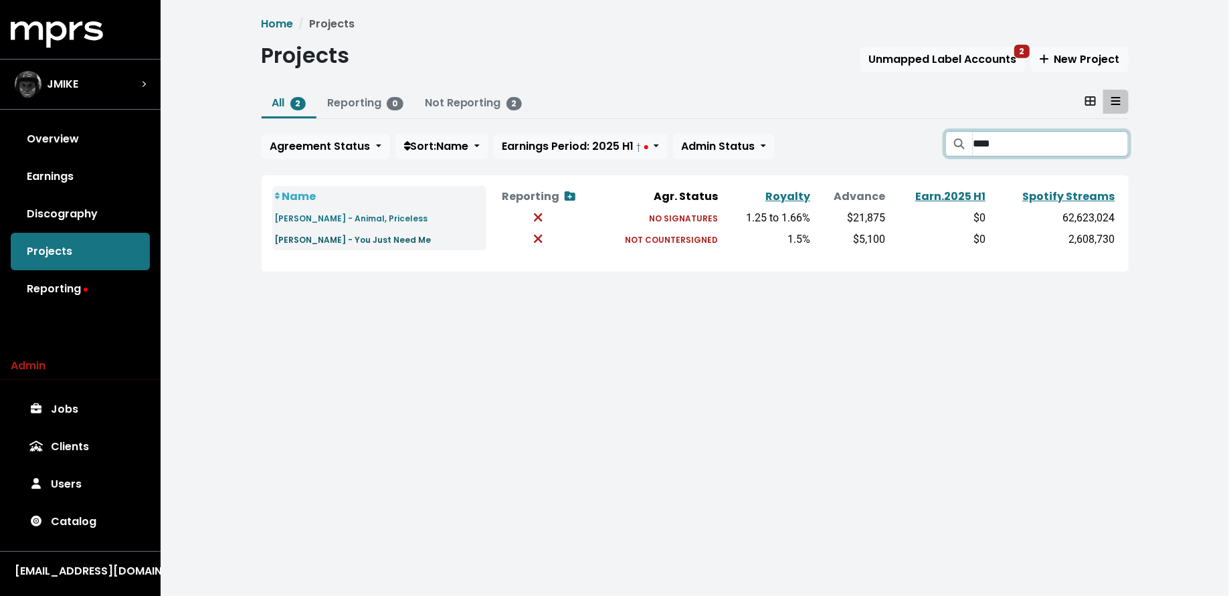
type input "****"
click at [323, 245] on small "Trey Songz - You Just Need Me" at bounding box center [353, 239] width 157 height 11
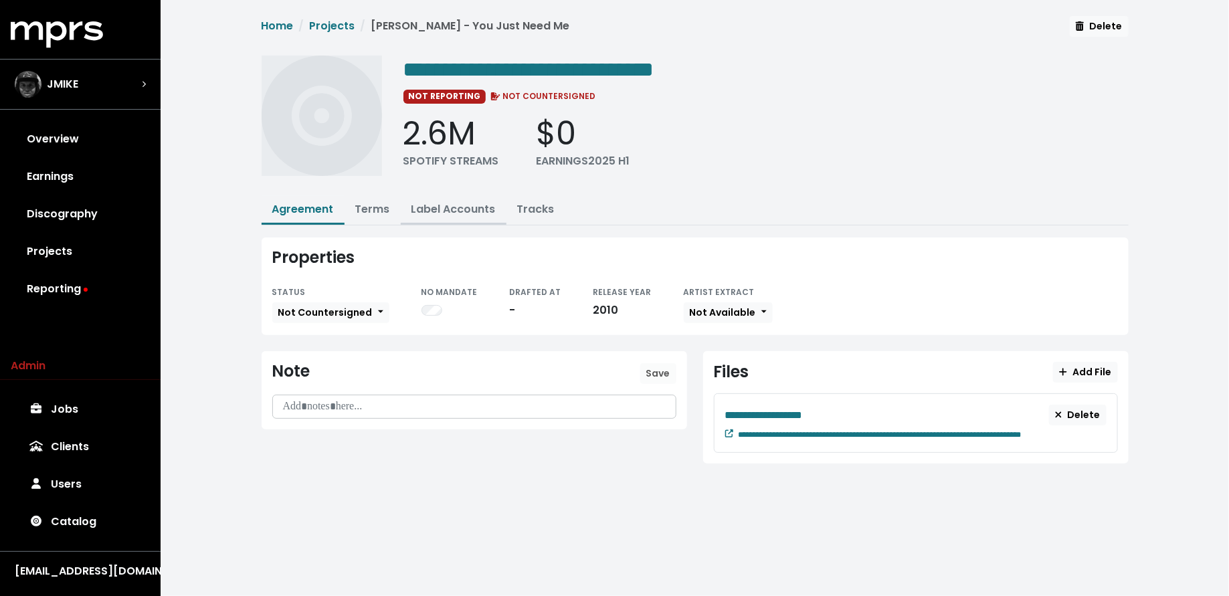
click at [468, 213] on link "Label Accounts" at bounding box center [454, 208] width 84 height 15
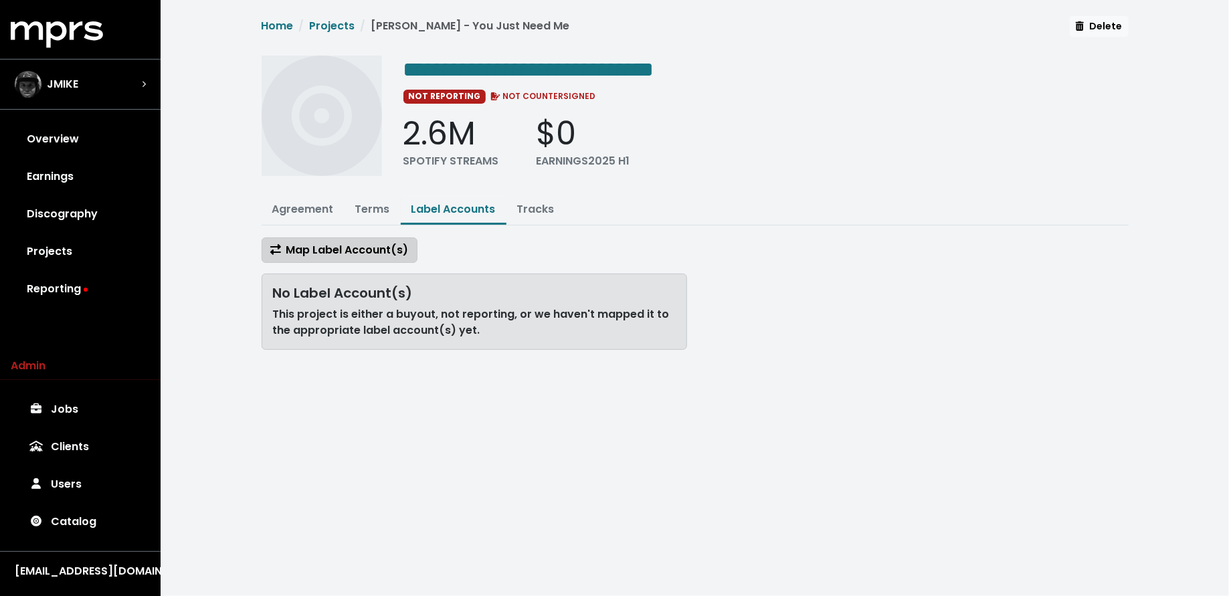
click at [349, 247] on span "Map Label Account(s)" at bounding box center [339, 249] width 139 height 15
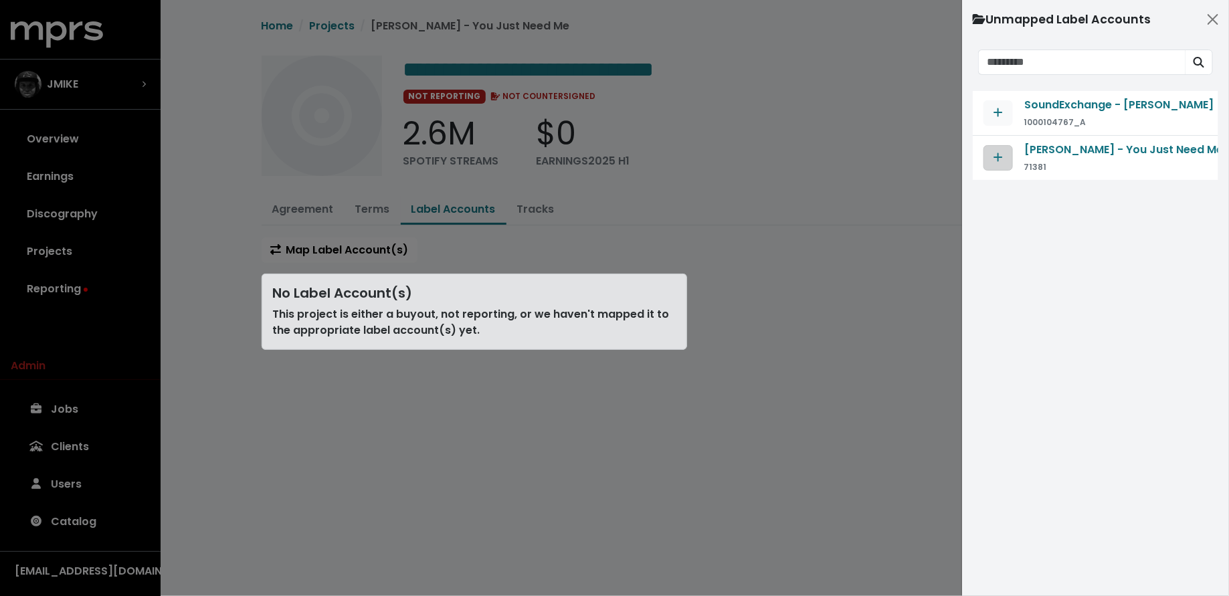
click at [1000, 153] on icon "Map contract to selected agreement" at bounding box center [998, 157] width 9 height 11
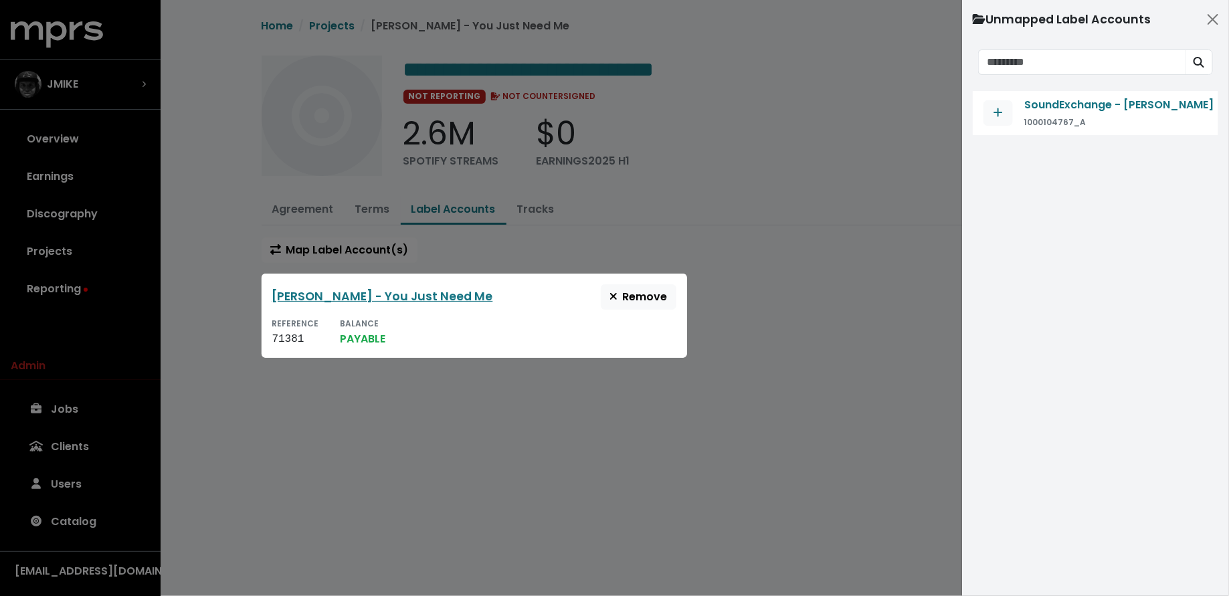
click at [719, 411] on div at bounding box center [614, 298] width 1229 height 596
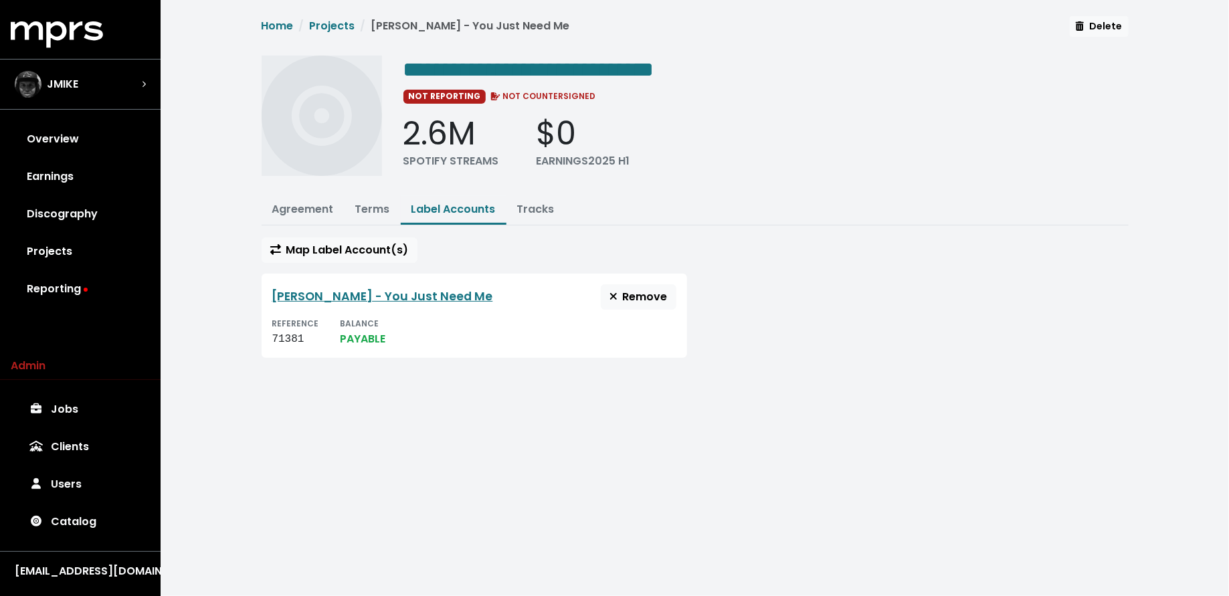
click at [274, 335] on div "71381" at bounding box center [295, 339] width 47 height 16
copy div "71381"
click at [76, 72] on div "JMIKE" at bounding box center [47, 84] width 64 height 27
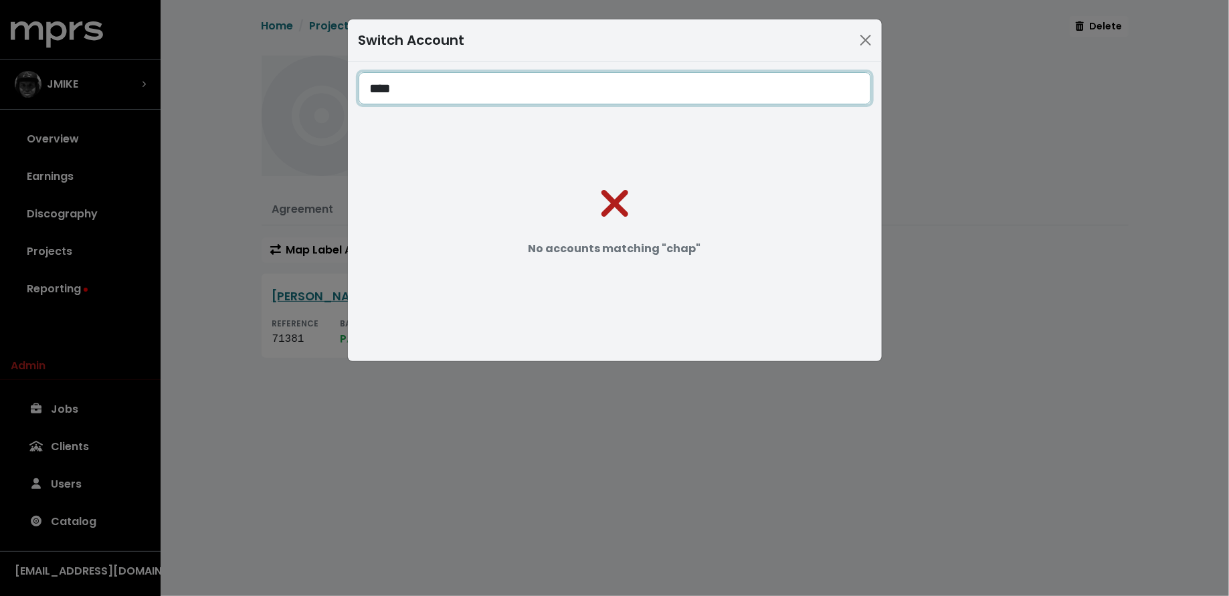
click at [411, 78] on input "****" at bounding box center [615, 88] width 513 height 32
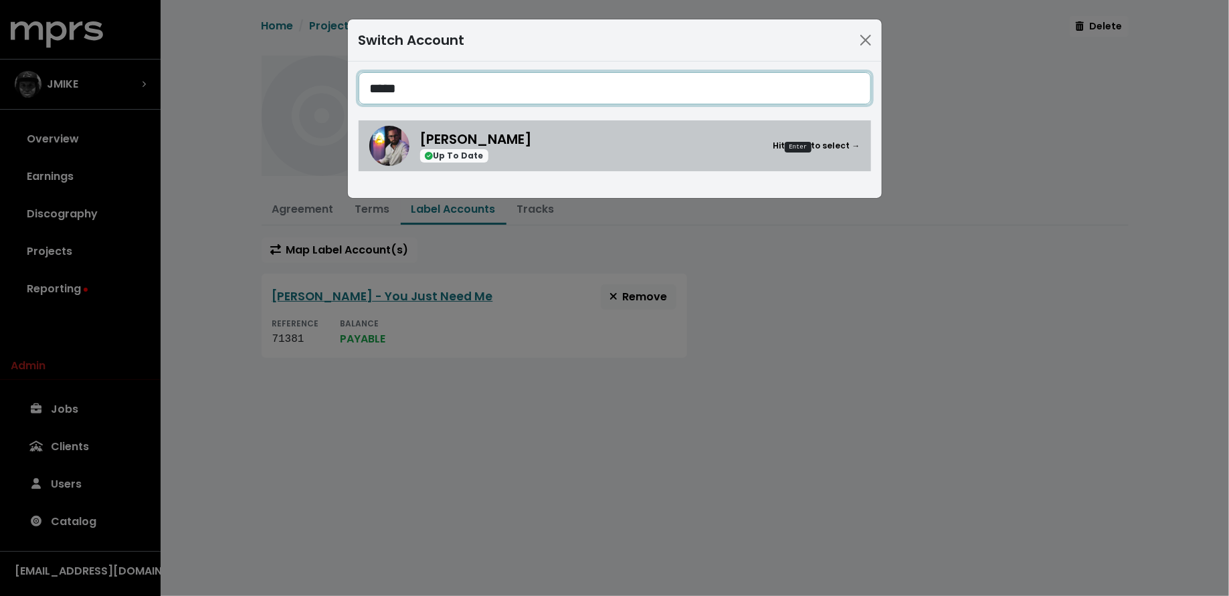
type input "*****"
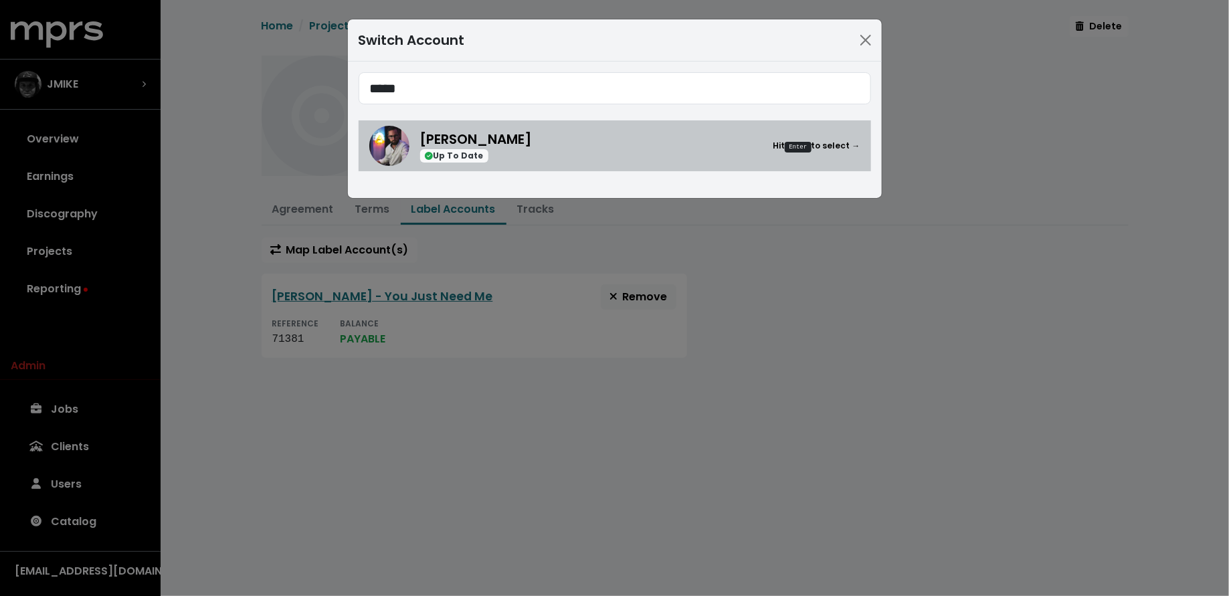
click at [638, 147] on div "Mitch McCarthy Up To Date Hit Enter to select →" at bounding box center [640, 146] width 440 height 34
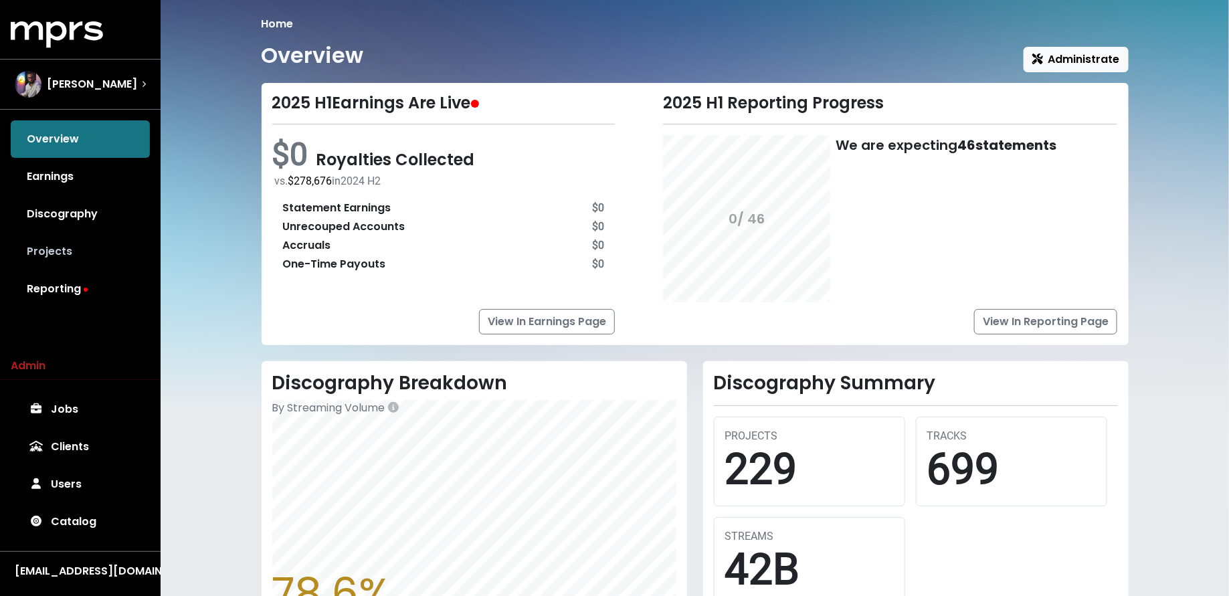
click at [43, 247] on link "Projects" at bounding box center [80, 251] width 139 height 37
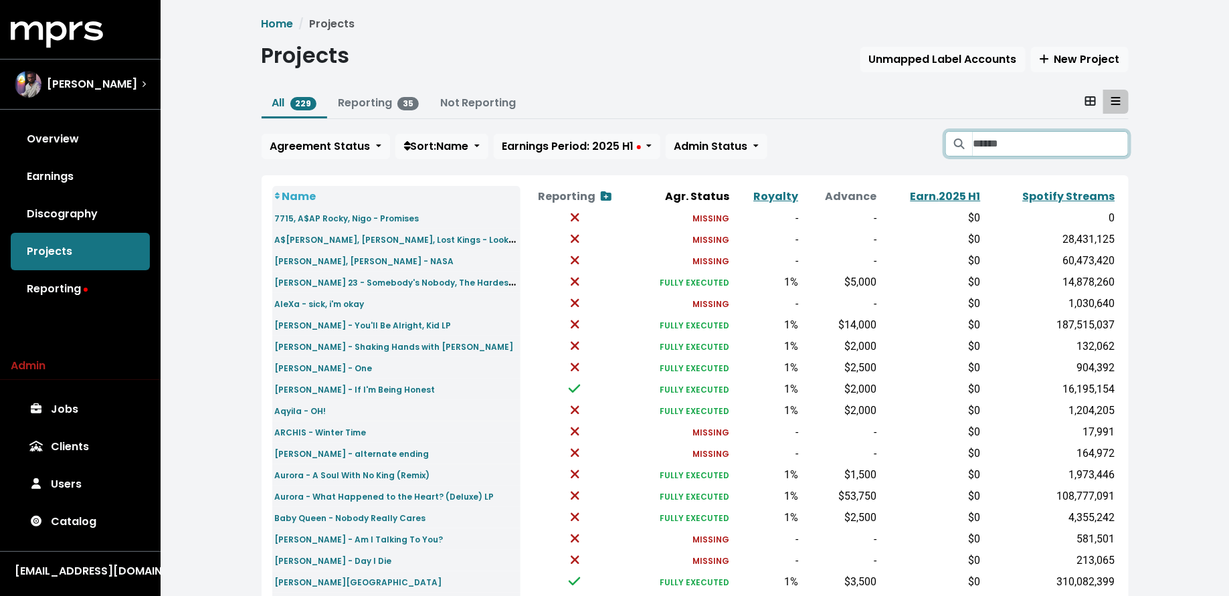
click at [1013, 150] on input "Search projects" at bounding box center [1050, 143] width 155 height 25
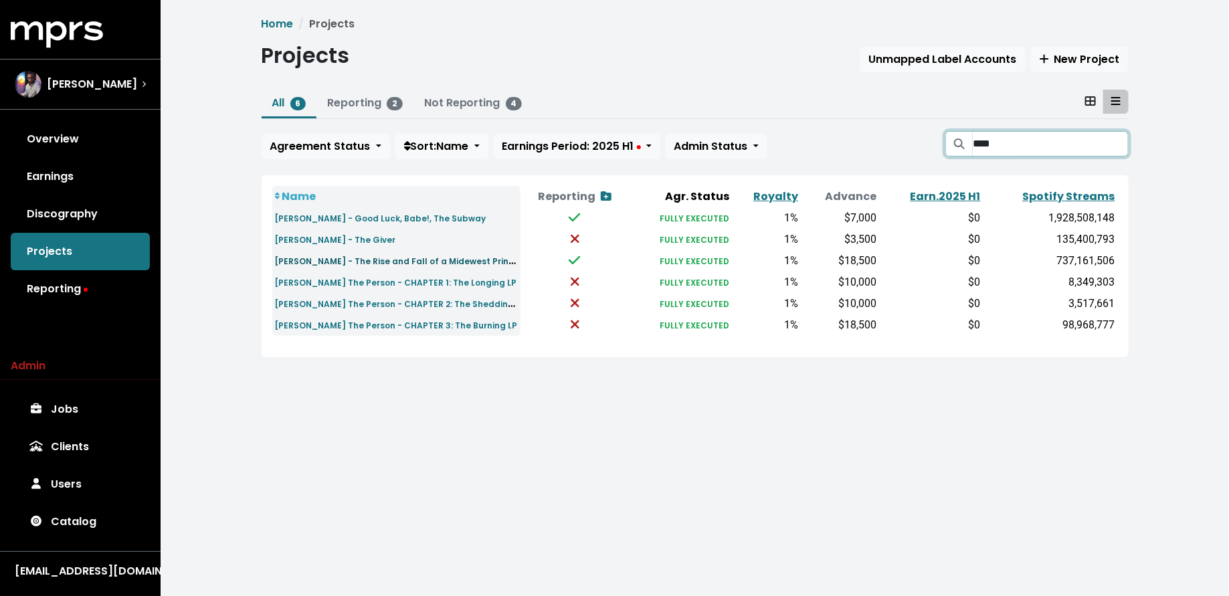
type input "****"
click at [334, 264] on small "Chappell Roan - The Rise and Fall of a Midewest Princess LP & Love Me Anyway" at bounding box center [448, 260] width 346 height 15
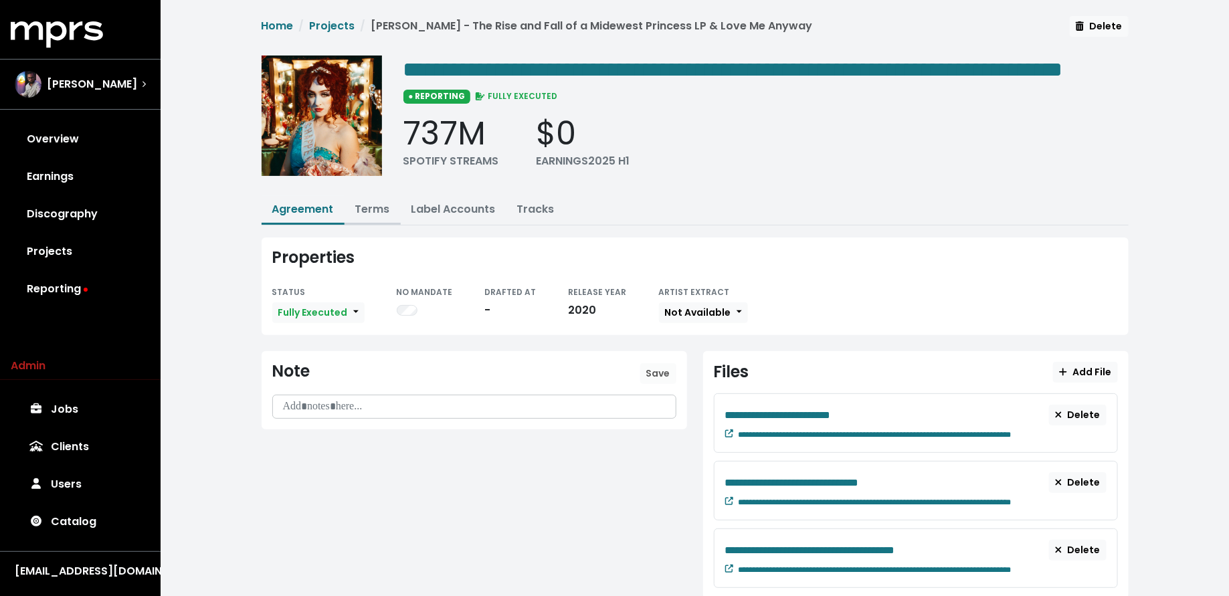
click at [379, 217] on link "Terms" at bounding box center [372, 208] width 35 height 15
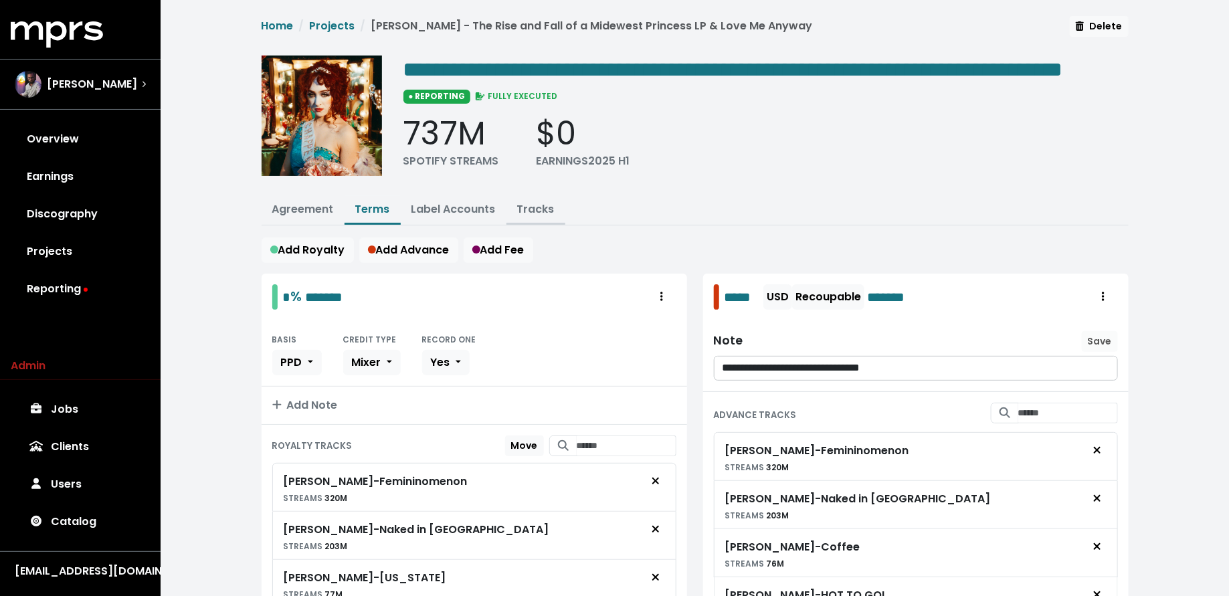
click at [561, 225] on button "Tracks" at bounding box center [536, 210] width 59 height 29
click at [542, 217] on link "Tracks" at bounding box center [535, 208] width 37 height 15
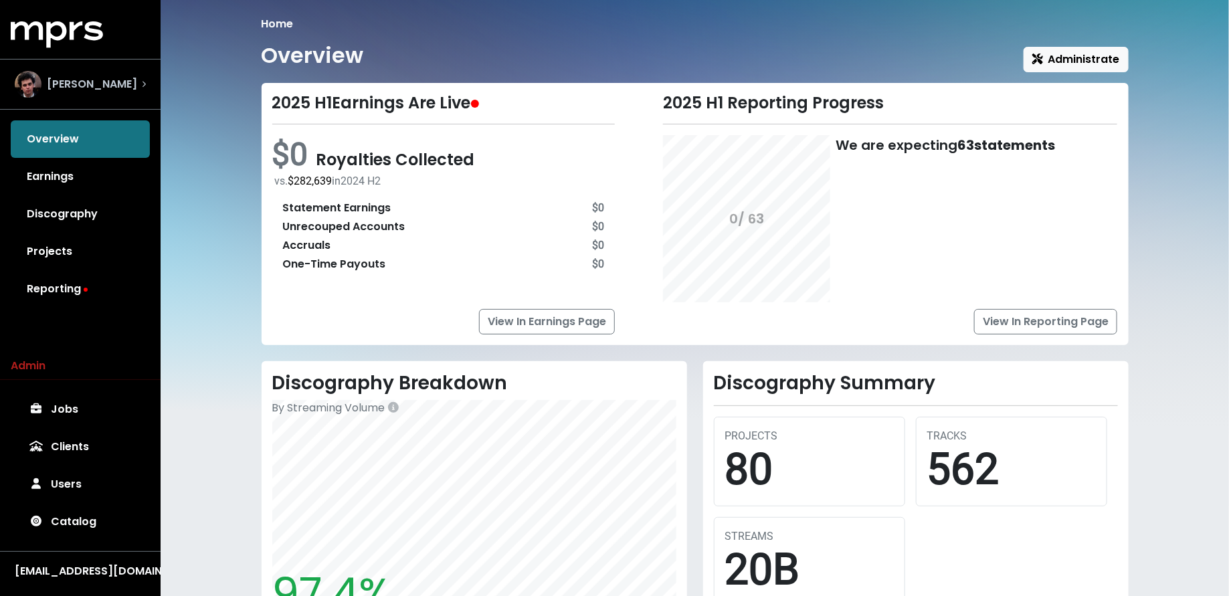
click at [126, 78] on div "[PERSON_NAME]" at bounding box center [80, 84] width 131 height 27
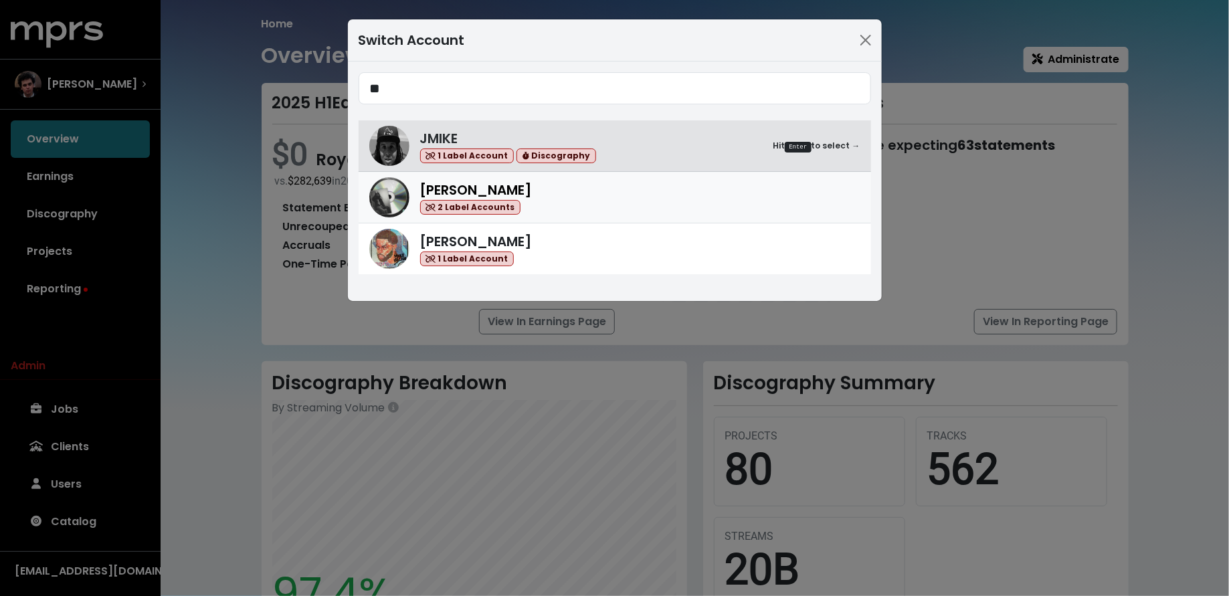
type input "**"
click at [543, 200] on div "Ike Beatz 2 Label Accounts" at bounding box center [640, 197] width 440 height 35
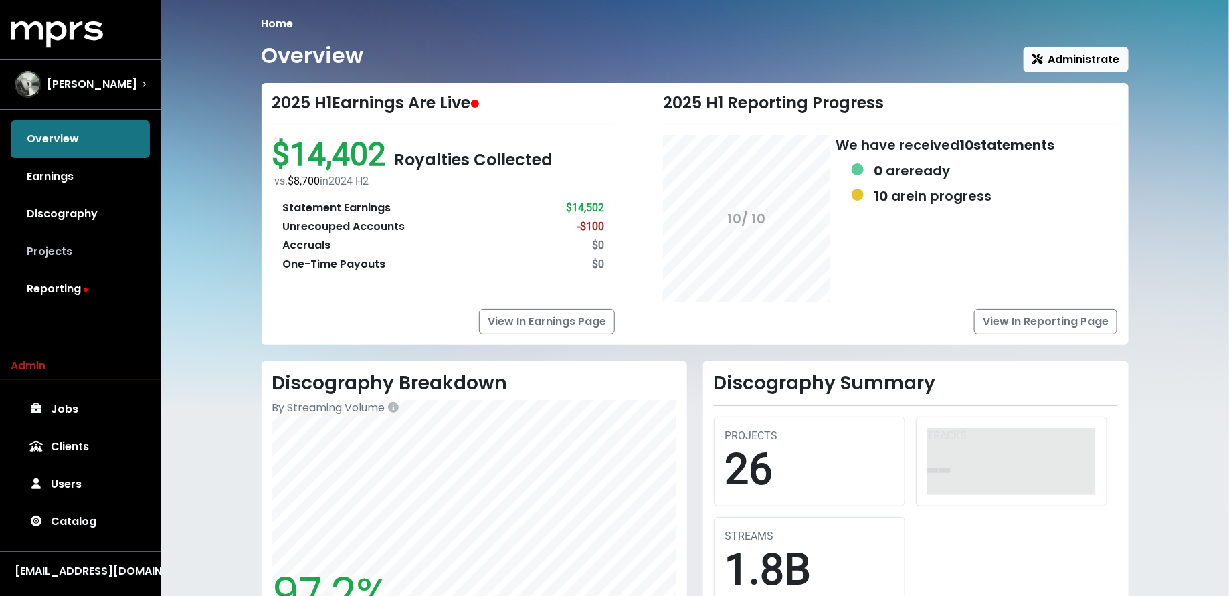
click at [71, 246] on link "Projects" at bounding box center [80, 251] width 139 height 37
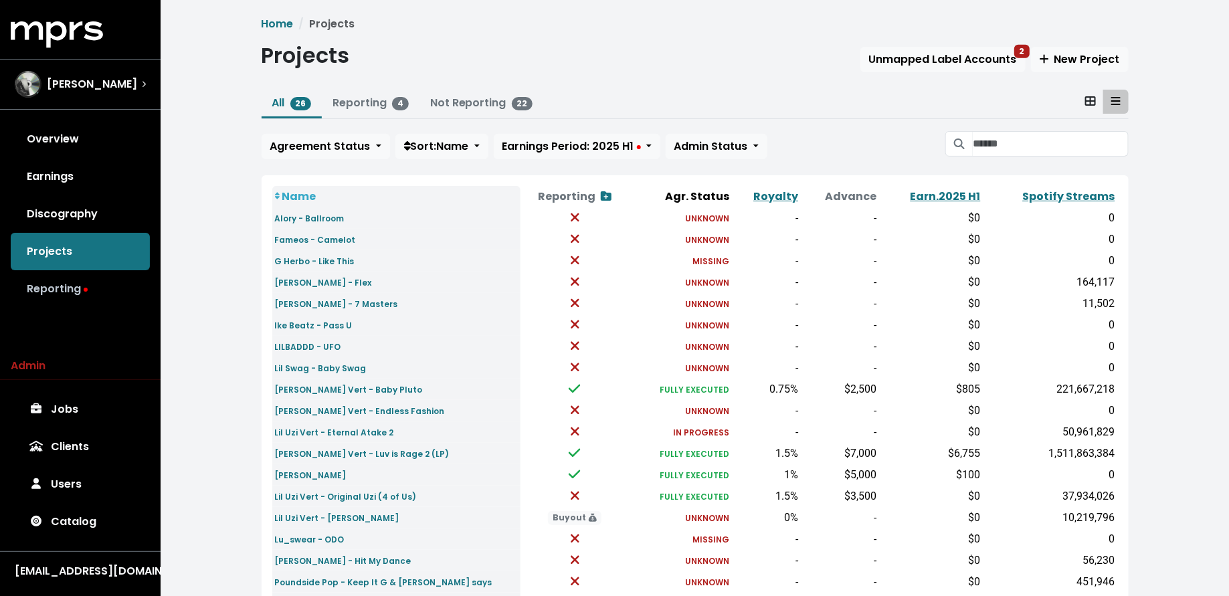
click at [125, 293] on link "Reporting" at bounding box center [80, 288] width 139 height 37
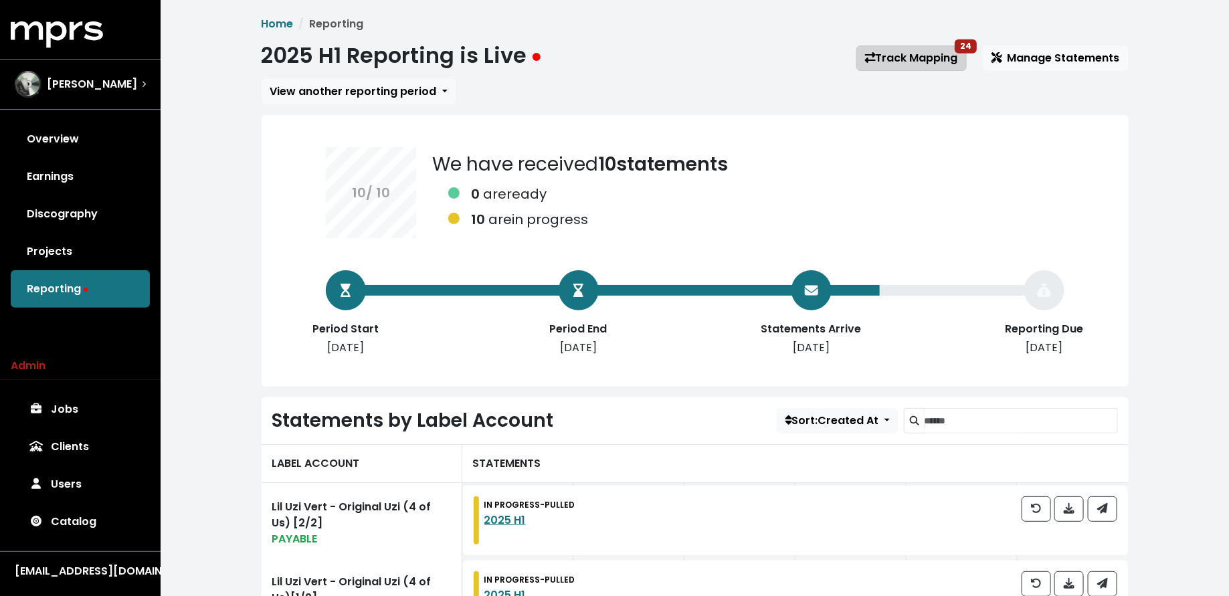
click at [903, 50] on link "Track Mapping 24" at bounding box center [911, 58] width 110 height 25
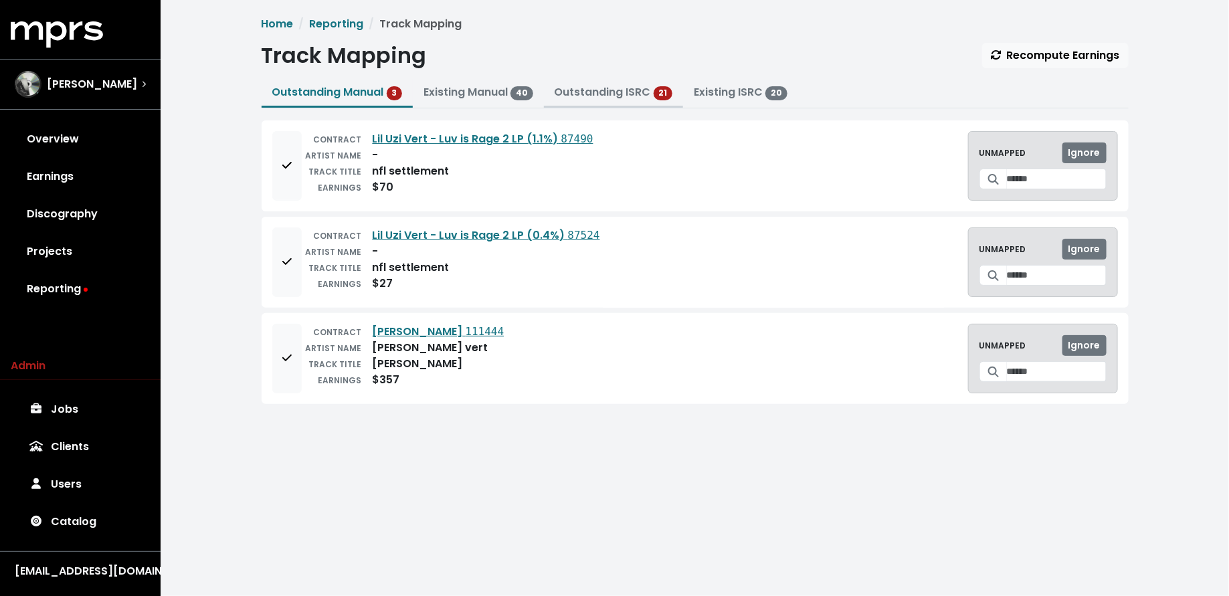
click at [616, 87] on link "Outstanding ISRC" at bounding box center [603, 91] width 96 height 15
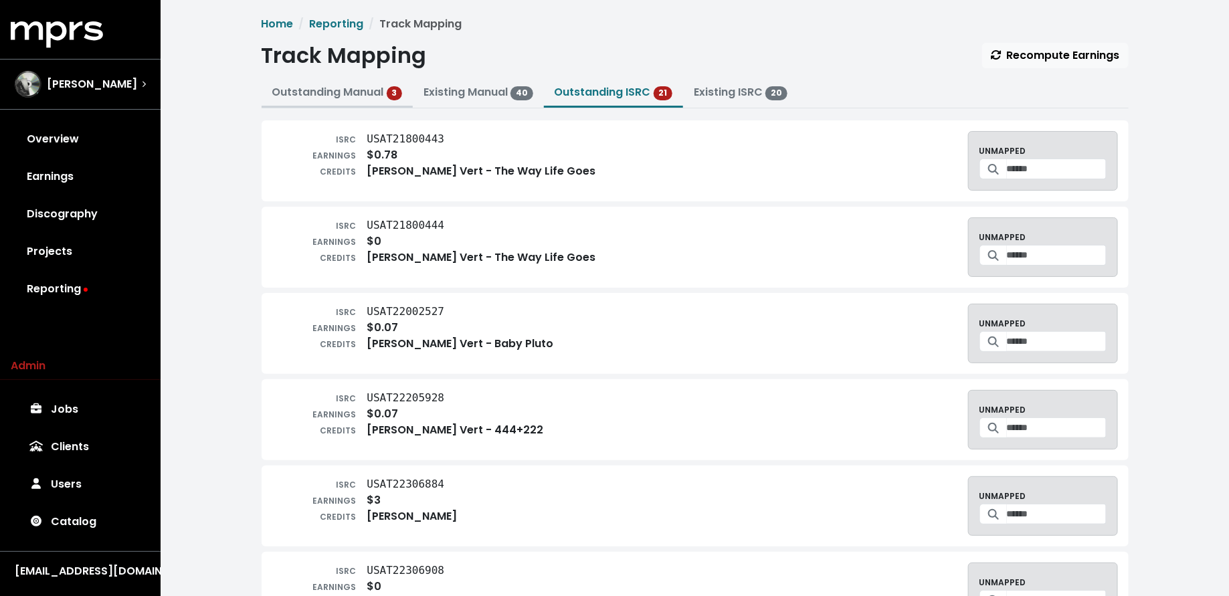
click at [313, 94] on link "Outstanding Manual 3" at bounding box center [337, 91] width 130 height 15
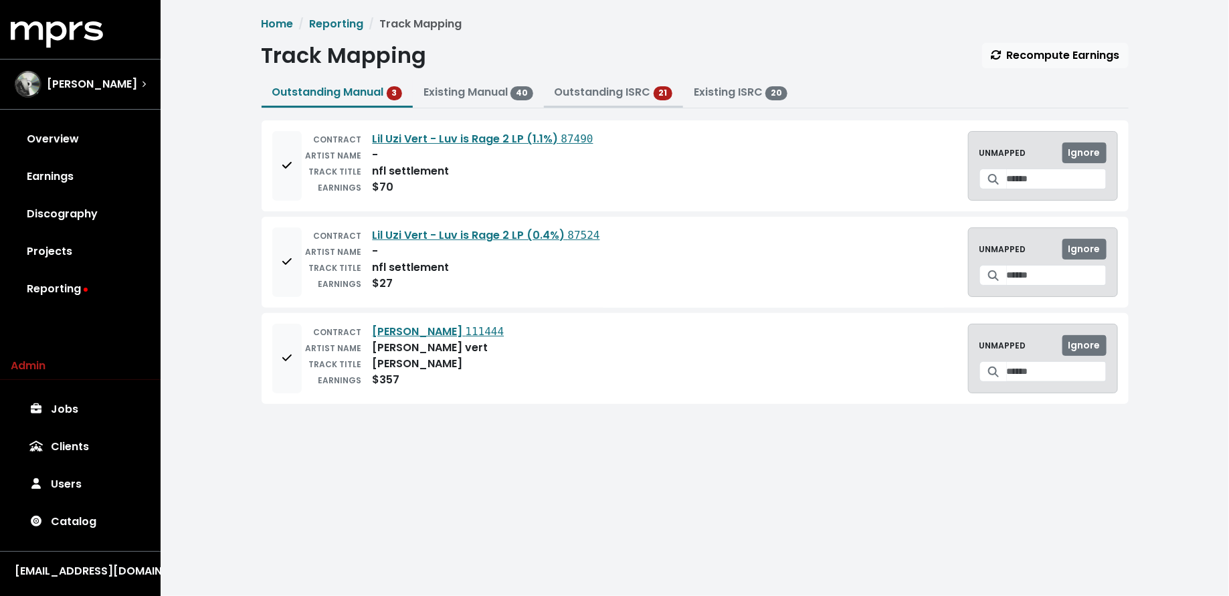
click at [614, 89] on link "Outstanding ISRC" at bounding box center [603, 91] width 96 height 15
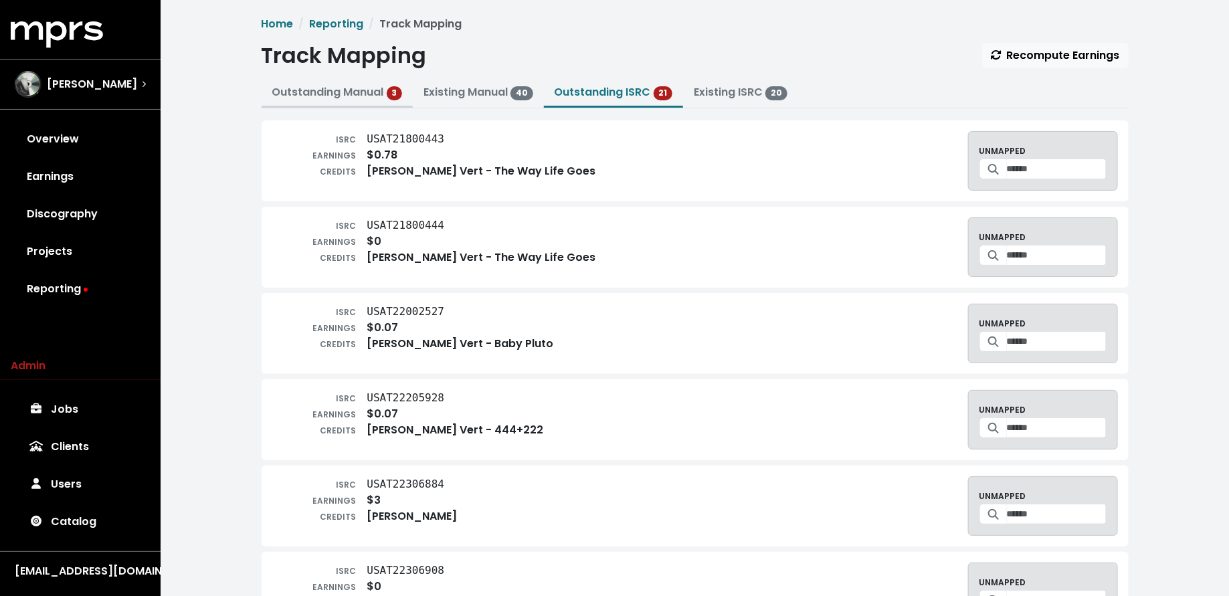
click at [312, 92] on link "Outstanding Manual 3" at bounding box center [337, 91] width 130 height 15
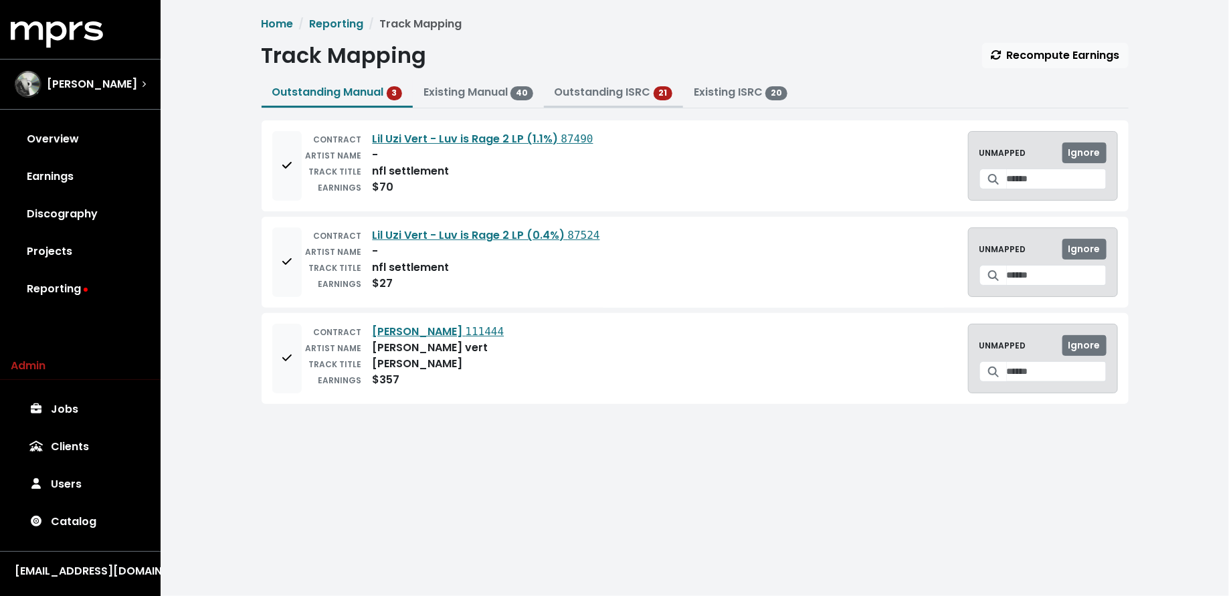
click at [621, 85] on link "Outstanding ISRC" at bounding box center [603, 91] width 96 height 15
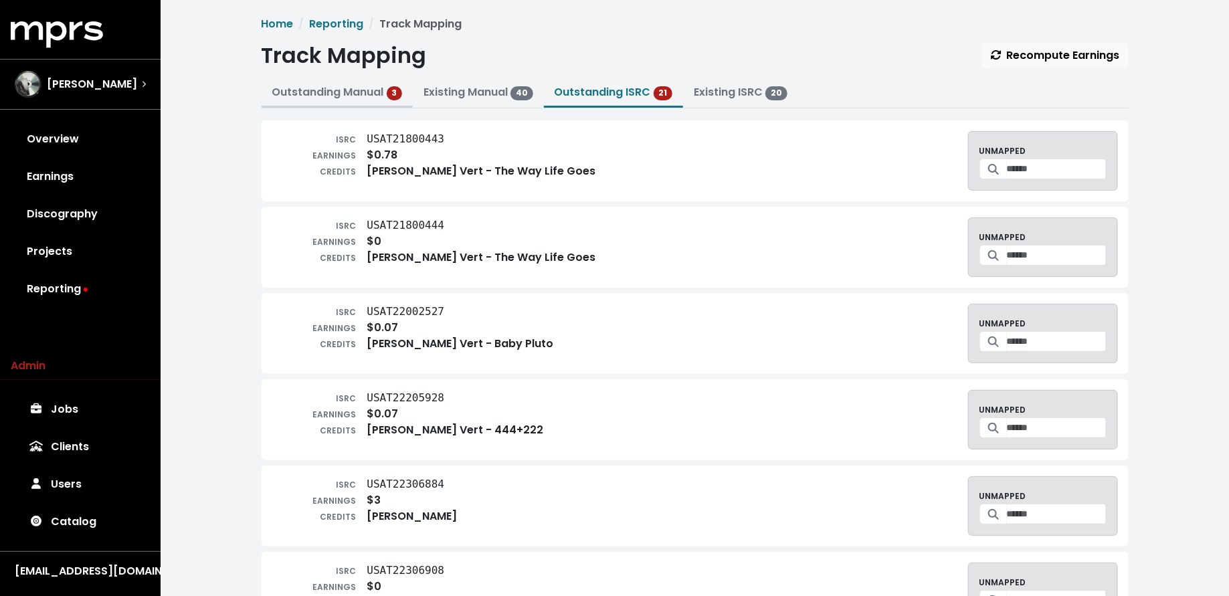
click at [318, 89] on link "Outstanding Manual 3" at bounding box center [337, 91] width 130 height 15
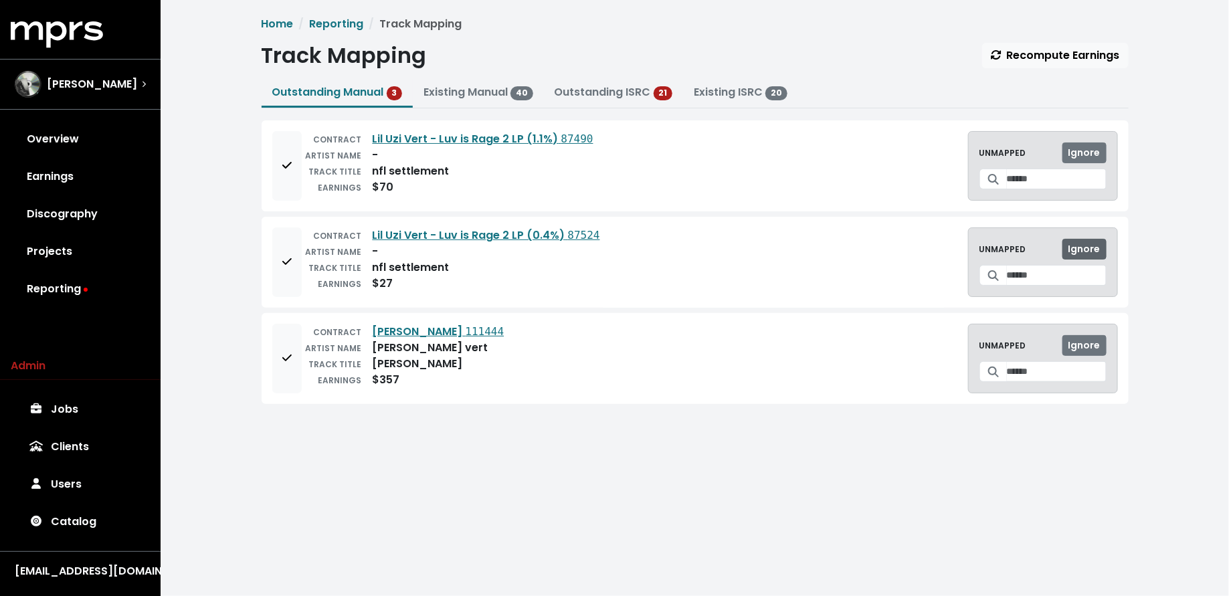
click at [1091, 249] on span "Ignore" at bounding box center [1085, 248] width 32 height 13
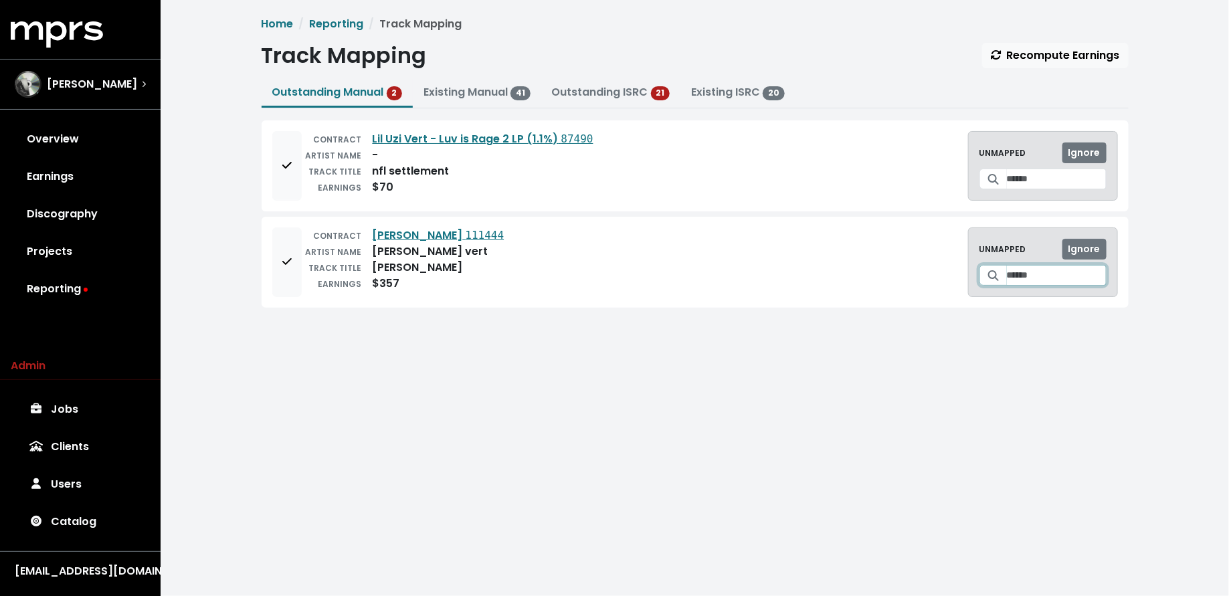
click at [1041, 278] on input "Search for a track to map to" at bounding box center [1057, 275] width 100 height 21
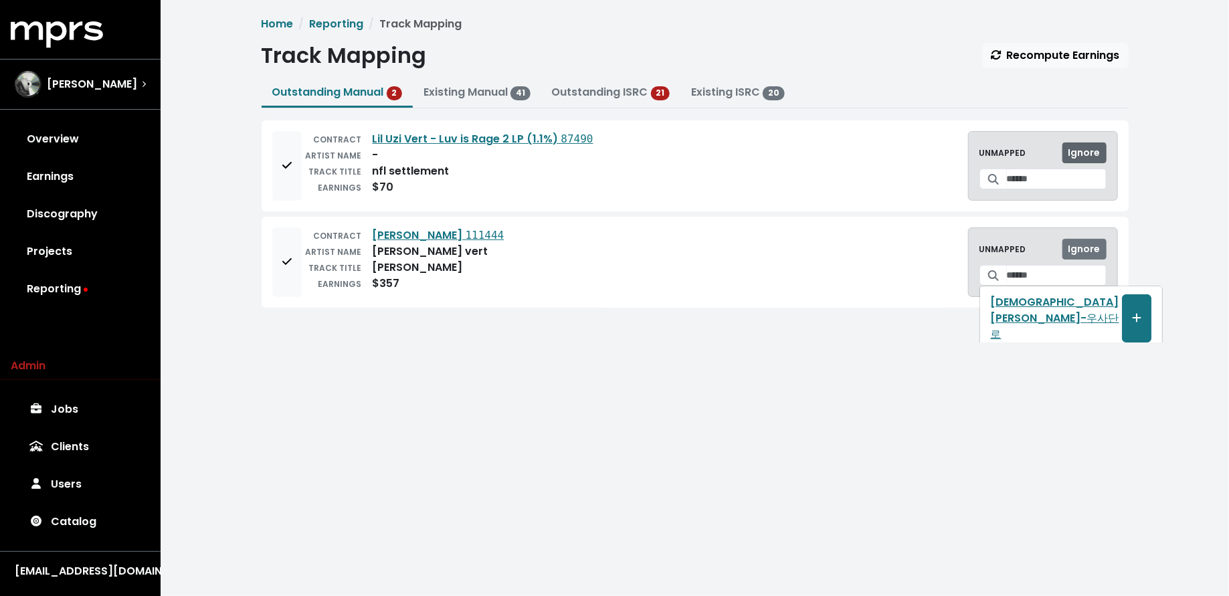
click at [1101, 149] on button "Ignore" at bounding box center [1085, 153] width 44 height 21
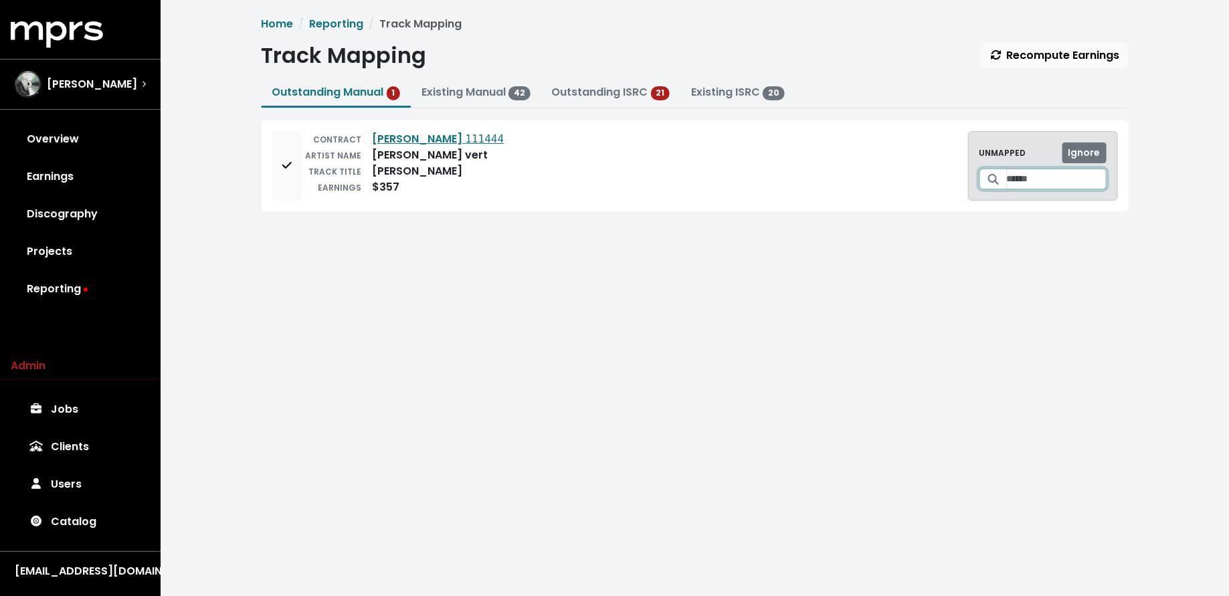
click at [1030, 187] on input "Search for a track to map to" at bounding box center [1057, 179] width 100 height 21
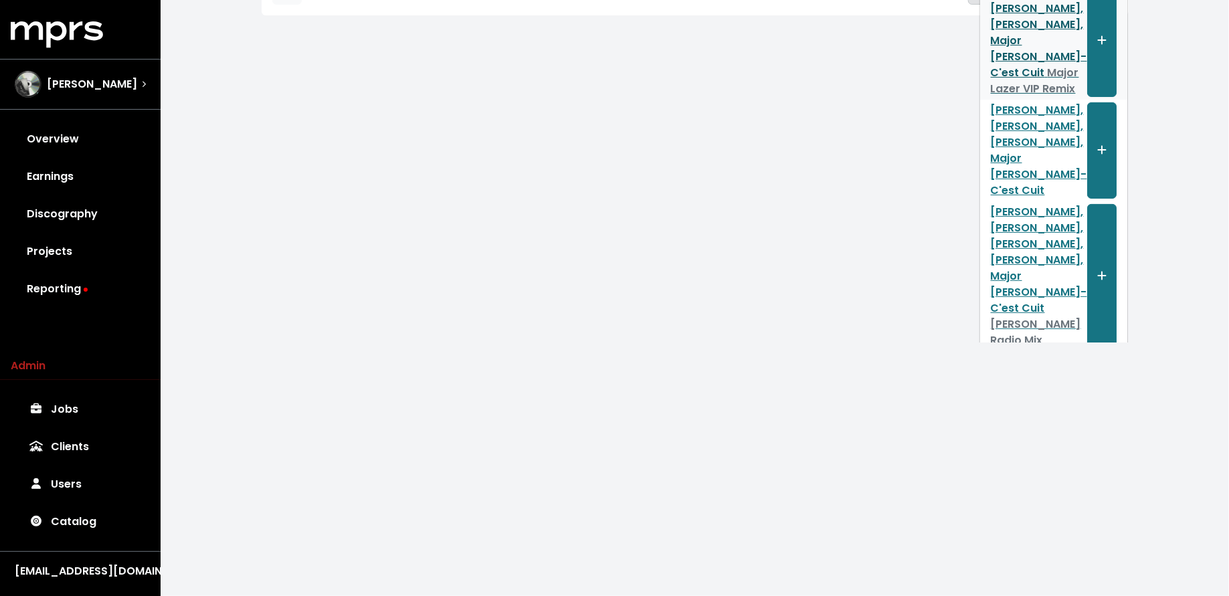
scroll to position [204, 0]
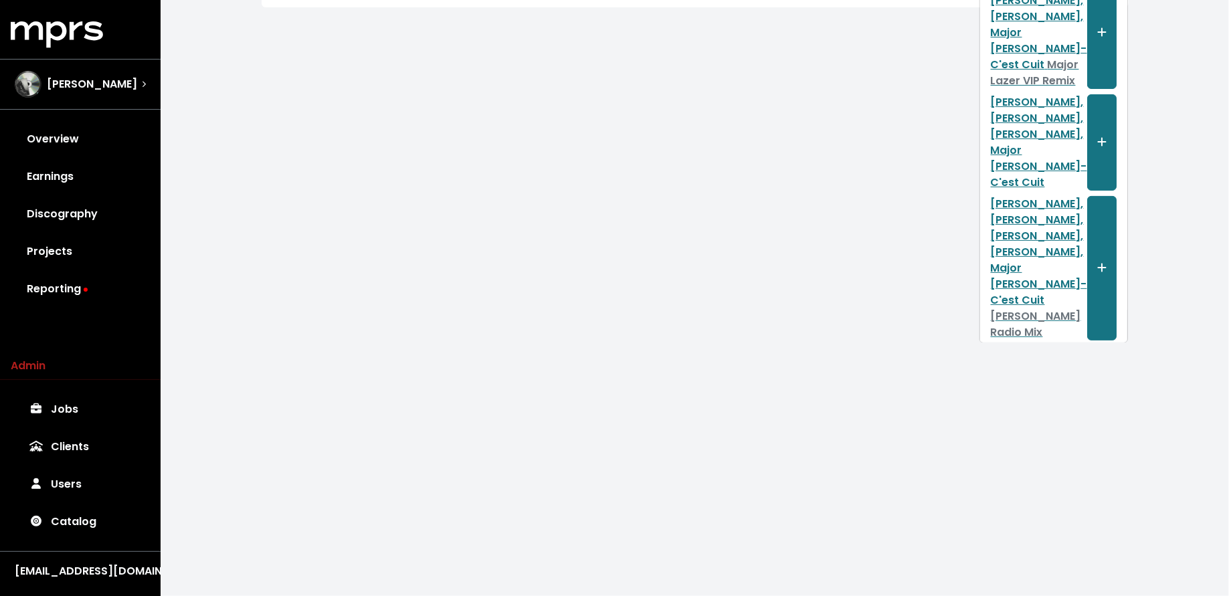
type input "********"
click at [1097, 364] on icon "Create track mapping" at bounding box center [1101, 369] width 9 height 11
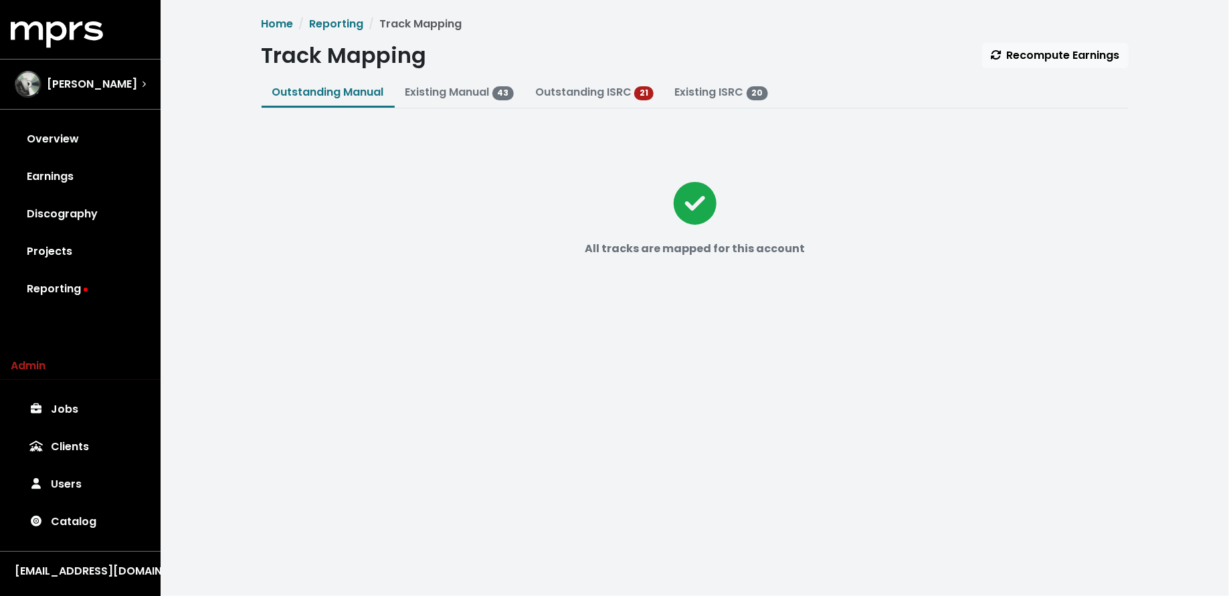
scroll to position [0, 0]
click at [585, 107] on button "Outstanding ISRC 21" at bounding box center [595, 93] width 140 height 29
click at [581, 89] on link "Outstanding ISRC" at bounding box center [583, 91] width 96 height 15
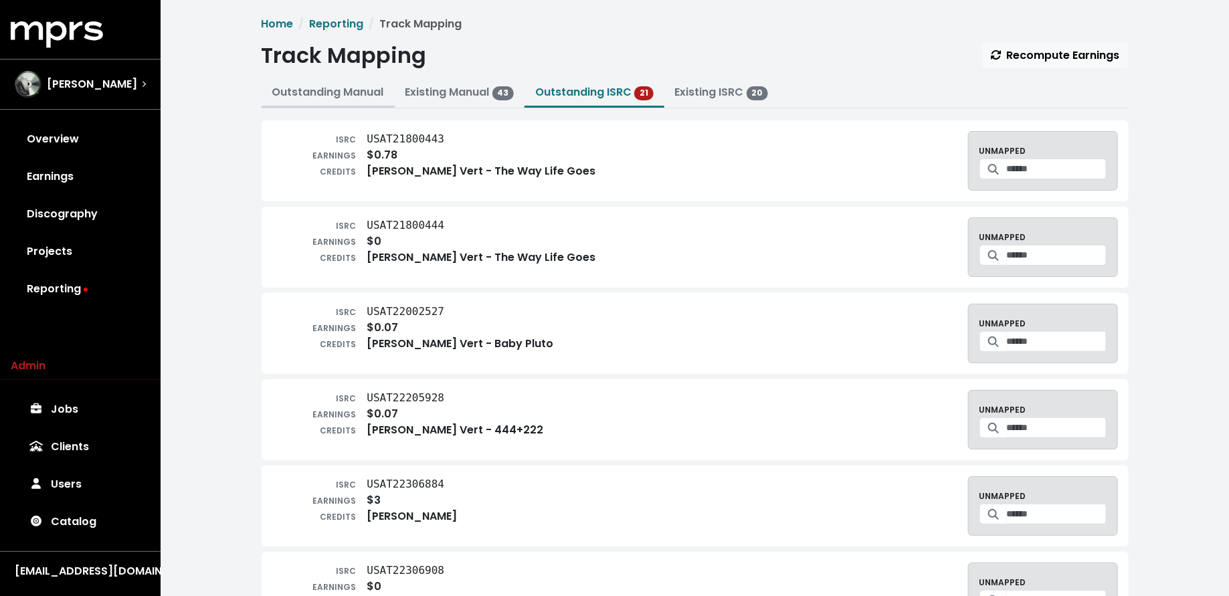
click at [328, 94] on link "Outstanding Manual" at bounding box center [328, 91] width 112 height 15
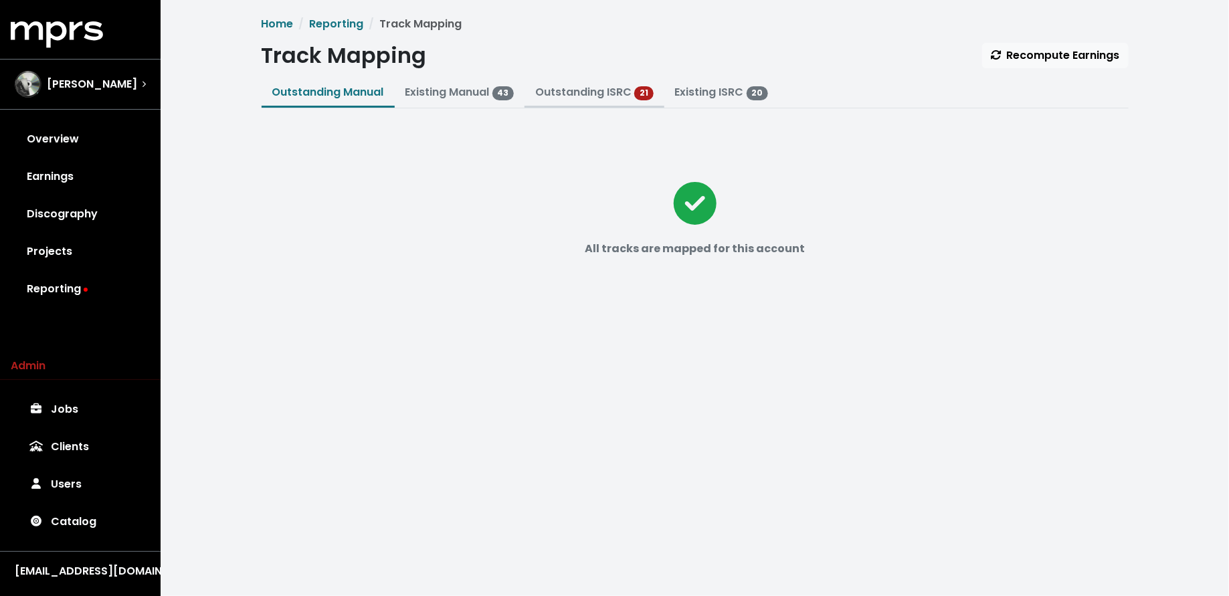
click at [614, 92] on link "Outstanding ISRC" at bounding box center [583, 91] width 96 height 15
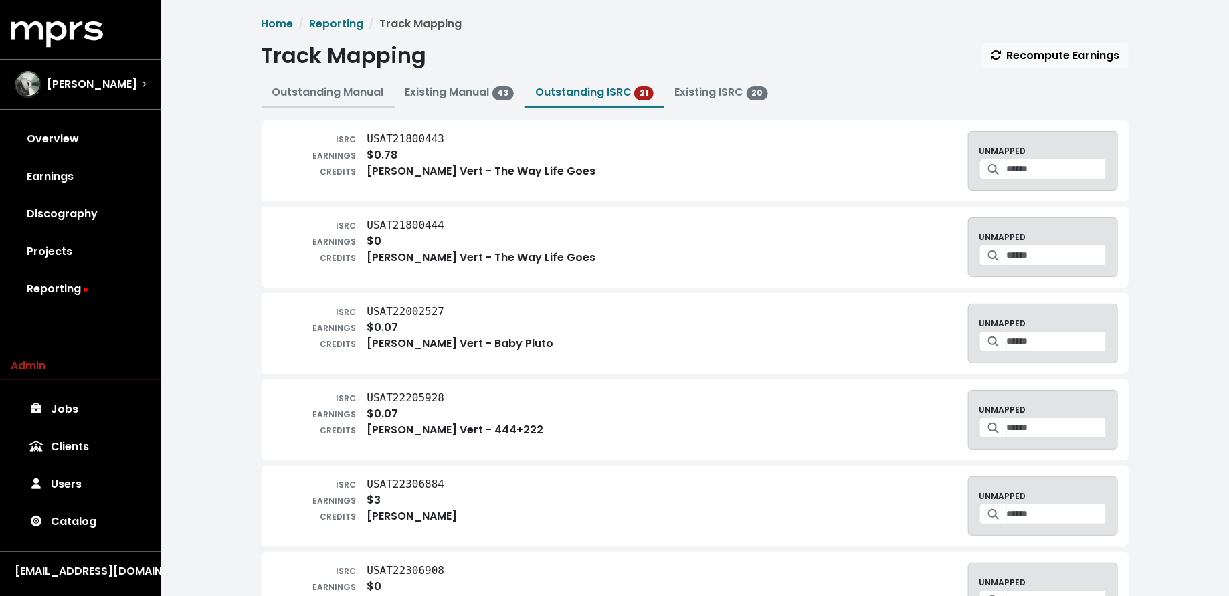
click at [350, 96] on link "Outstanding Manual" at bounding box center [328, 91] width 112 height 15
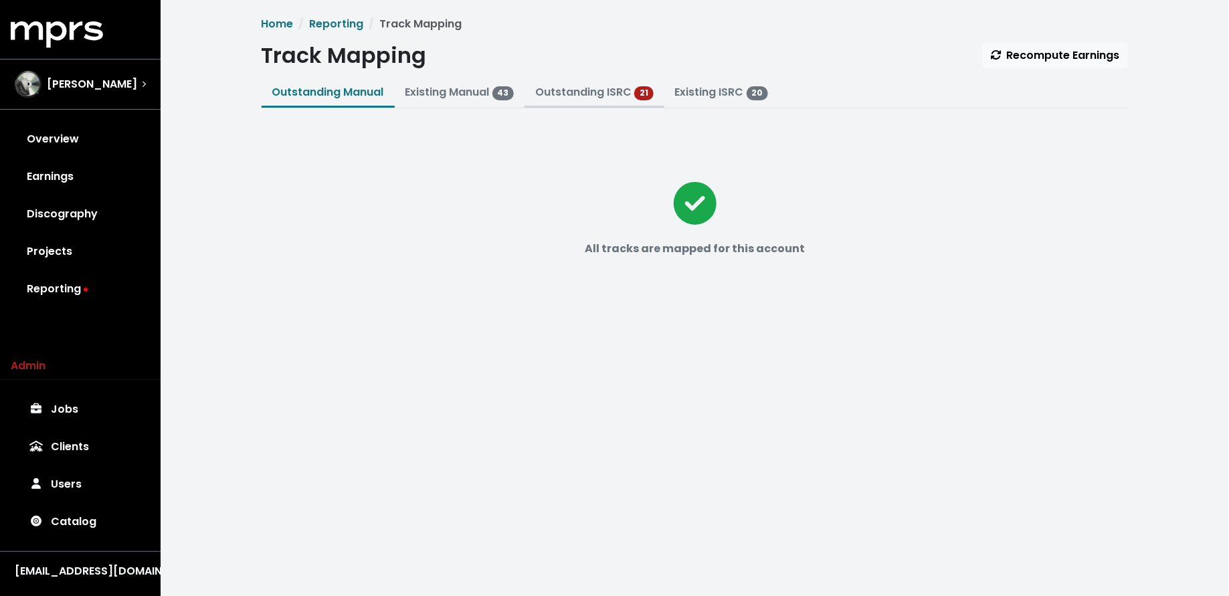
click at [606, 94] on link "Outstanding ISRC" at bounding box center [583, 91] width 96 height 15
